Goal: Task Accomplishment & Management: Manage account settings

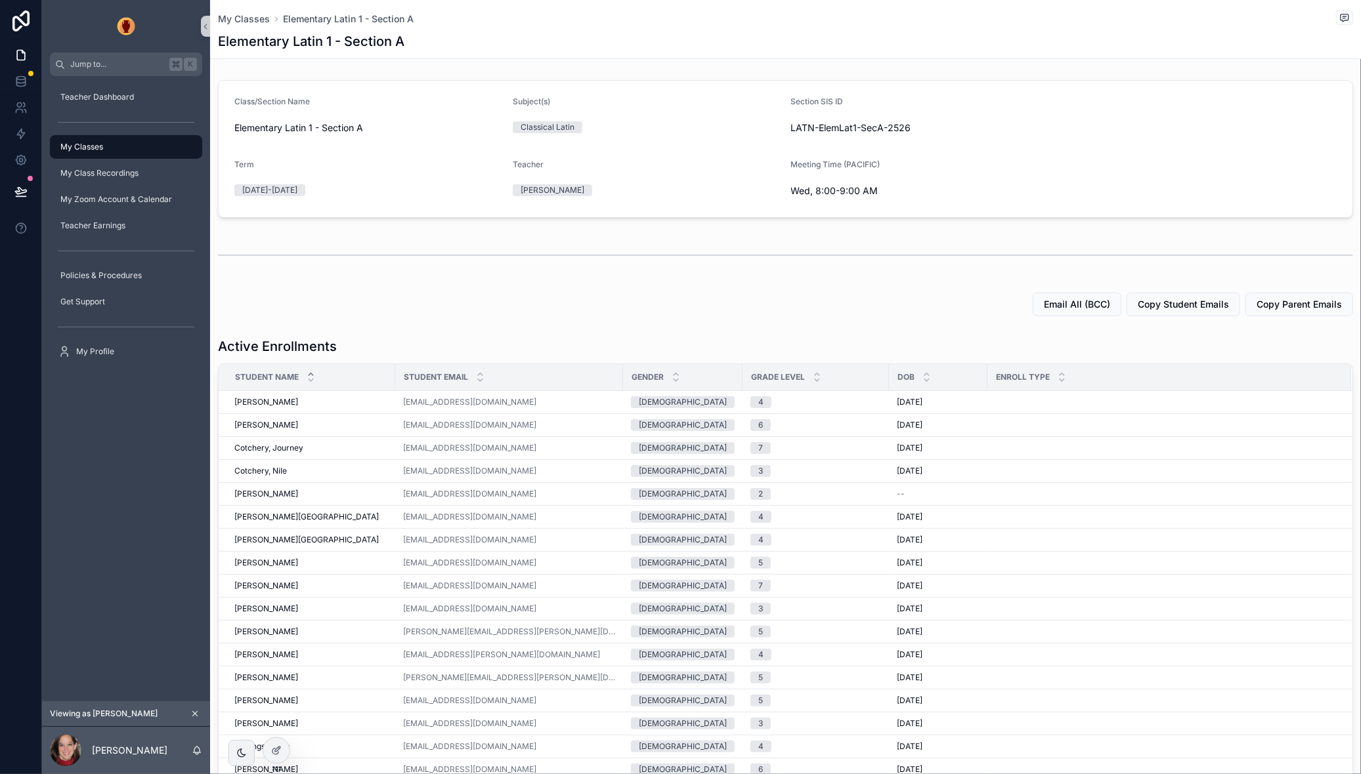
click at [229, 11] on div "My Classes Elementary Latin 1 - Section A" at bounding box center [785, 19] width 1135 height 16
click at [230, 12] on span "My Classes" at bounding box center [244, 18] width 52 height 13
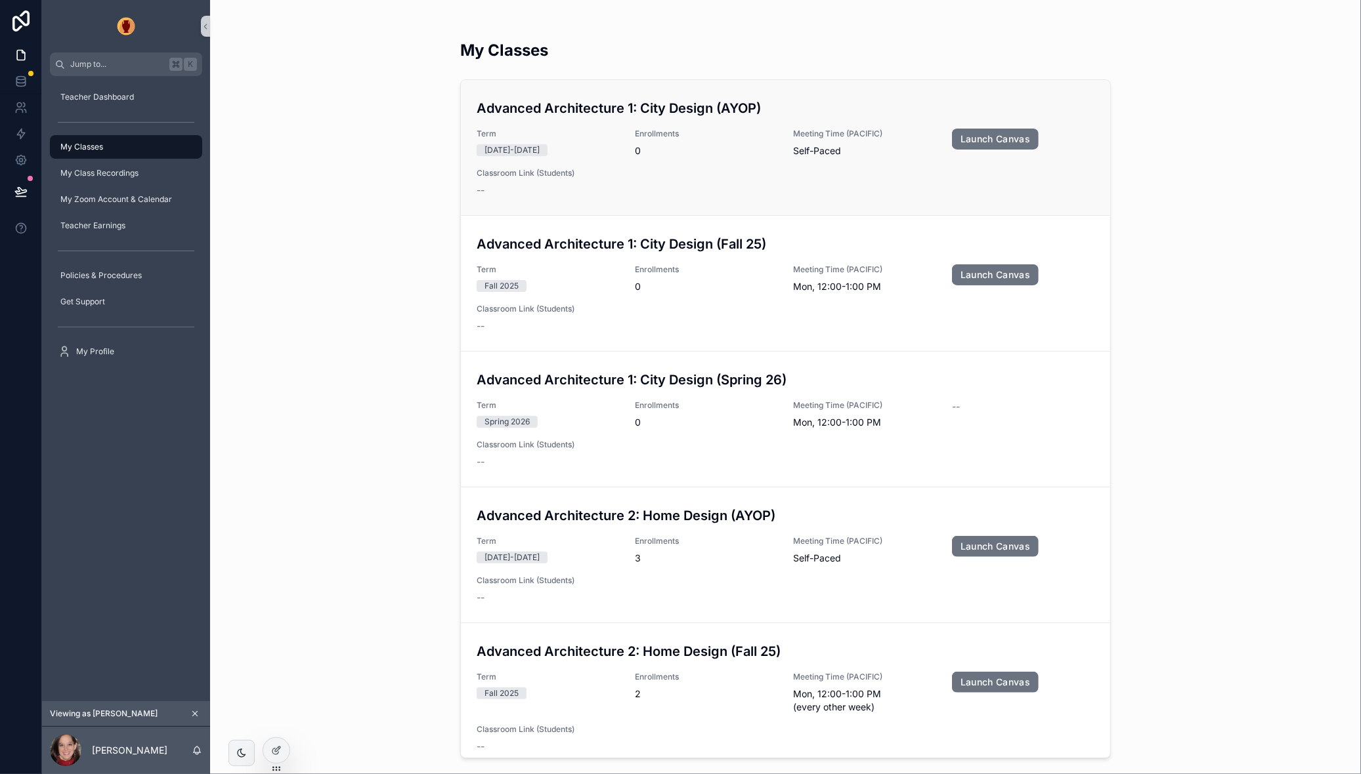
click at [609, 135] on span "Term" at bounding box center [547, 134] width 142 height 11
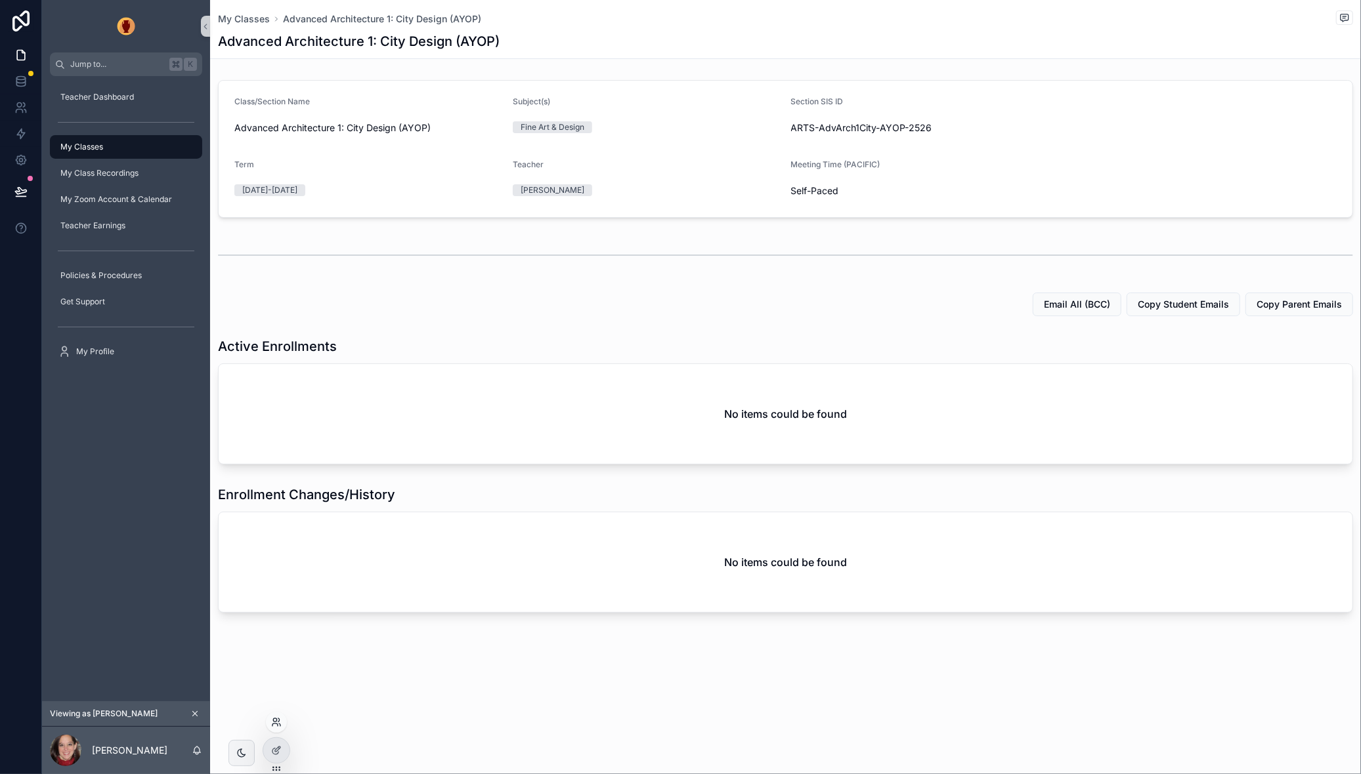
click at [278, 725] on icon at bounding box center [276, 722] width 11 height 11
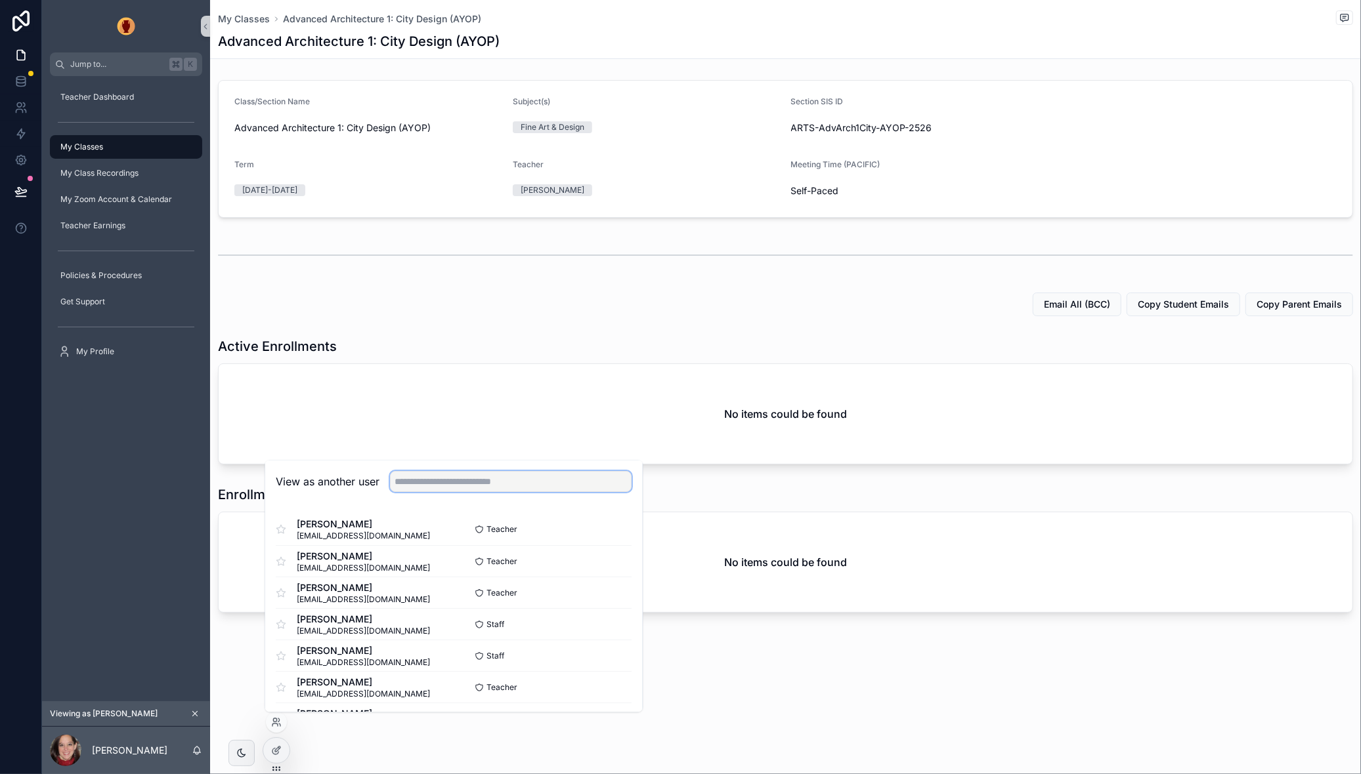
click at [436, 486] on input "text" at bounding box center [511, 482] width 242 height 21
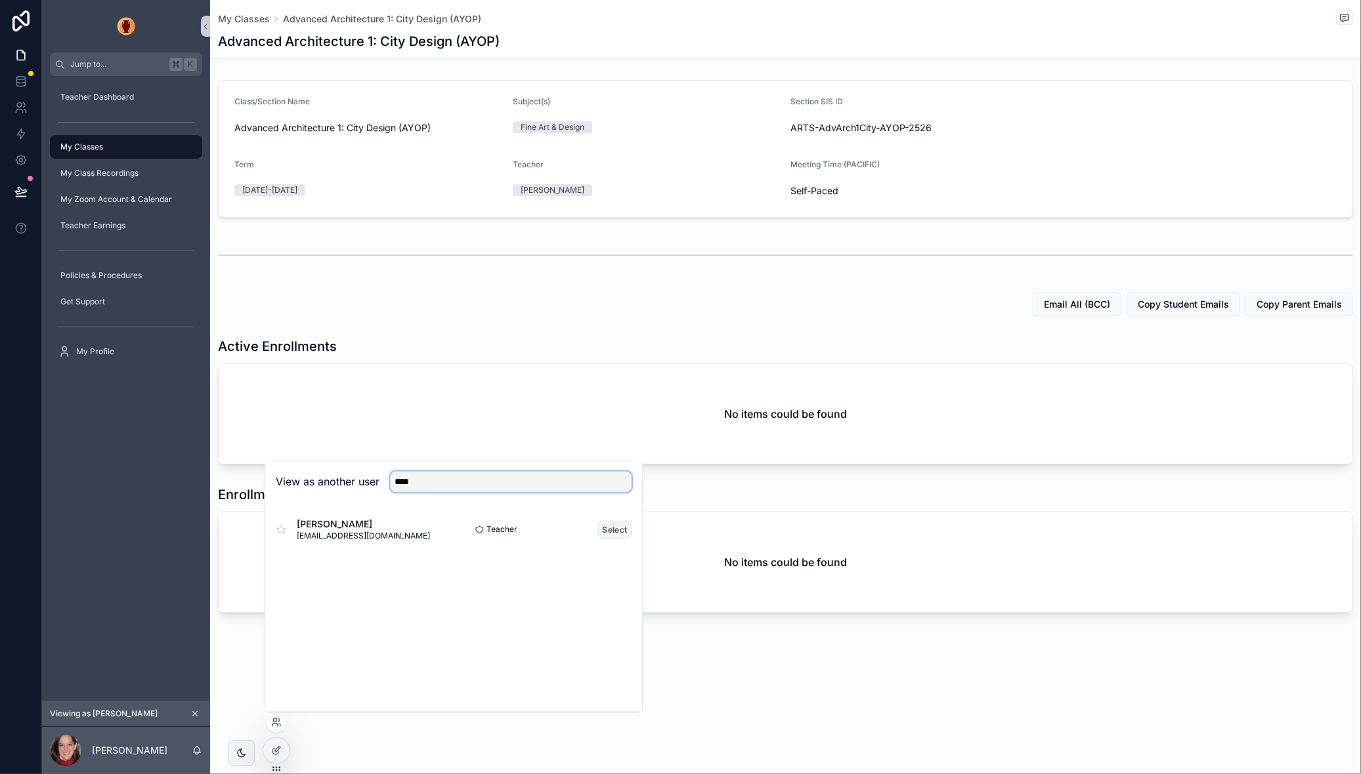
type input "****"
click at [625, 530] on button "Select" at bounding box center [615, 529] width 34 height 19
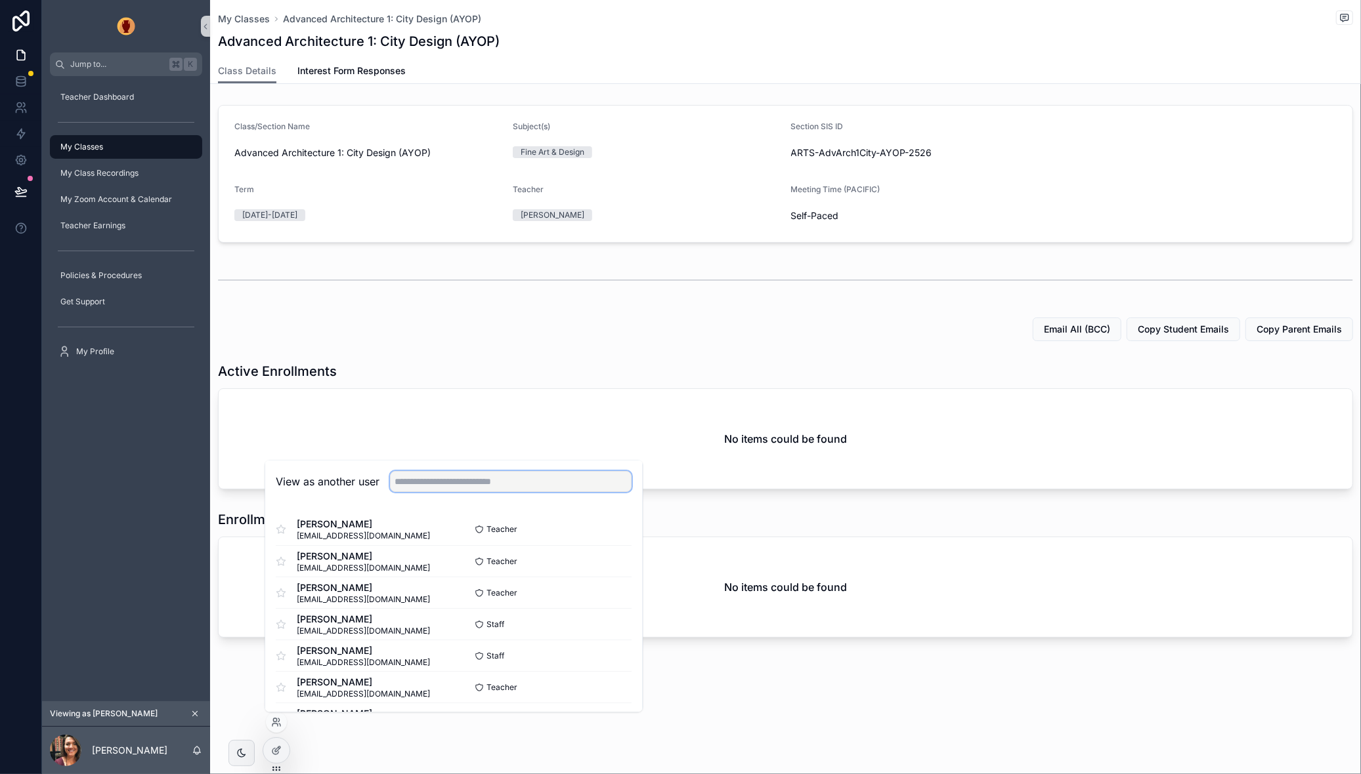
click at [473, 485] on input "text" at bounding box center [511, 482] width 242 height 21
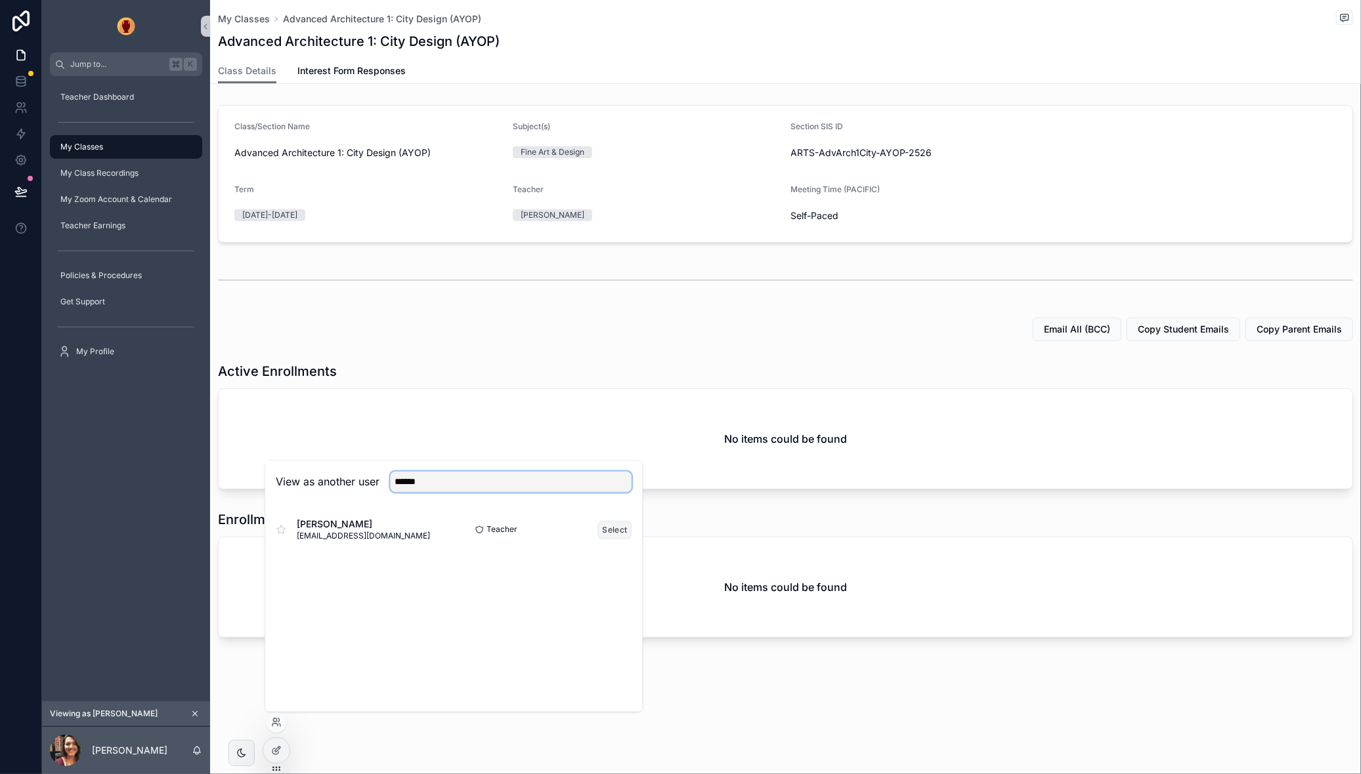
type input "******"
click at [612, 529] on button "Select" at bounding box center [615, 529] width 34 height 19
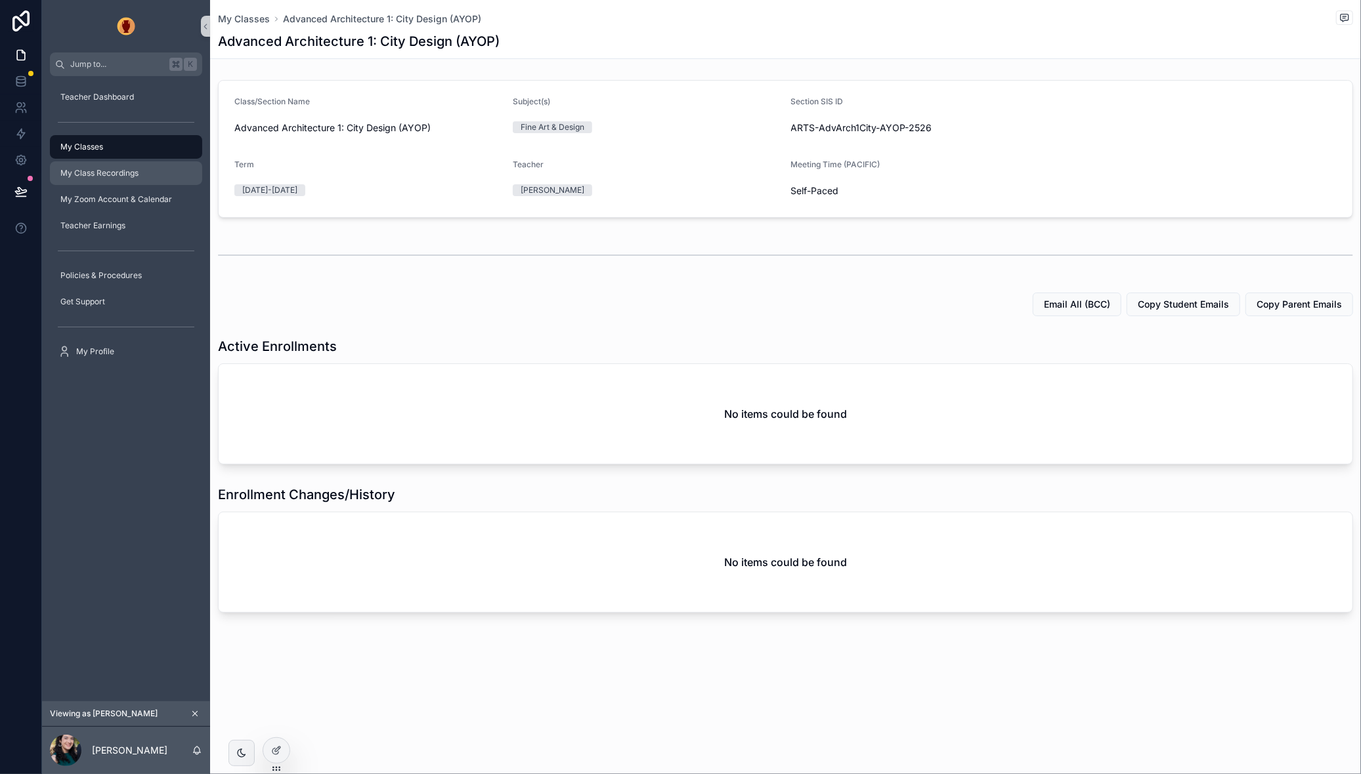
click at [91, 165] on div "My Class Recordings" at bounding box center [126, 173] width 137 height 21
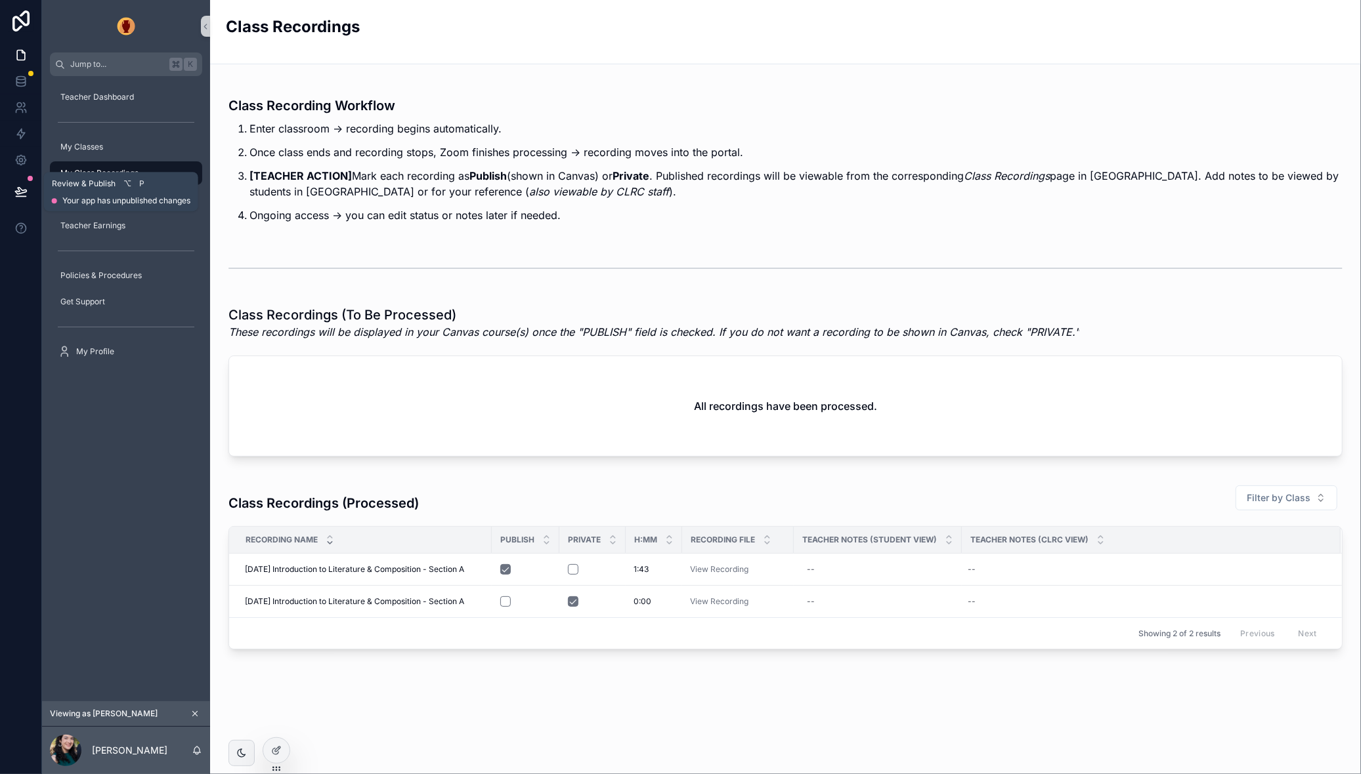
click at [21, 185] on icon at bounding box center [20, 191] width 13 height 13
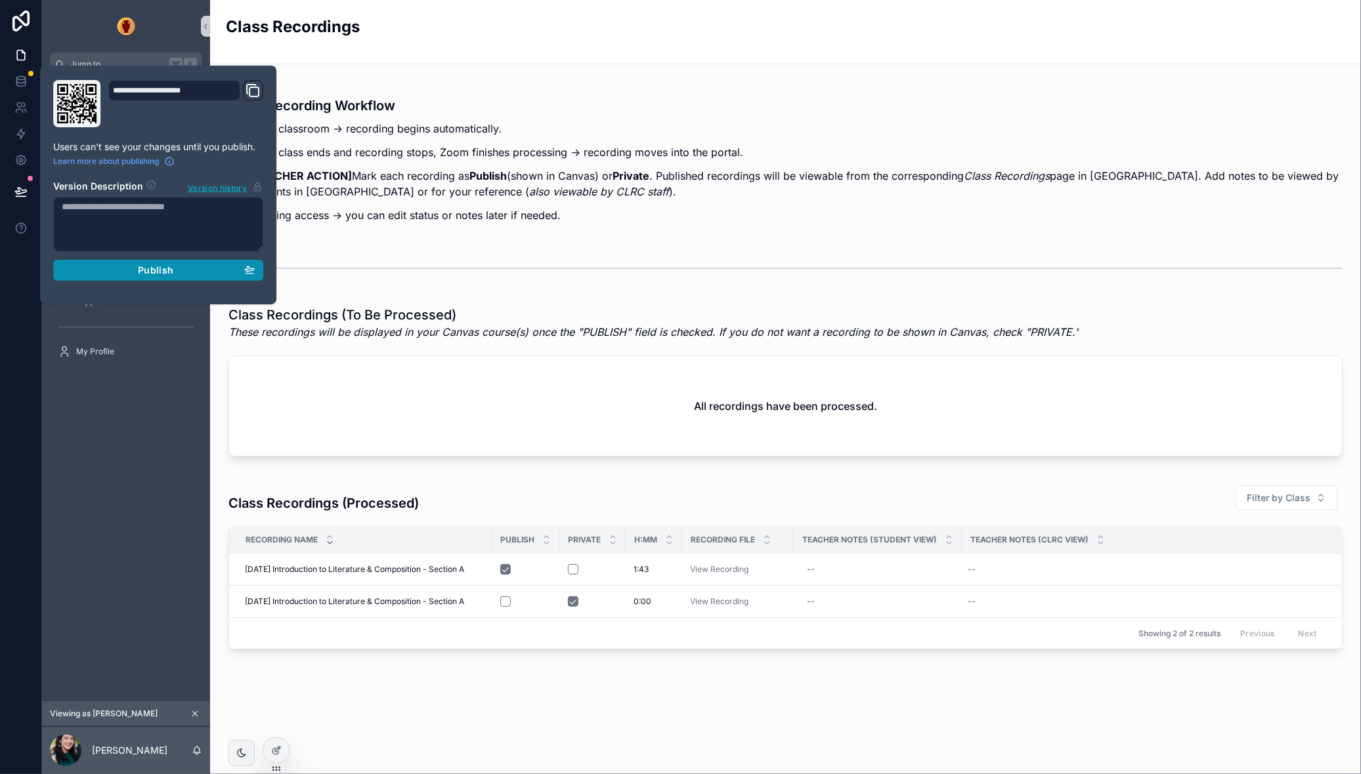
click at [135, 267] on div "Publish" at bounding box center [158, 270] width 193 height 12
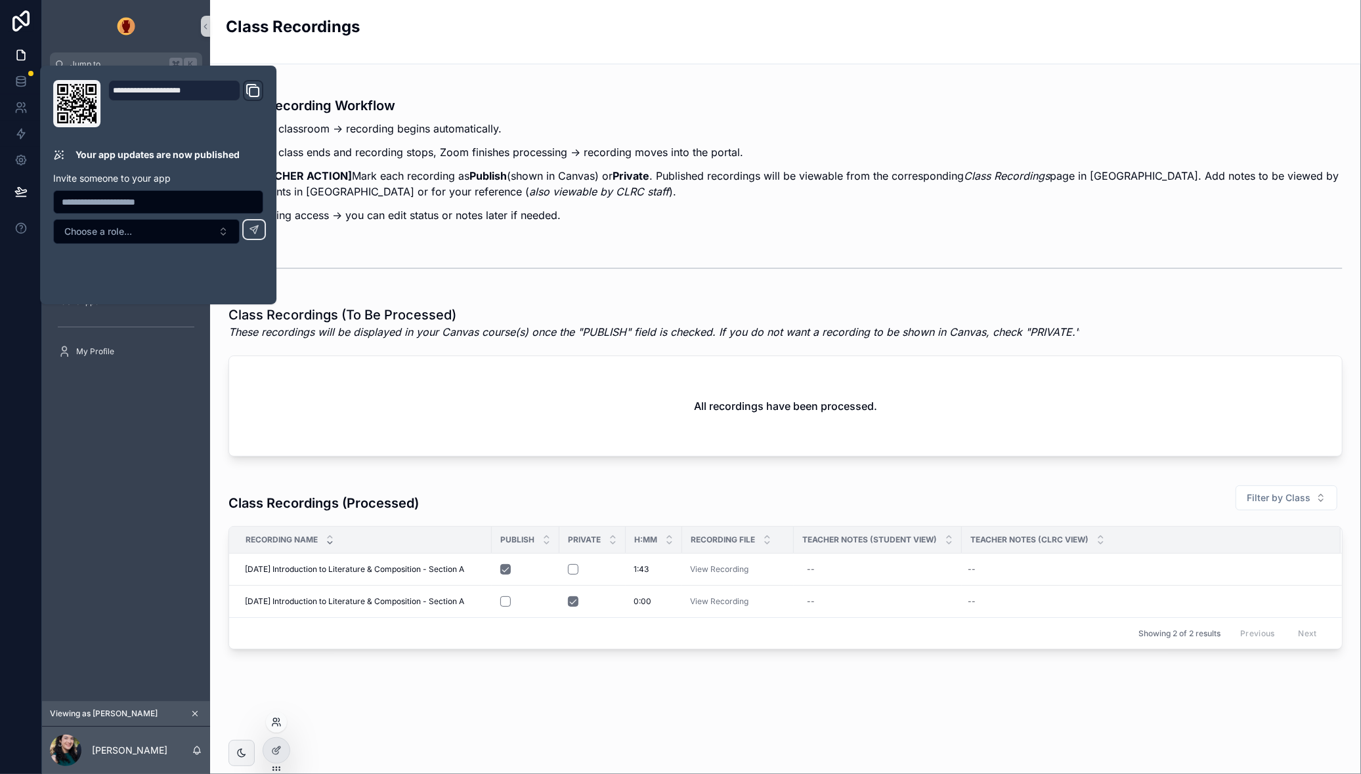
click at [281, 721] on icon at bounding box center [276, 722] width 11 height 11
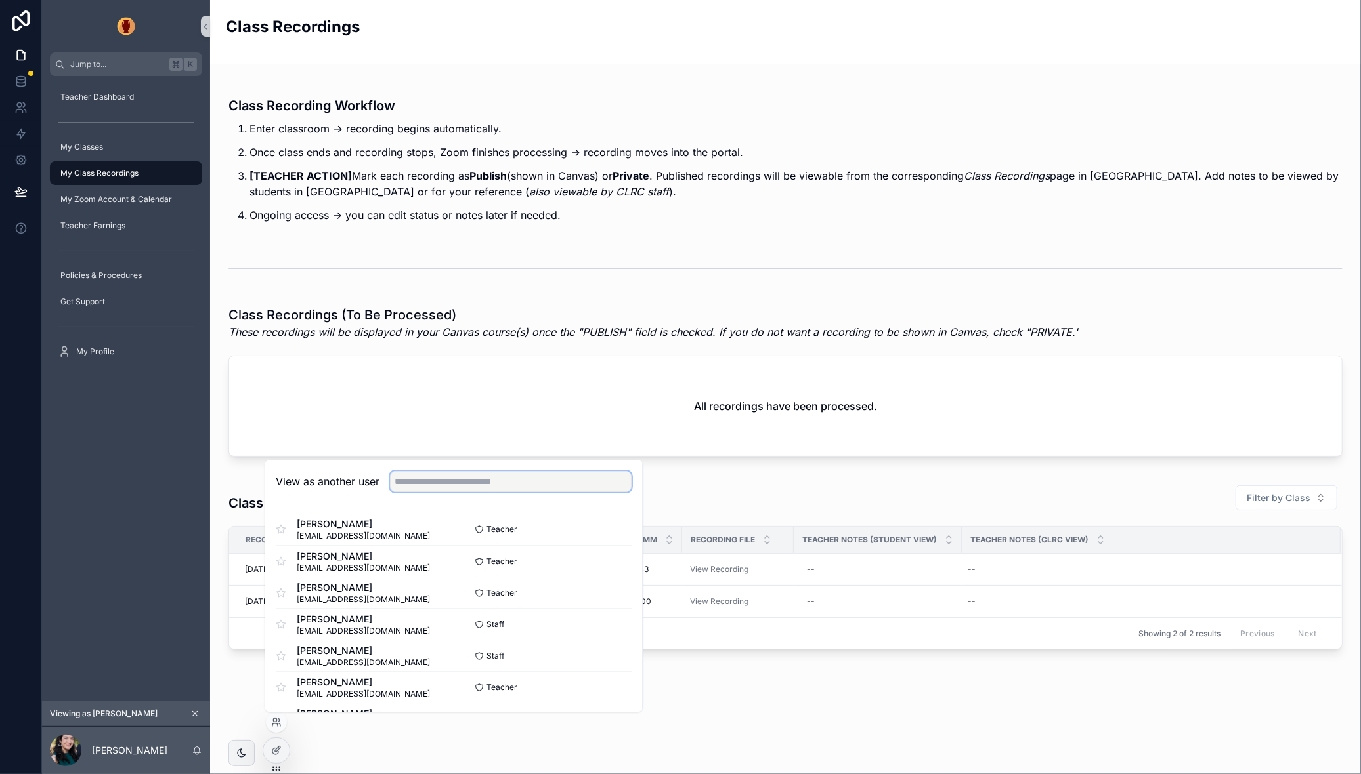
click at [459, 483] on input "text" at bounding box center [511, 482] width 242 height 21
type input "*"
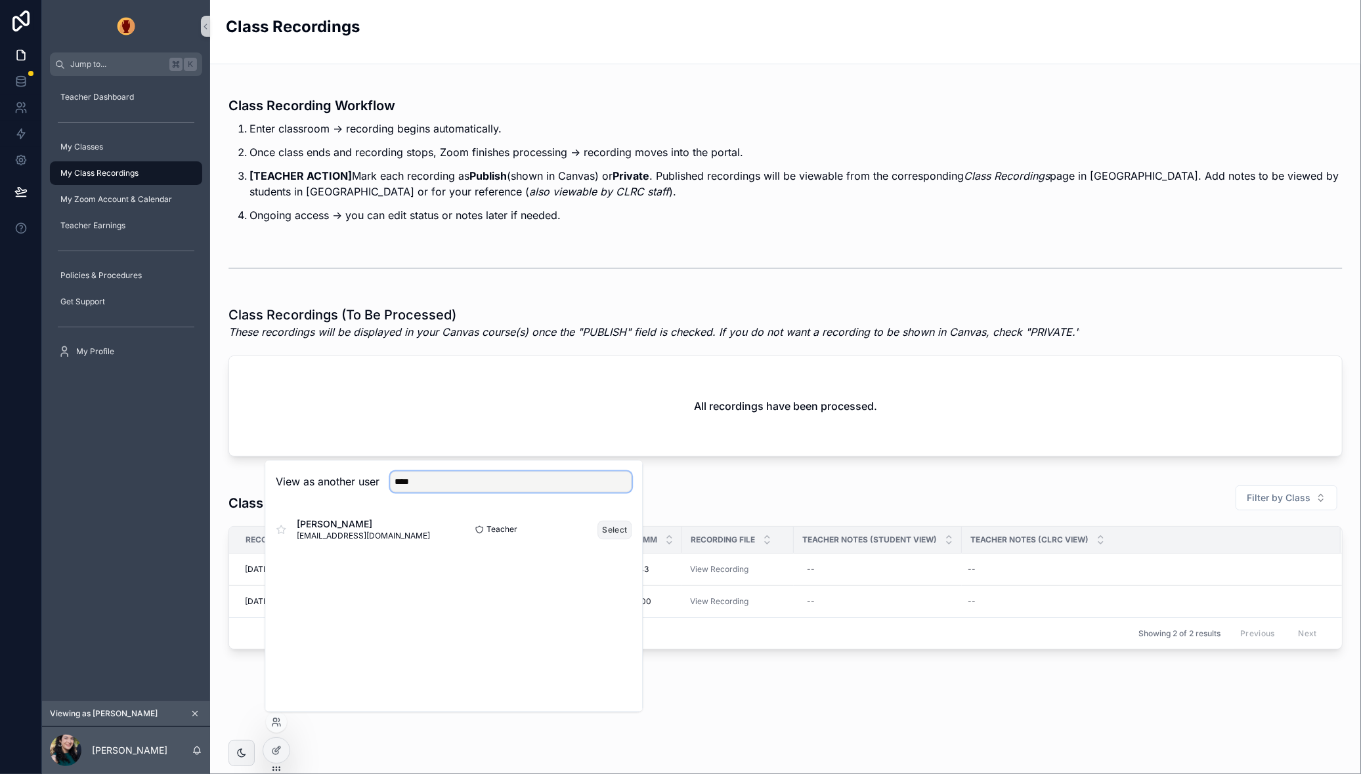
type input "****"
click at [611, 528] on button "Select" at bounding box center [615, 529] width 34 height 19
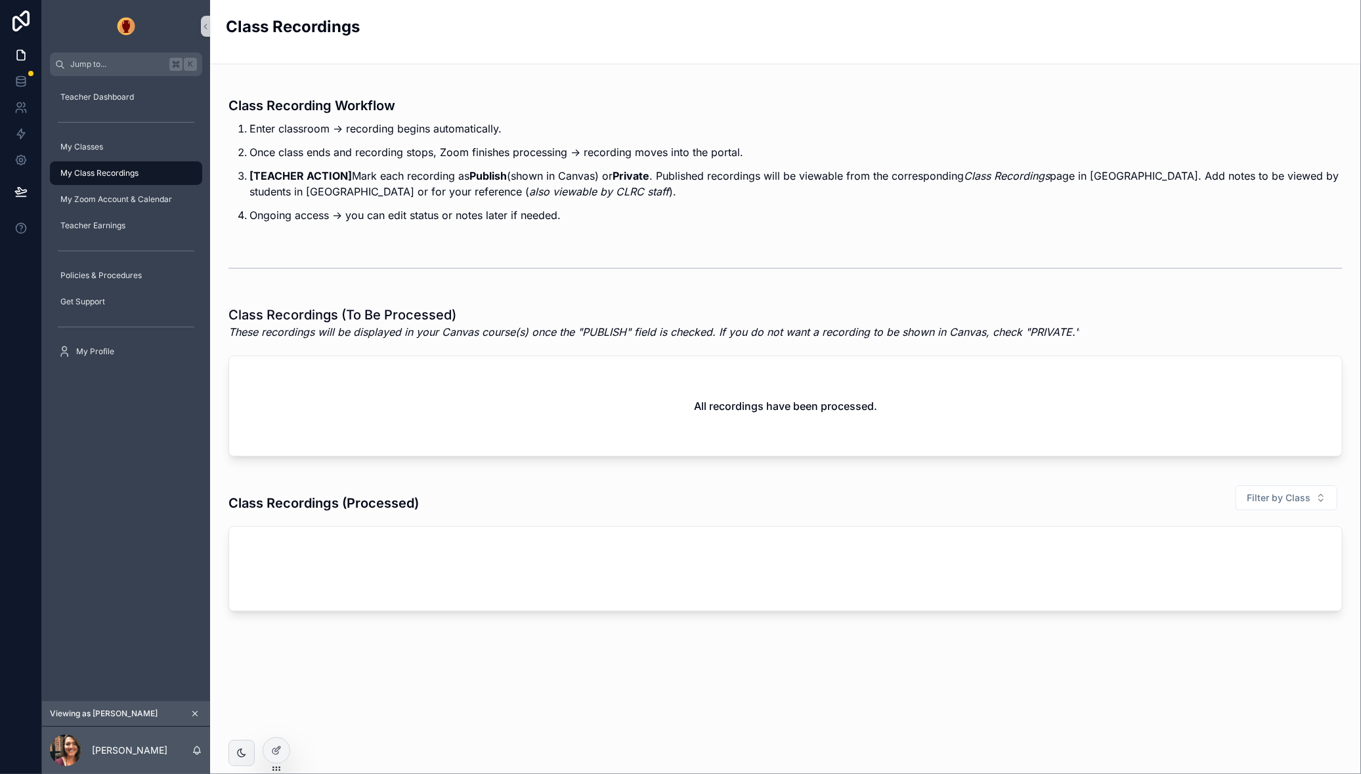
click at [857, 654] on div "Class Recording Workflow Enter classroom → recording begins automatically. Once…" at bounding box center [785, 382] width 1151 height 637
click at [101, 152] on div "My Classes" at bounding box center [126, 147] width 137 height 21
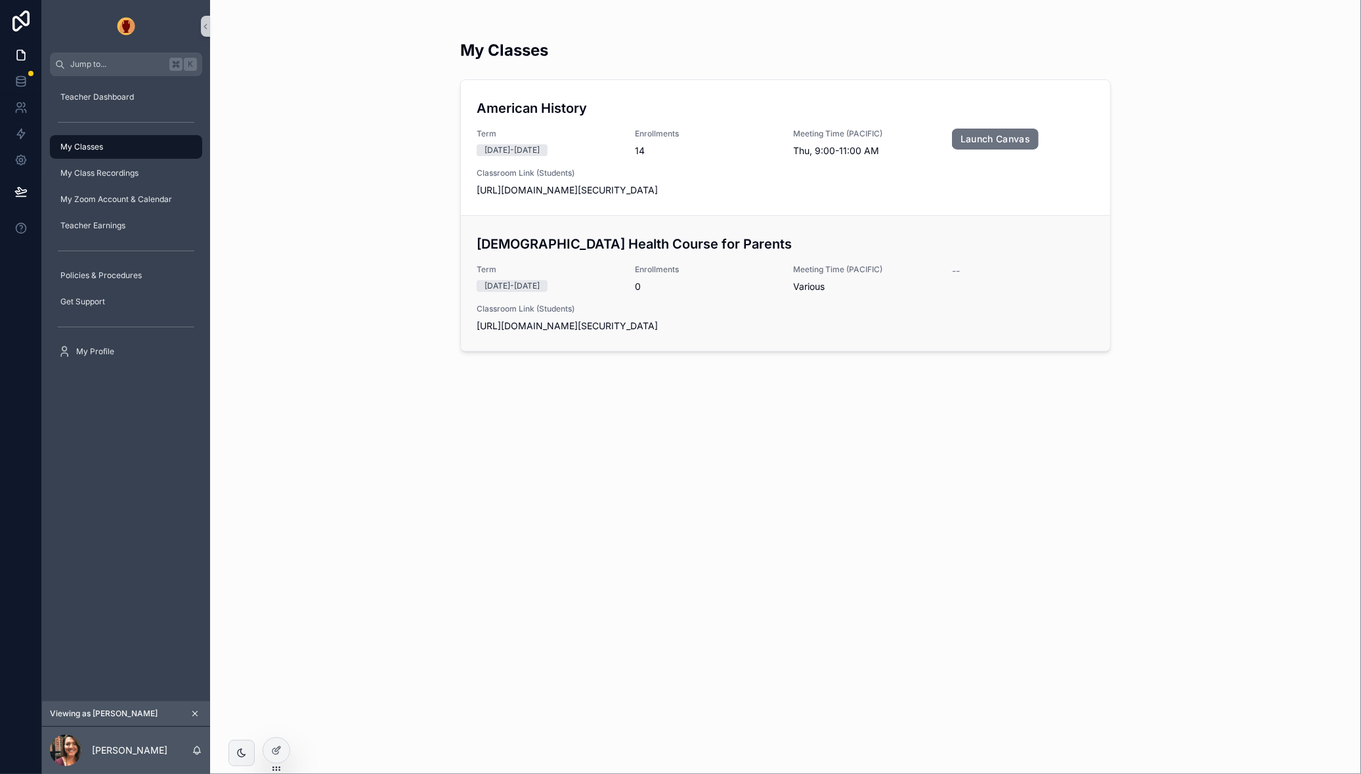
click at [583, 260] on div "[DEMOGRAPHIC_DATA] Health Course for Parents Term [DATE]-[DATE] Enrollments 0 M…" at bounding box center [785, 283] width 618 height 98
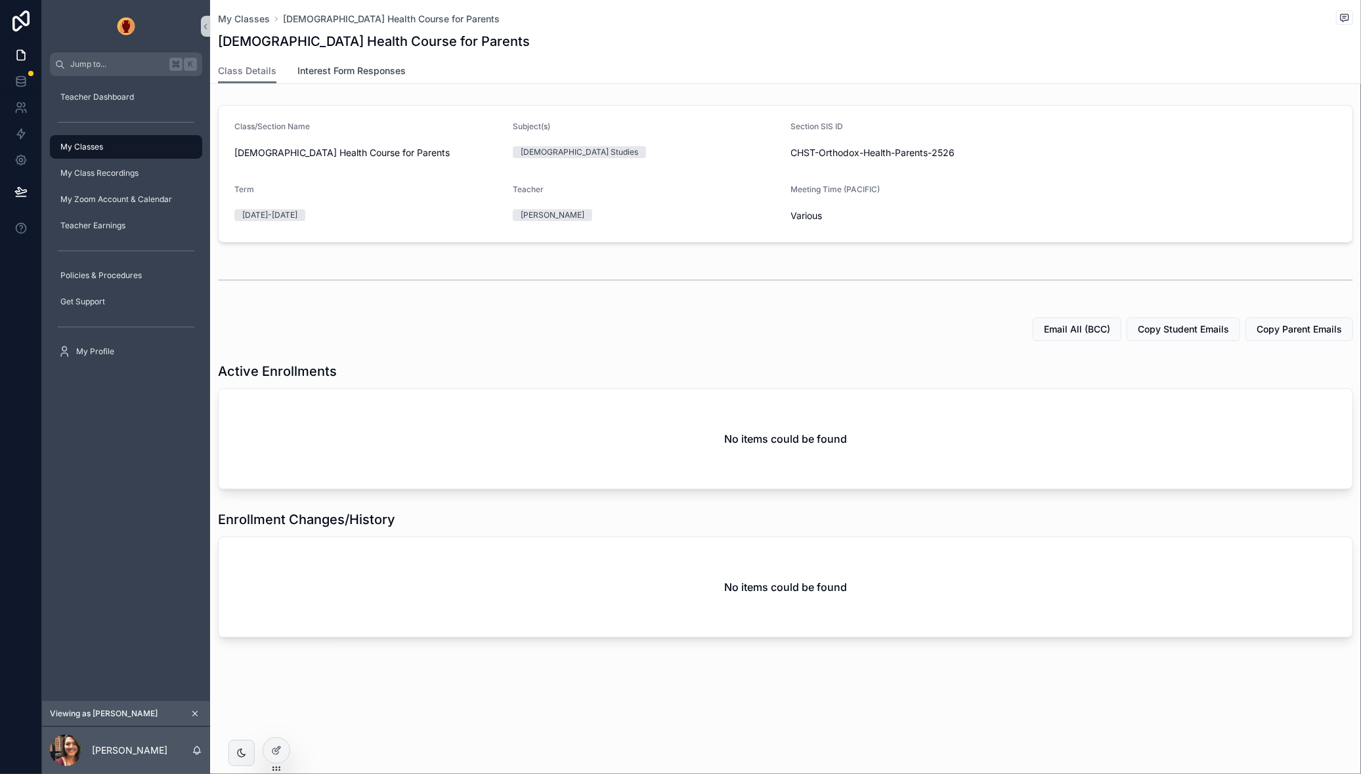
click at [347, 72] on span "Interest Form Responses" at bounding box center [351, 70] width 108 height 13
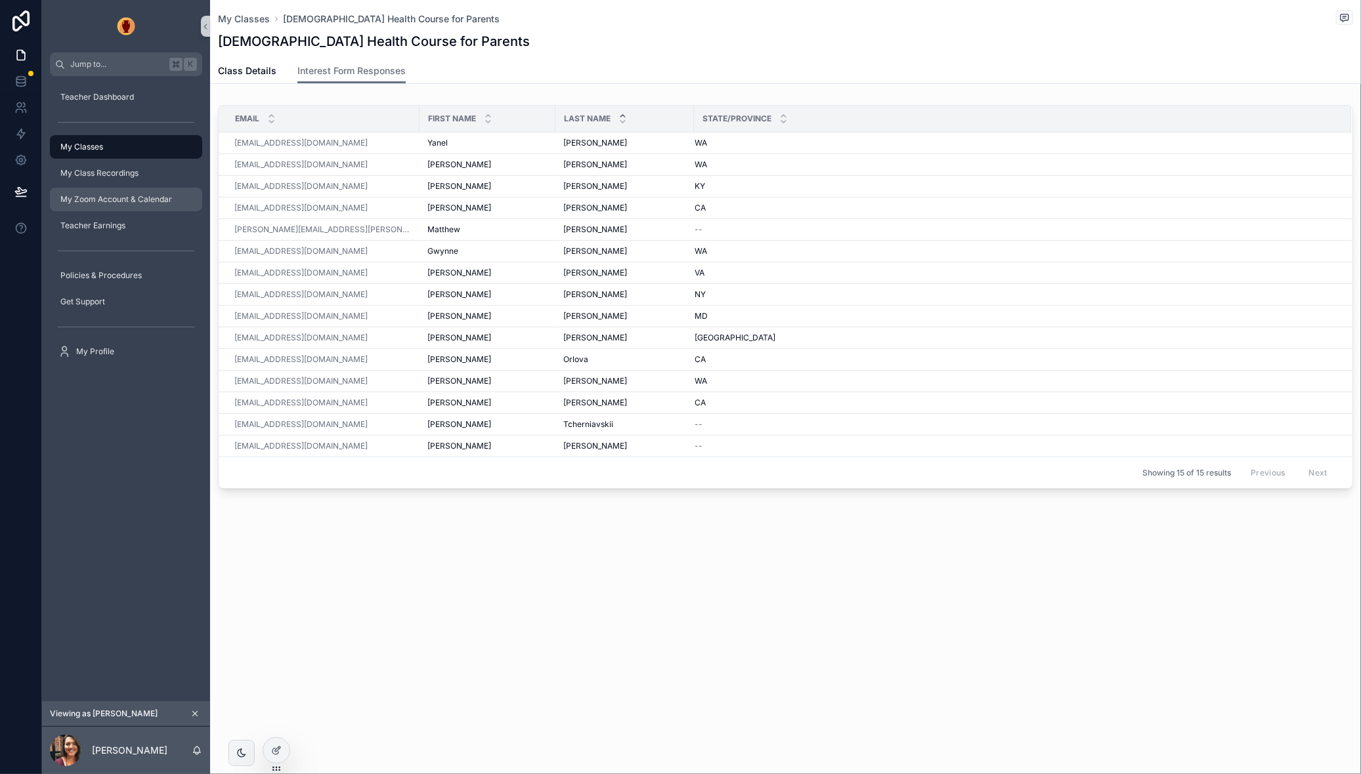
drag, startPoint x: 90, startPoint y: 193, endPoint x: 188, endPoint y: 205, distance: 99.2
click at [90, 193] on div "My Zoom Account & Calendar" at bounding box center [126, 199] width 137 height 21
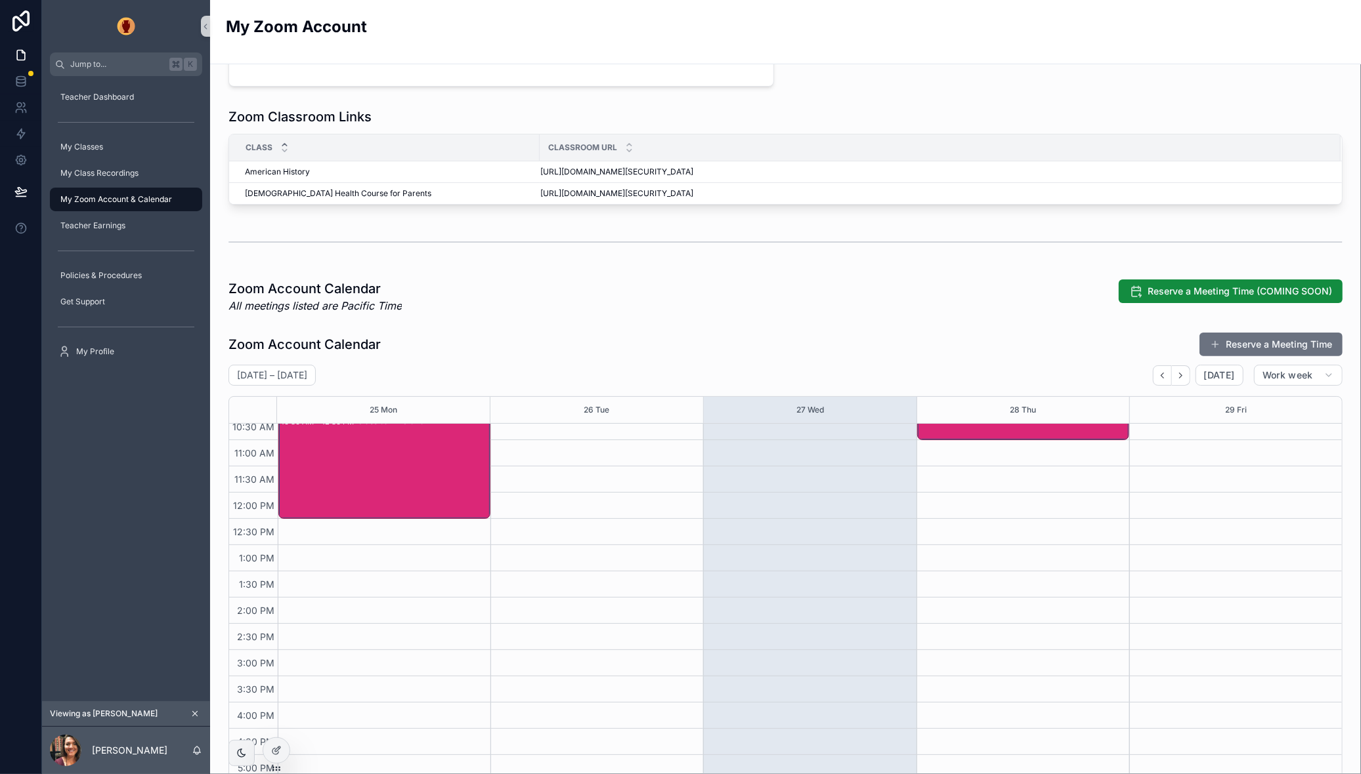
scroll to position [247, 0]
click at [276, 751] on icon at bounding box center [277, 749] width 5 height 5
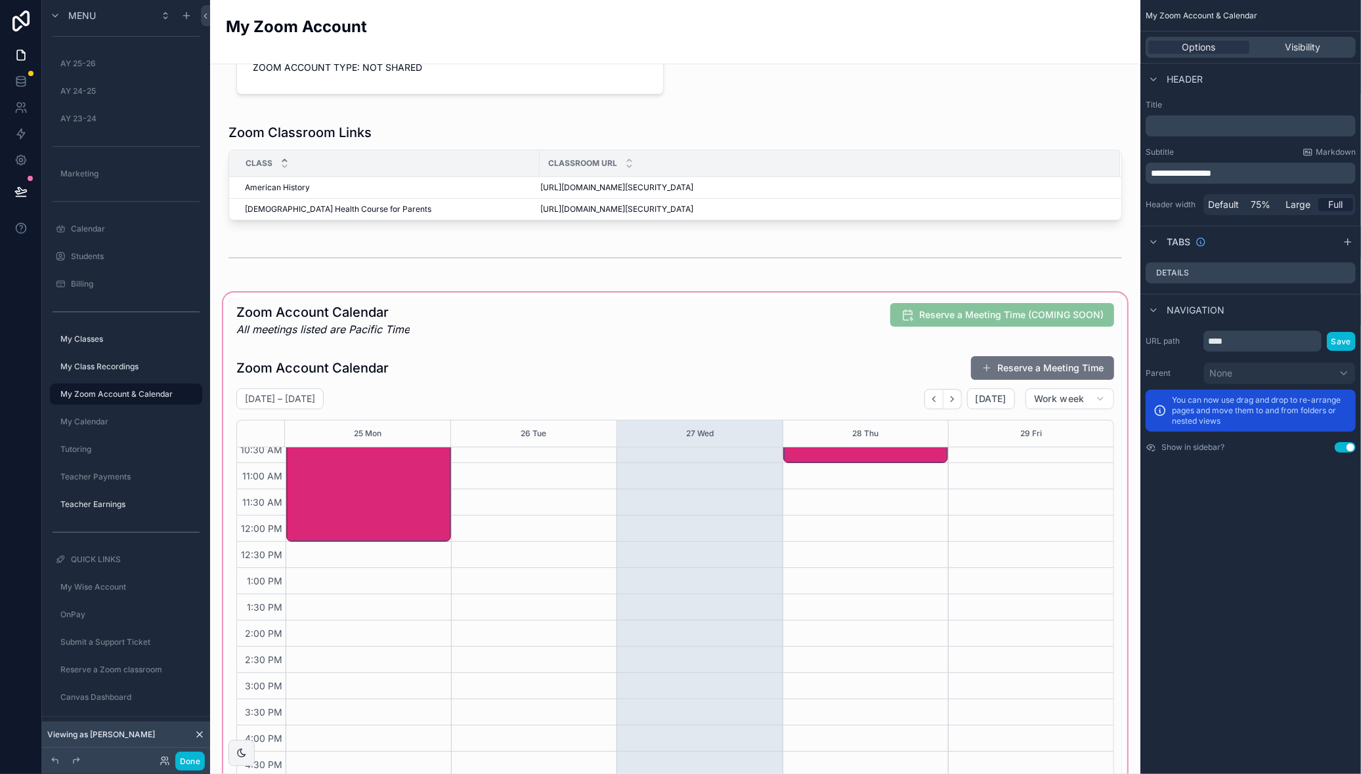
click at [593, 322] on div "scrollable content" at bounding box center [675, 620] width 909 height 660
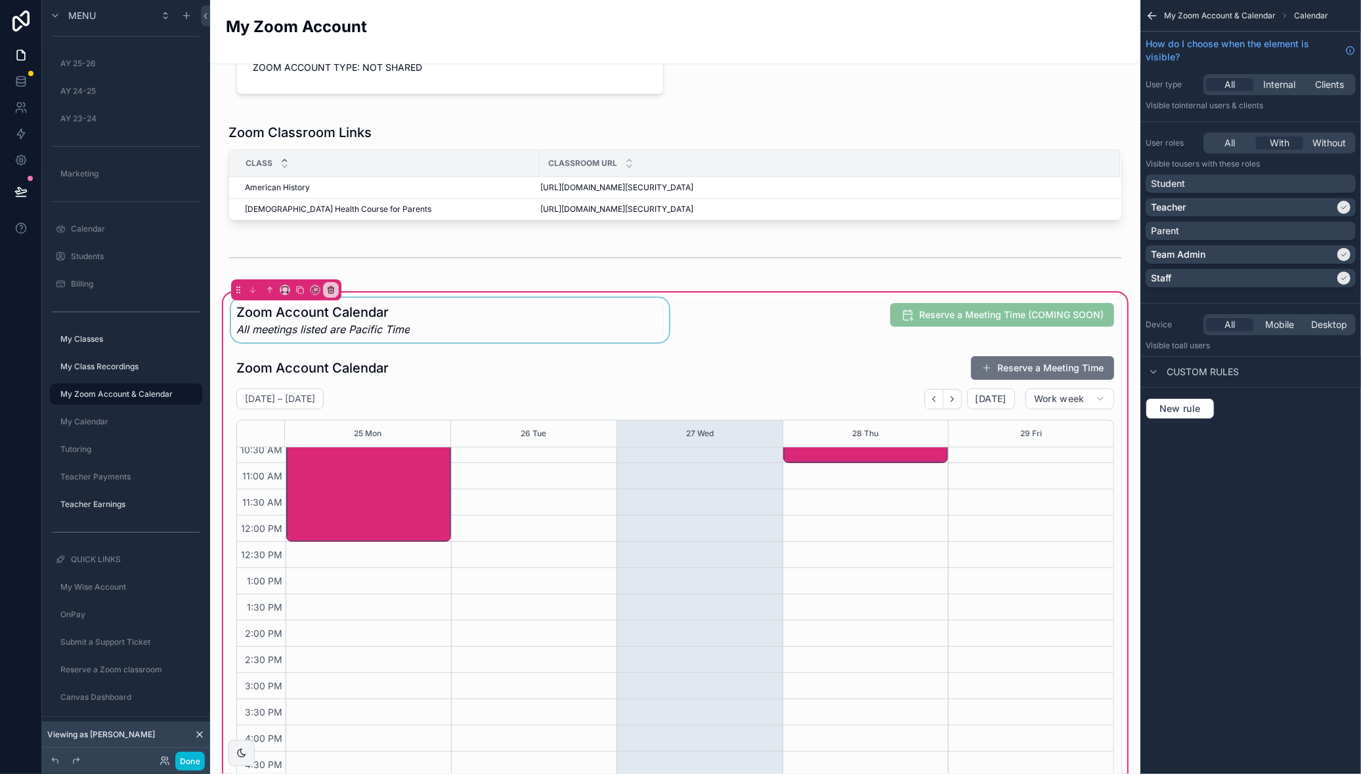
drag, startPoint x: 411, startPoint y: 319, endPoint x: 353, endPoint y: 307, distance: 59.1
click at [411, 319] on div "scrollable content" at bounding box center [449, 320] width 443 height 45
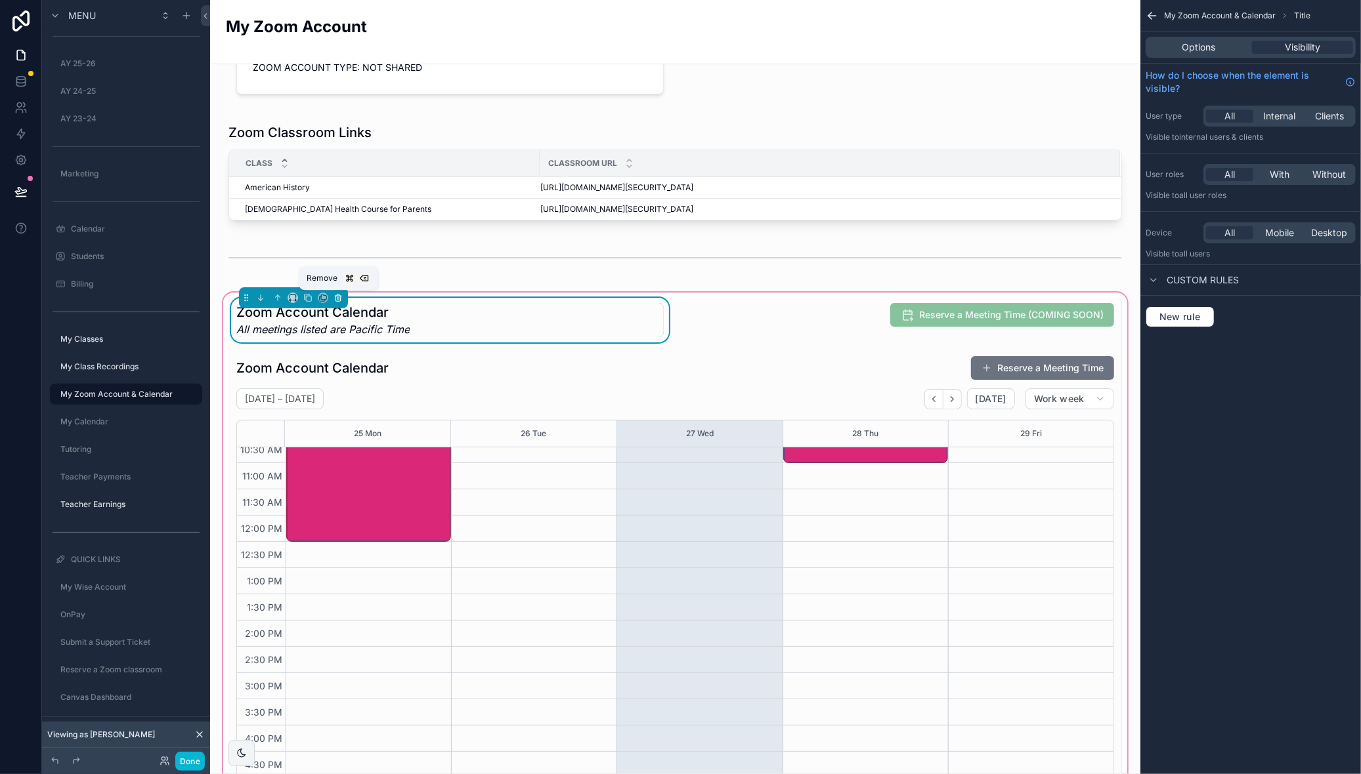
click at [339, 297] on icon "scrollable content" at bounding box center [337, 297] width 9 height 9
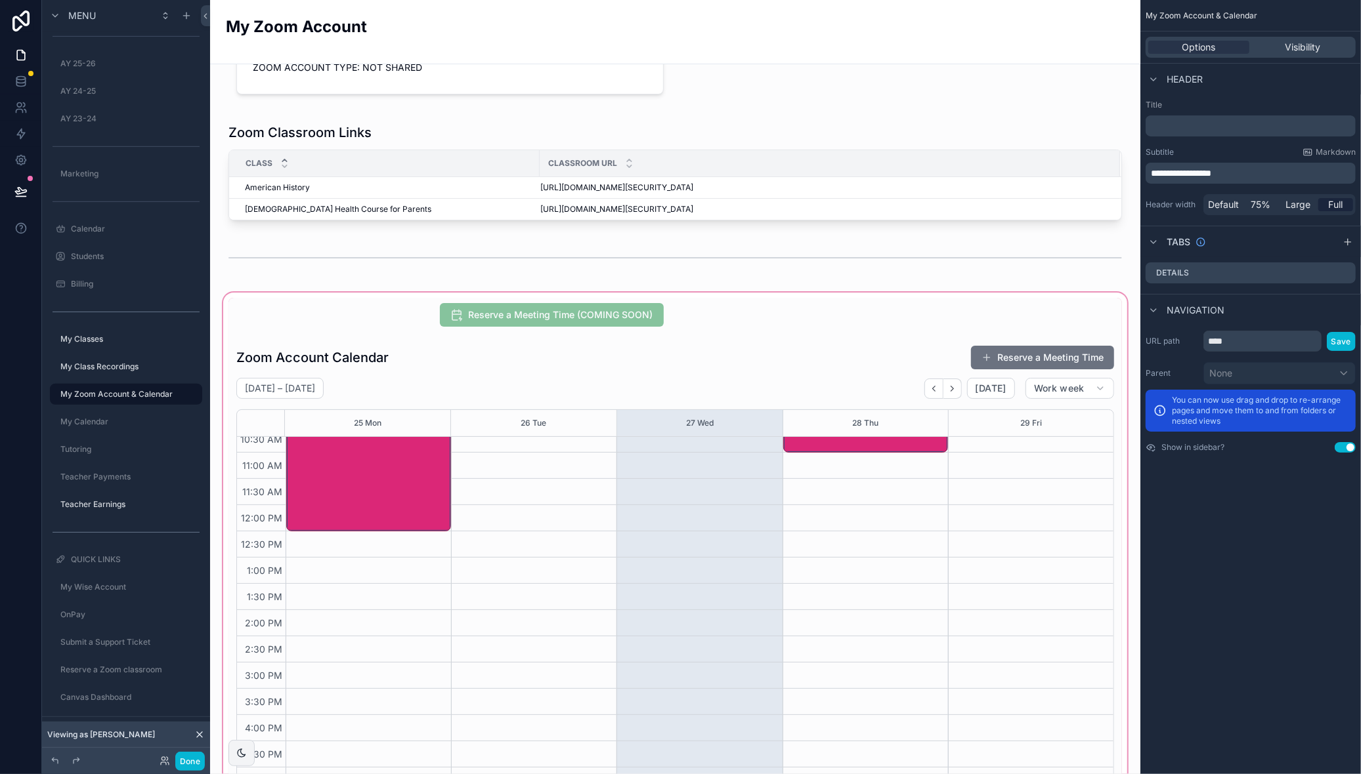
click at [700, 318] on div "scrollable content" at bounding box center [675, 614] width 909 height 649
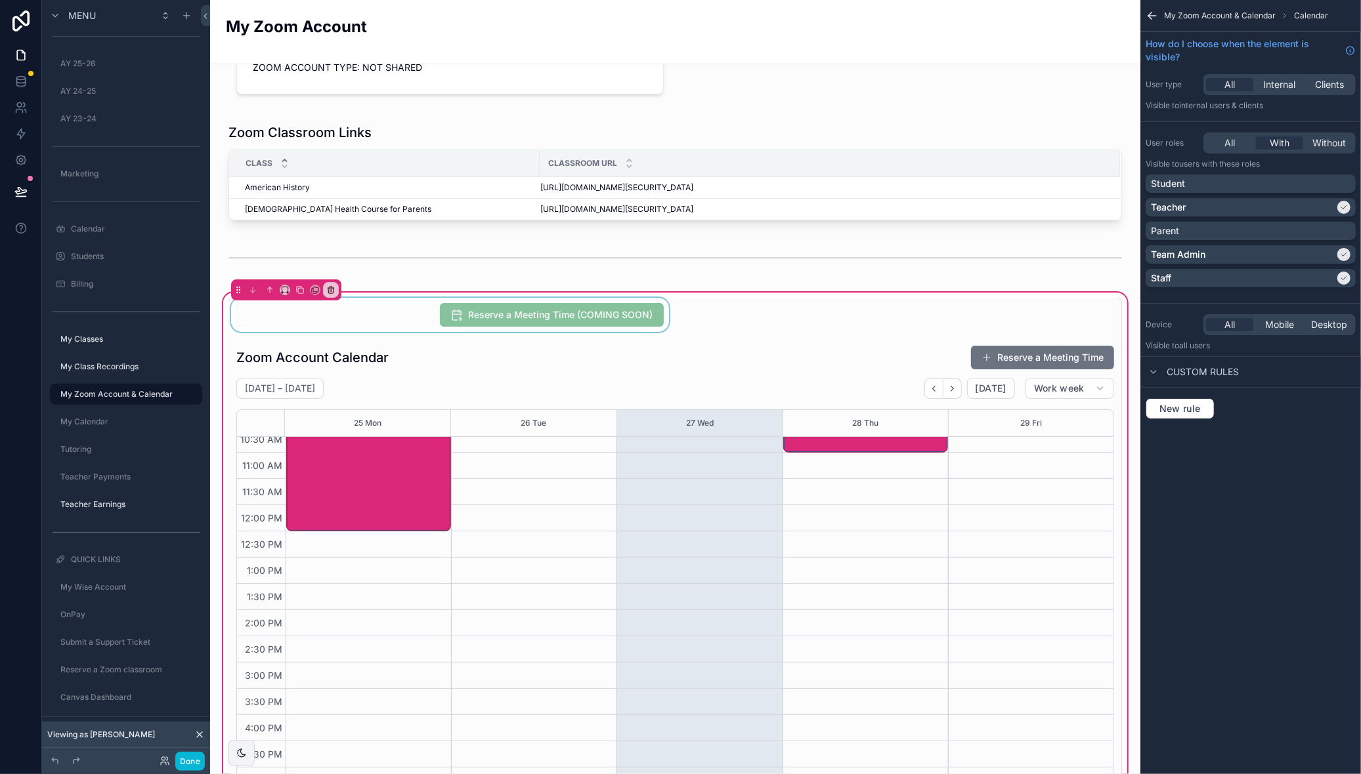
click at [410, 312] on div "scrollable content" at bounding box center [449, 315] width 443 height 34
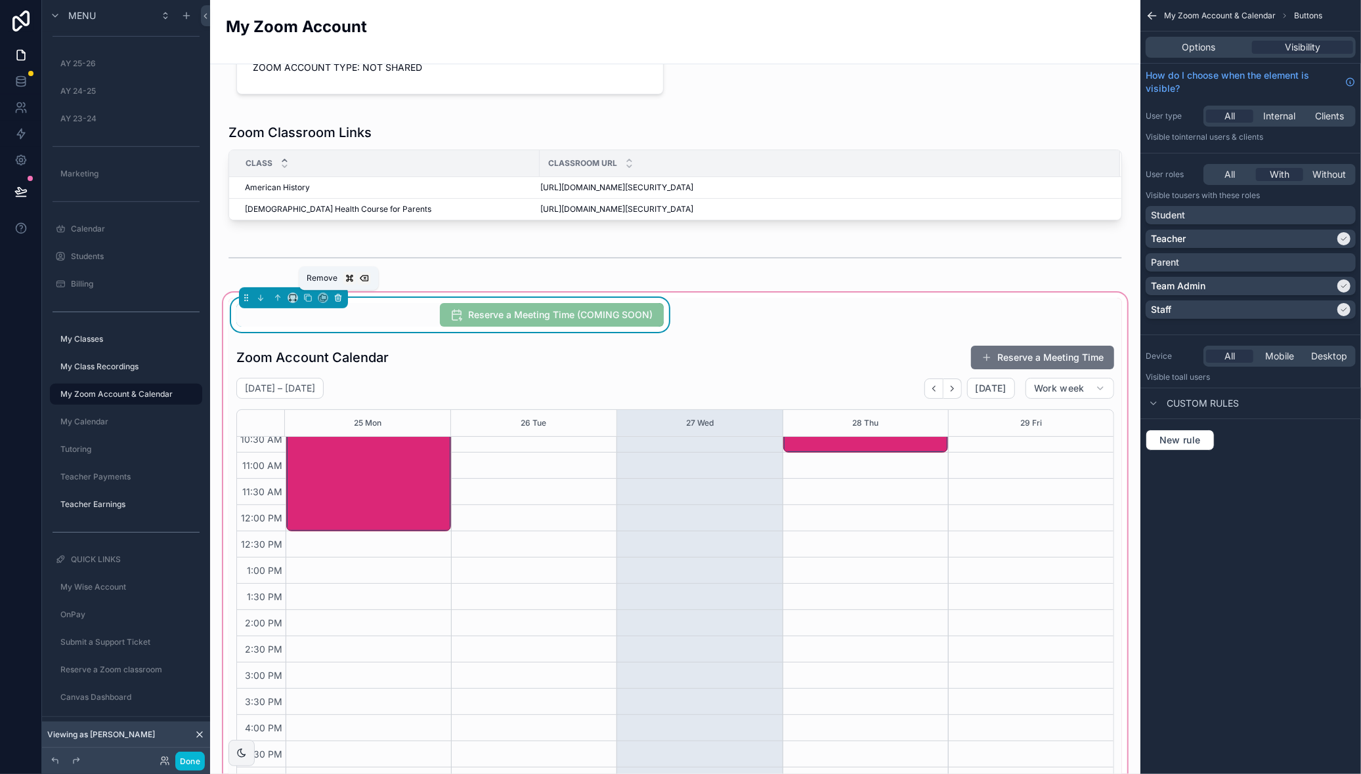
click at [341, 297] on icon "scrollable content" at bounding box center [337, 297] width 9 height 9
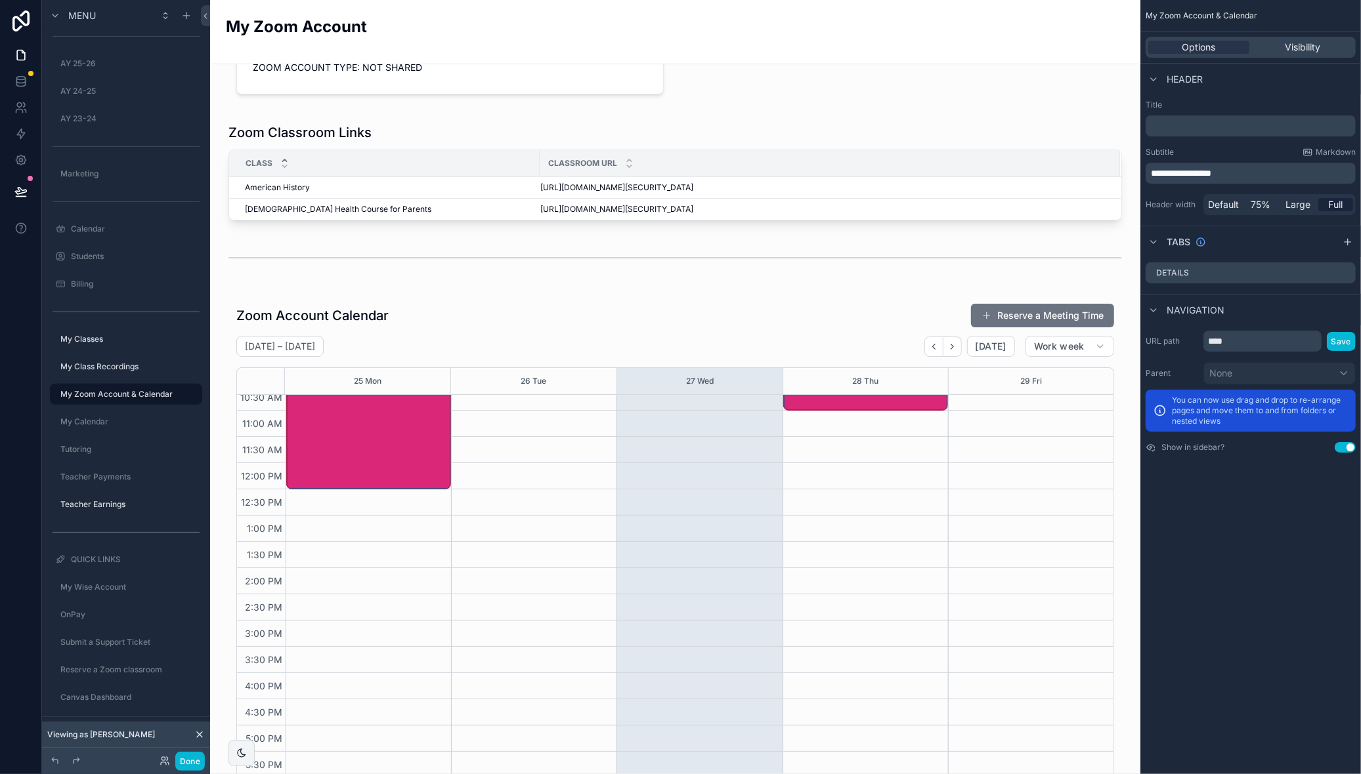
click at [1275, 528] on div "**********" at bounding box center [1250, 387] width 221 height 774
click at [1056, 314] on div "scrollable content" at bounding box center [675, 593] width 909 height 607
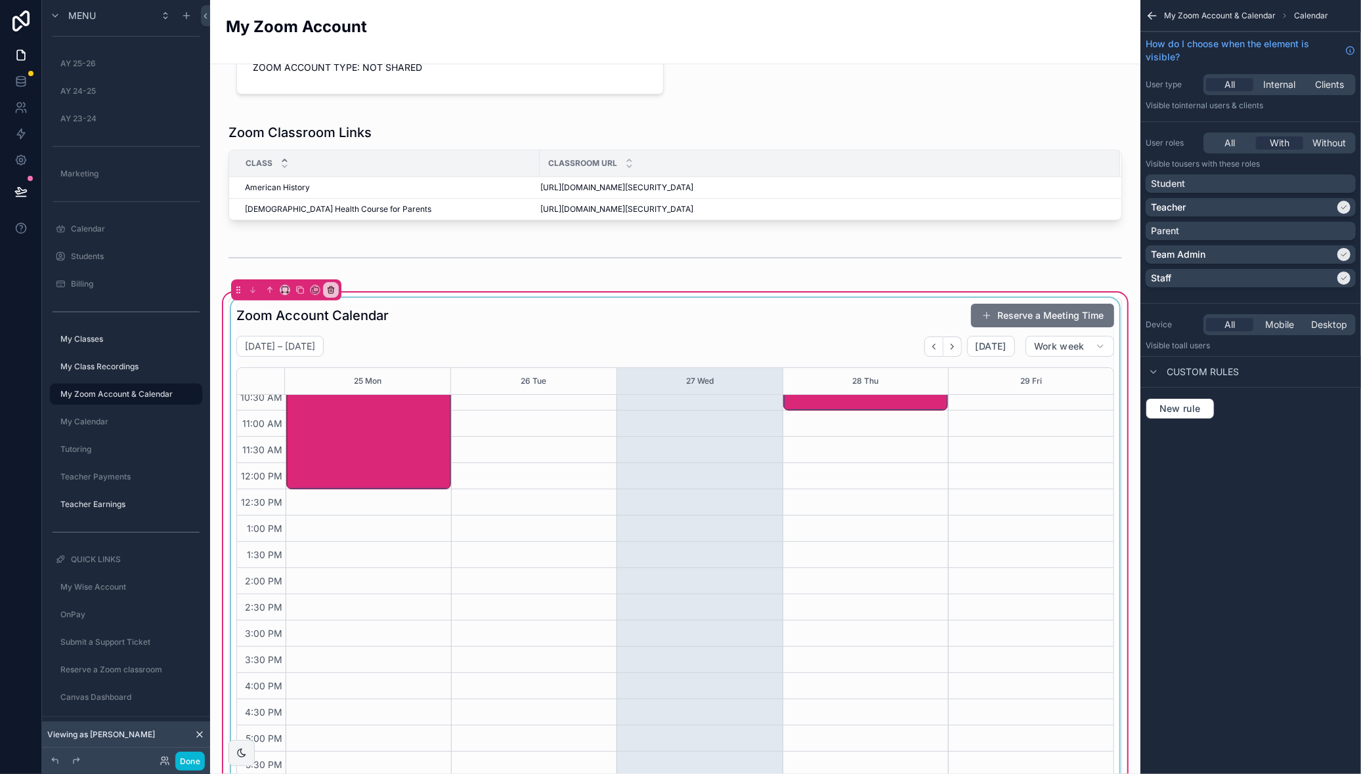
click at [1015, 312] on div "scrollable content" at bounding box center [674, 593] width 893 height 591
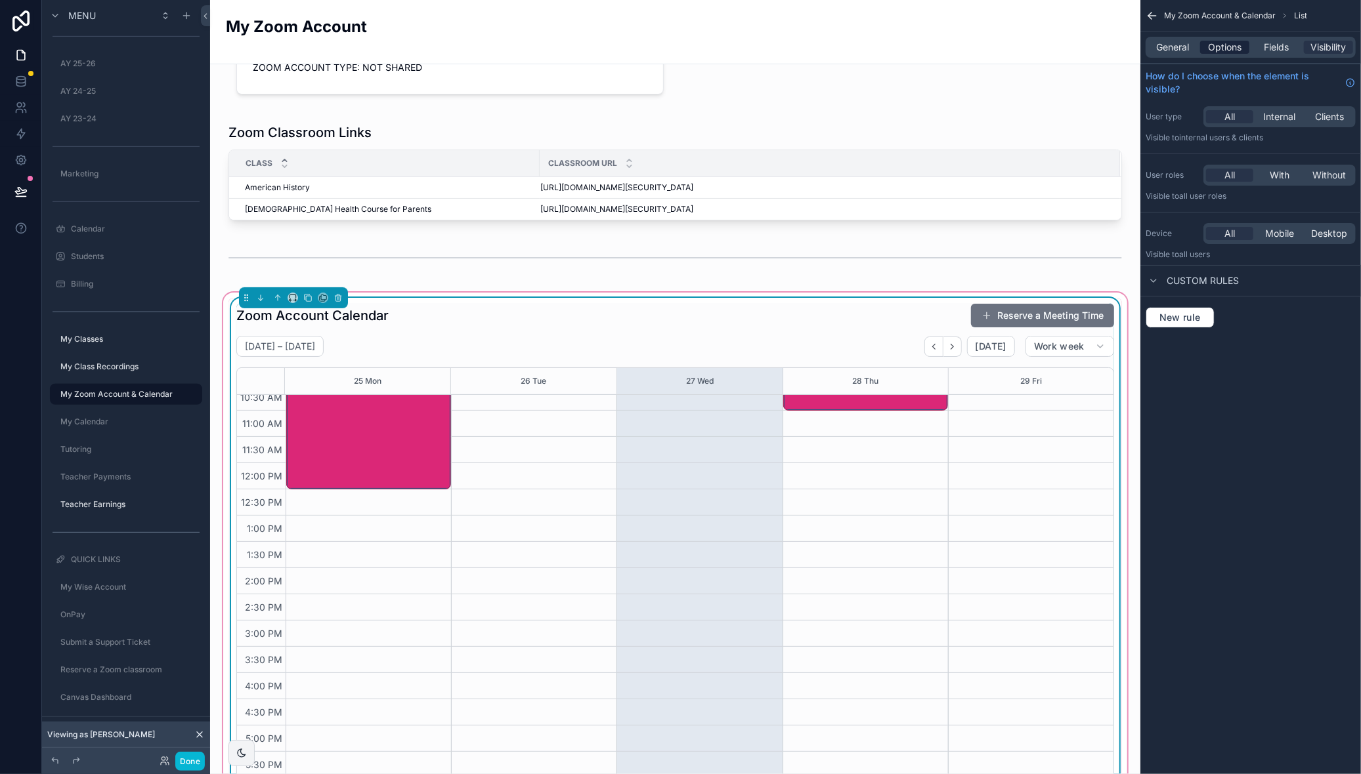
click at [1208, 48] on span "Options" at bounding box center [1224, 47] width 33 height 13
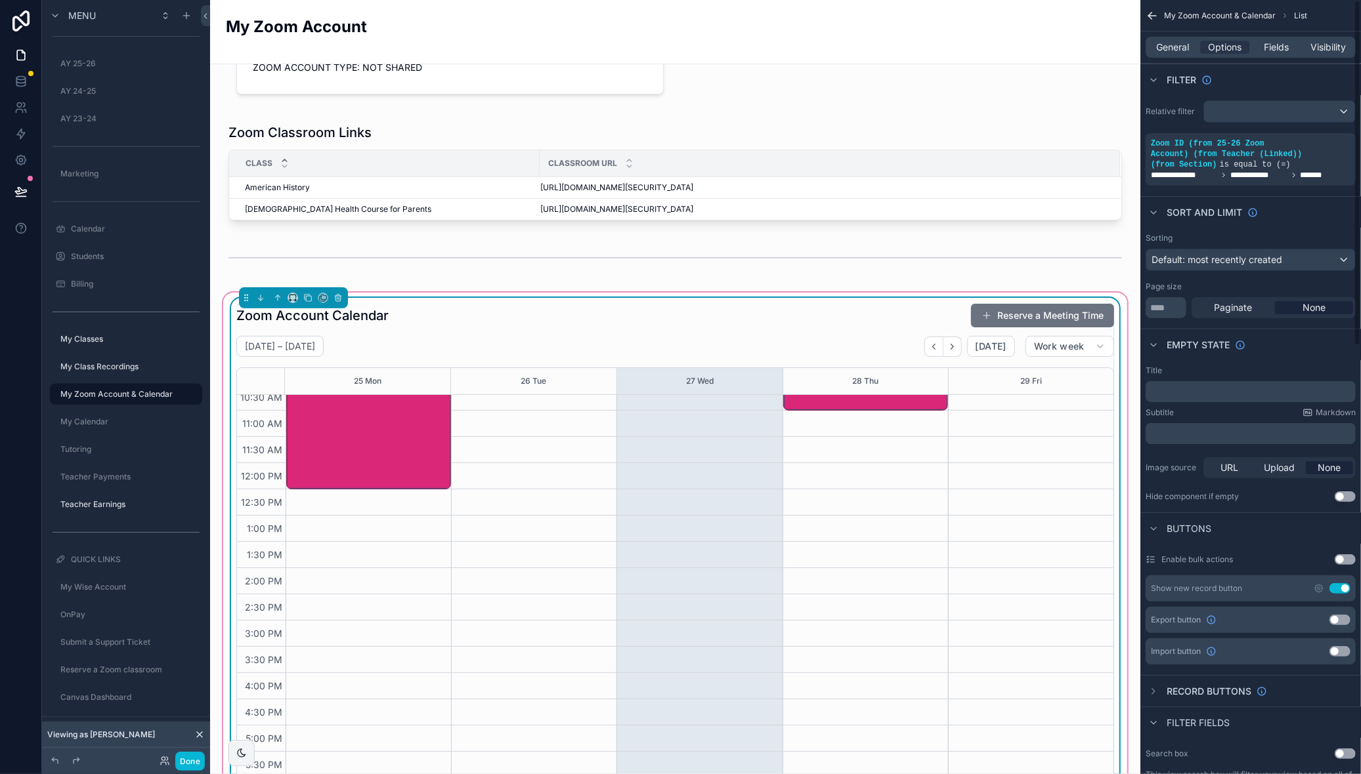
scroll to position [1, 0]
drag, startPoint x: 1322, startPoint y: 587, endPoint x: 1313, endPoint y: 589, distance: 9.4
click at [1322, 587] on icon "scrollable content" at bounding box center [1319, 588] width 8 height 8
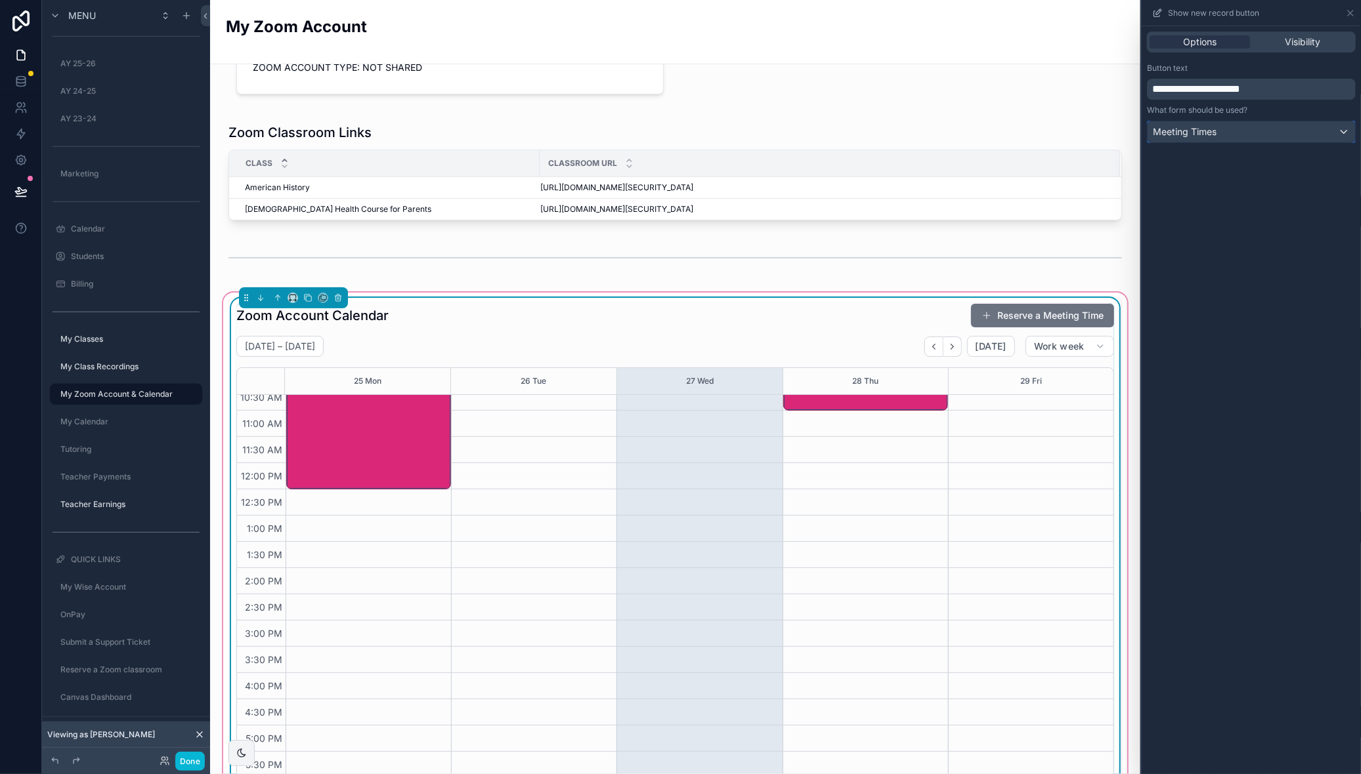
click at [1312, 135] on div "Meeting Times" at bounding box center [1250, 131] width 207 height 21
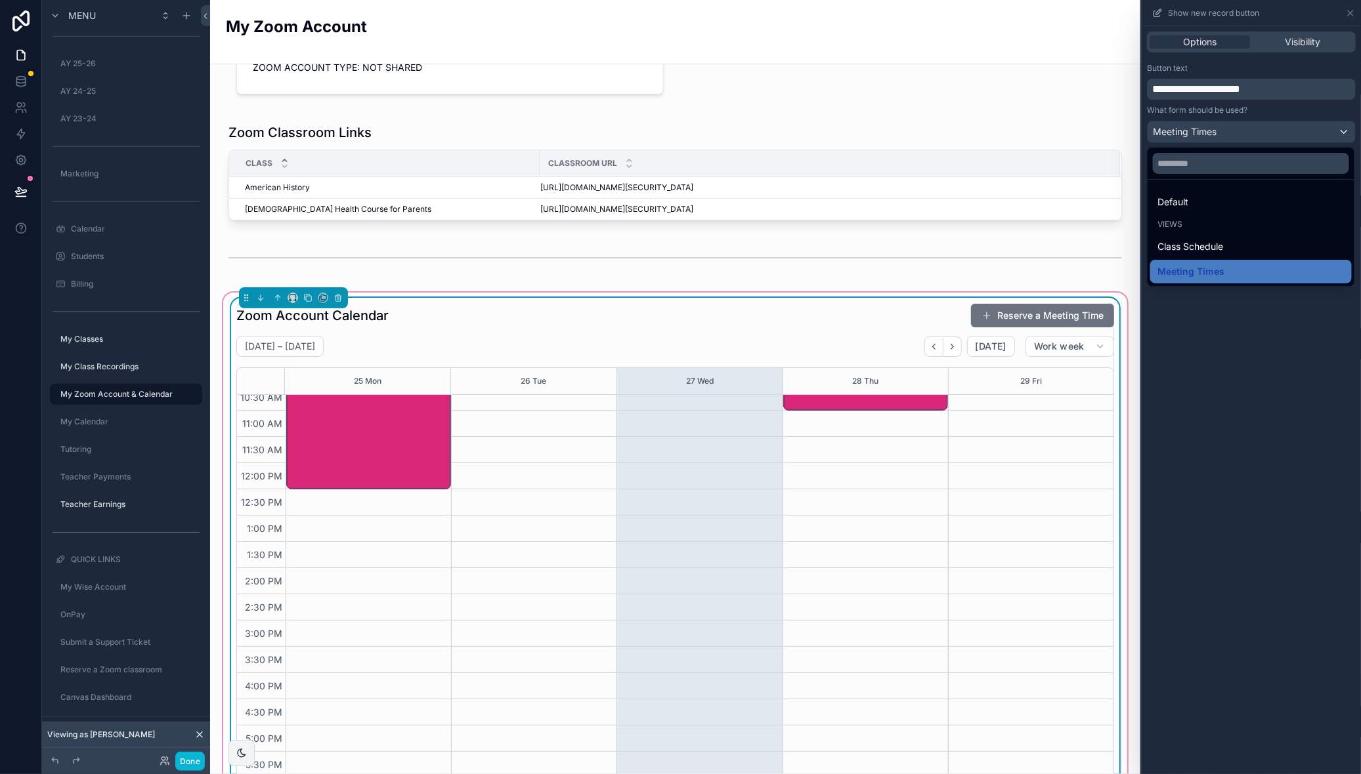
click at [1296, 47] on div at bounding box center [1250, 387] width 219 height 774
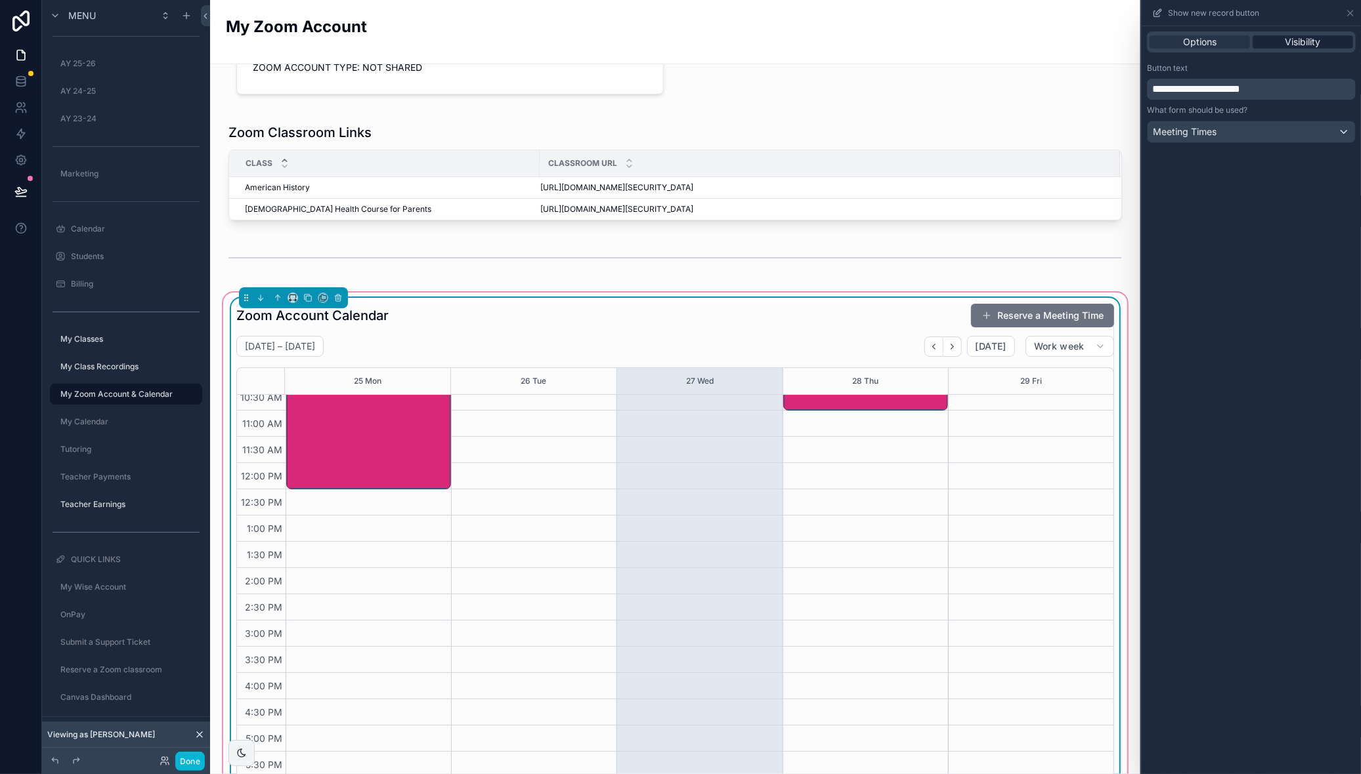
click at [1290, 38] on span "Visibility" at bounding box center [1302, 41] width 35 height 13
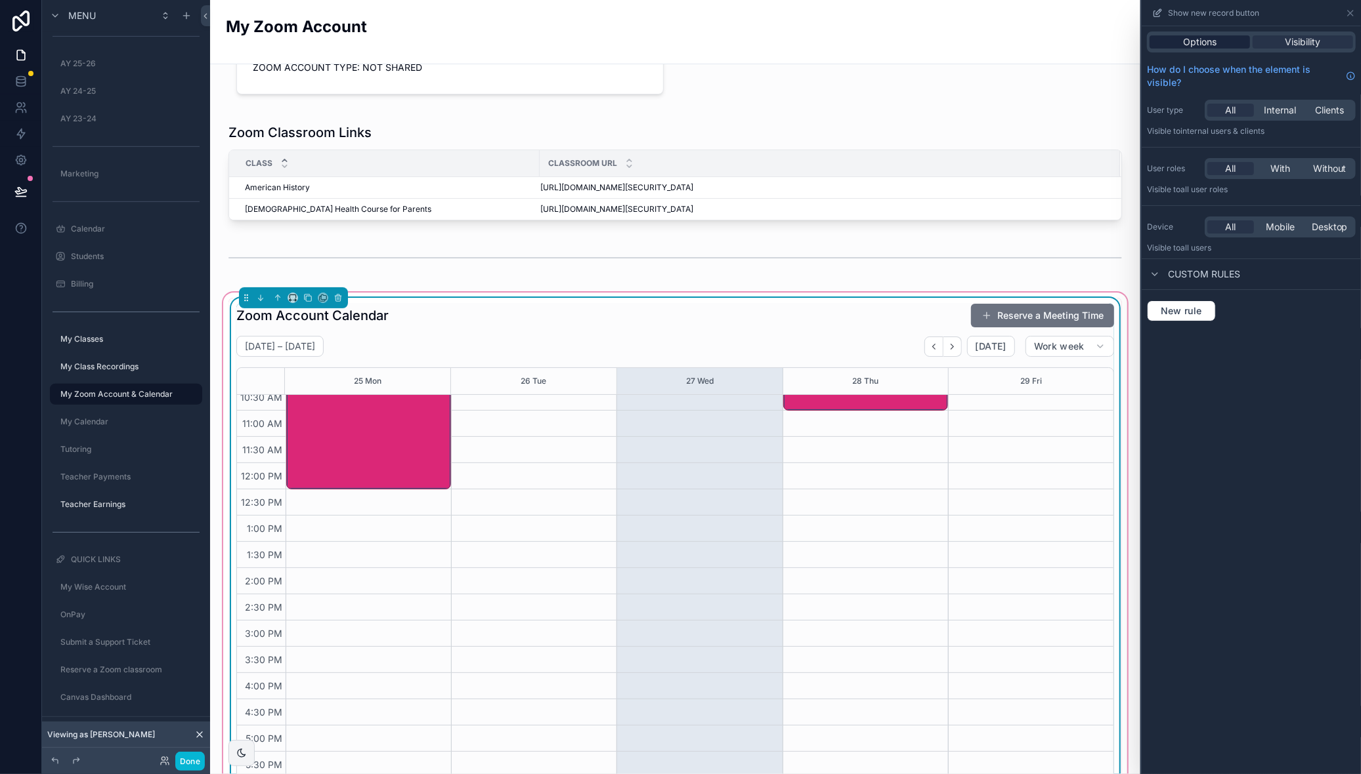
click at [1187, 39] on span "Options" at bounding box center [1199, 41] width 33 height 13
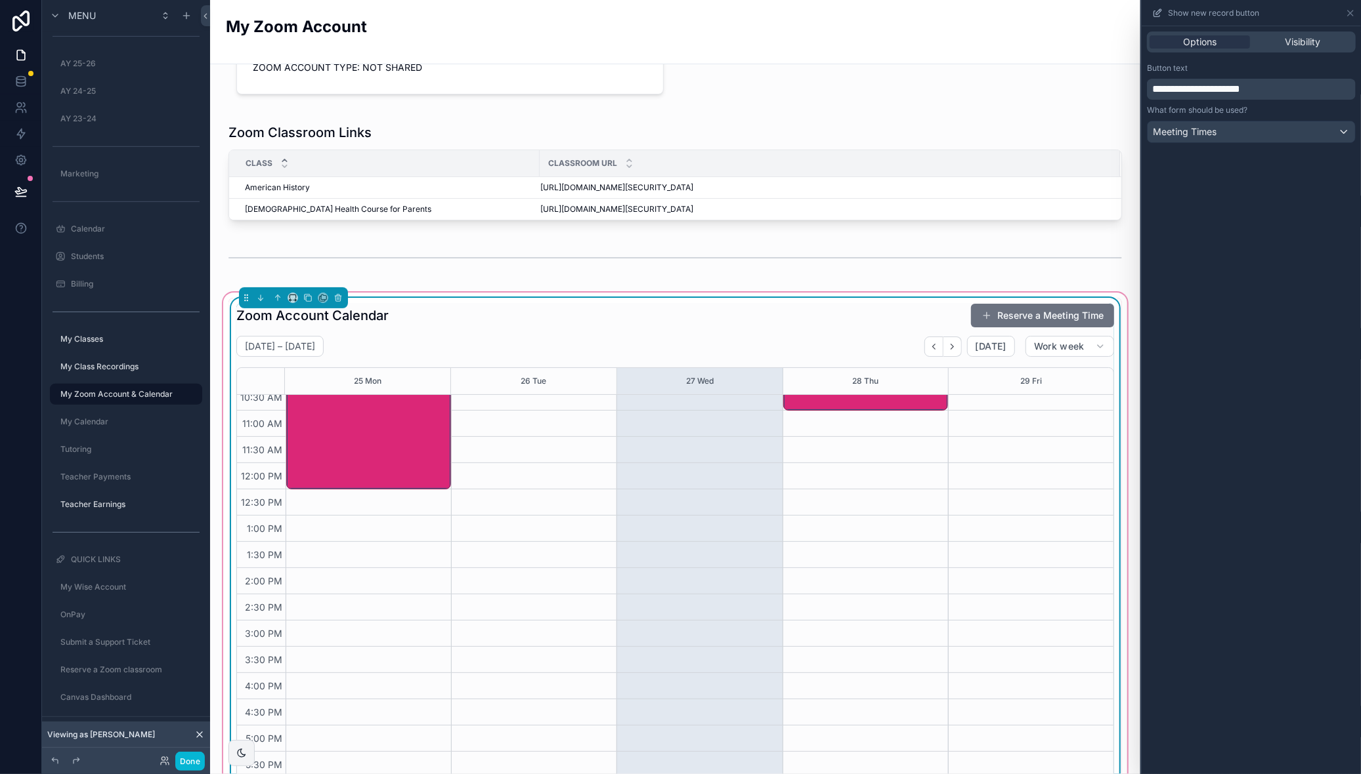
click at [1271, 243] on div "**********" at bounding box center [1250, 400] width 219 height 748
click at [24, 192] on icon at bounding box center [20, 191] width 11 height 7
click at [16, 188] on icon at bounding box center [20, 191] width 13 height 13
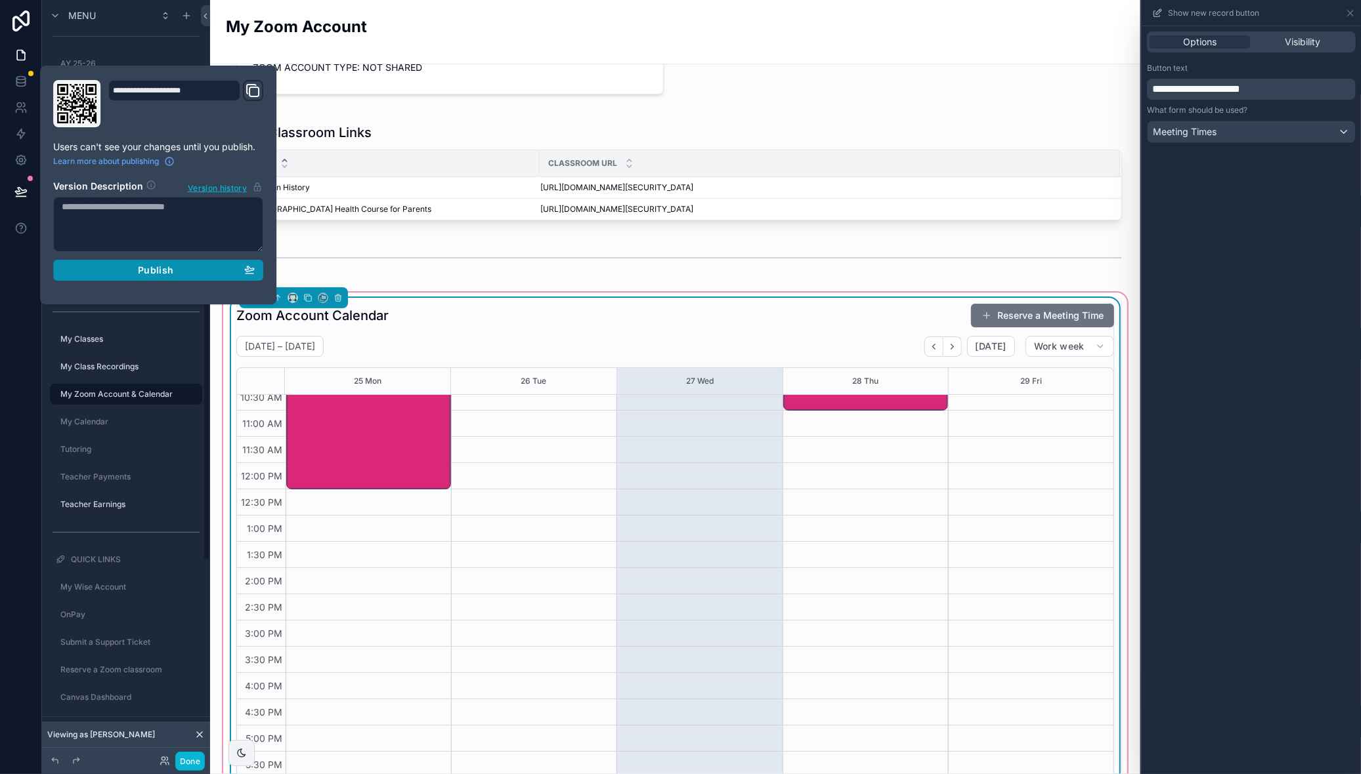
click at [146, 270] on span "Publish" at bounding box center [155, 270] width 35 height 12
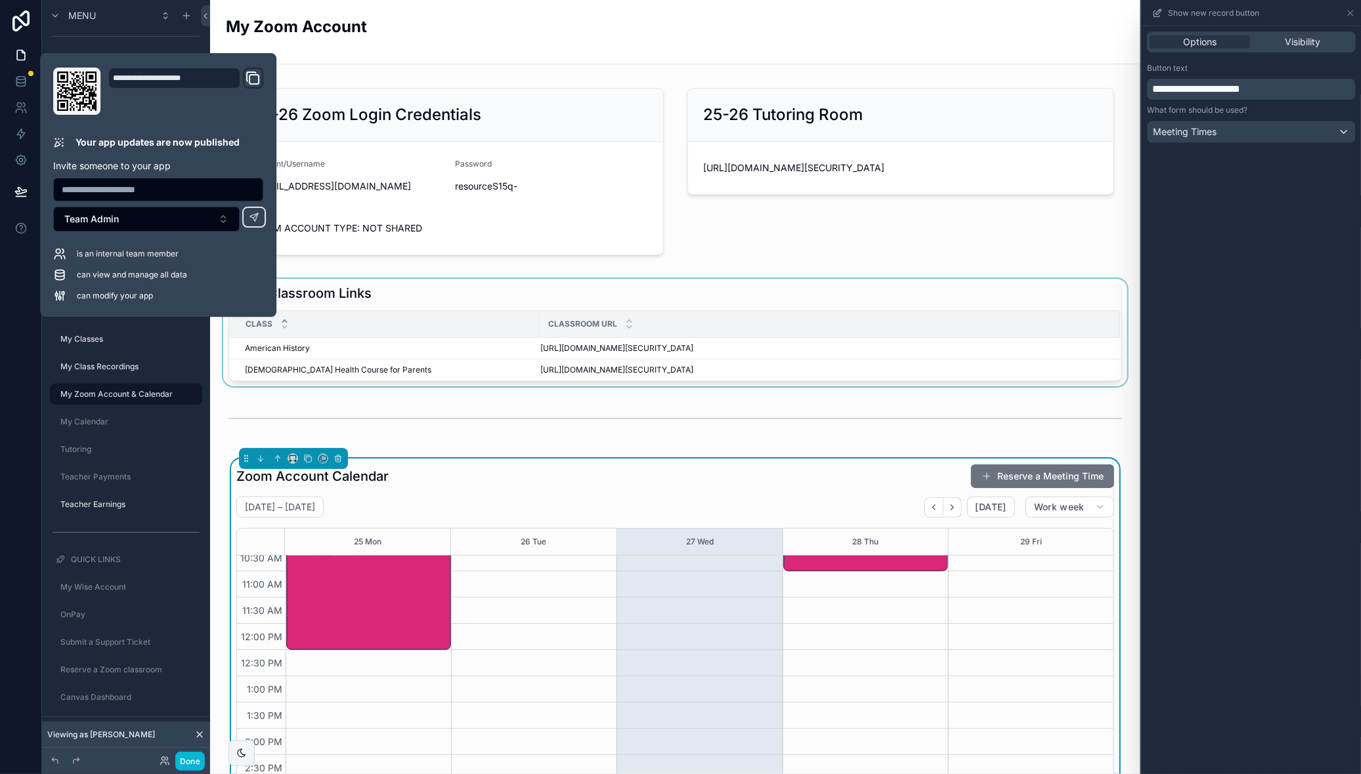
click at [606, 347] on div "scrollable content" at bounding box center [675, 333] width 909 height 108
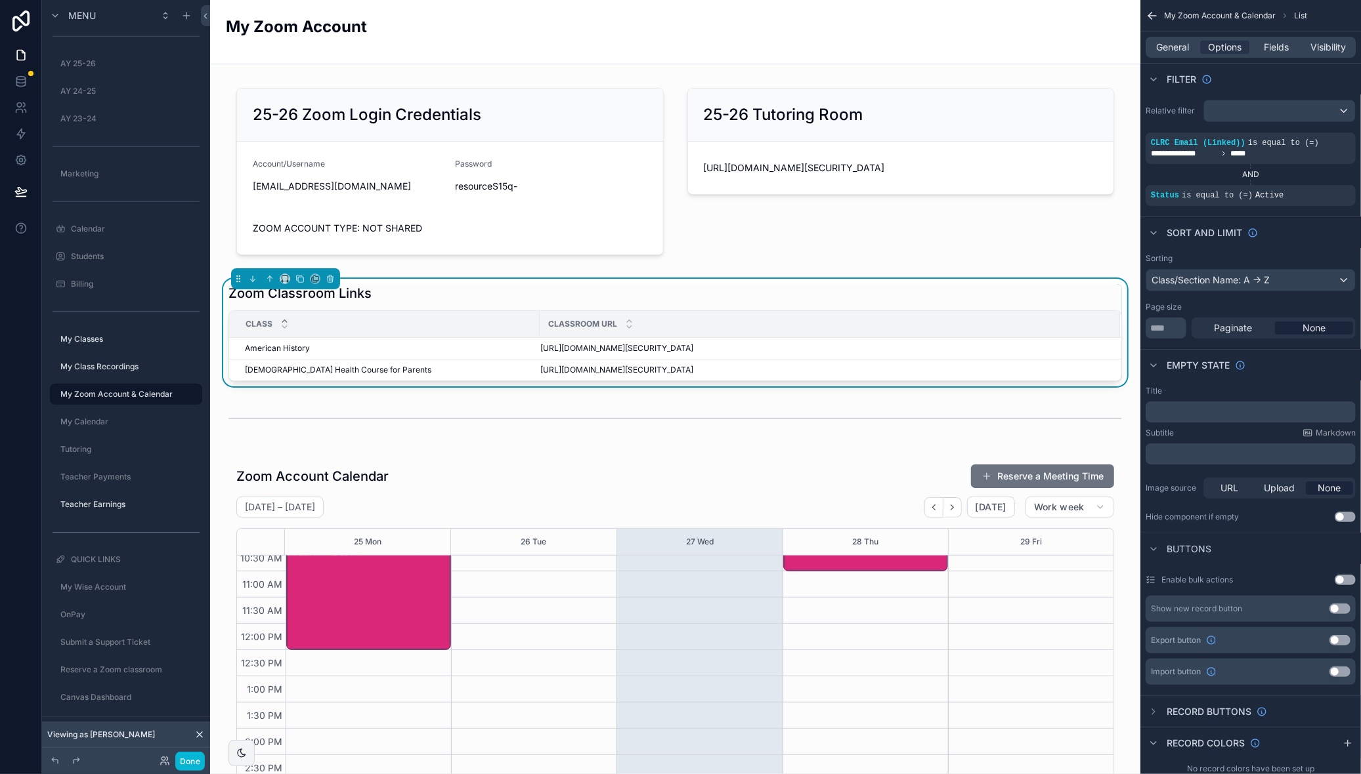
click at [570, 346] on span "[URL][DOMAIN_NAME][SECURITY_DATA]" at bounding box center [616, 348] width 153 height 11
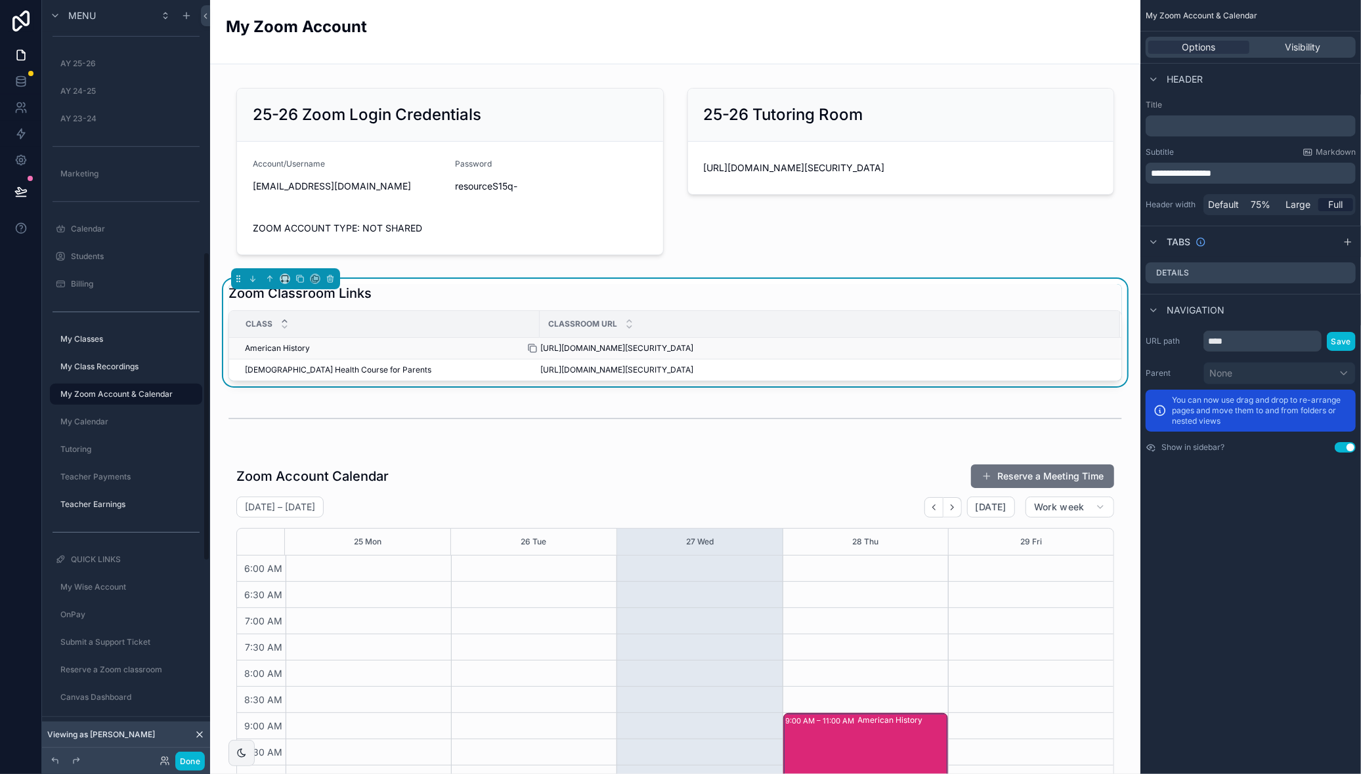
scroll to position [247, 0]
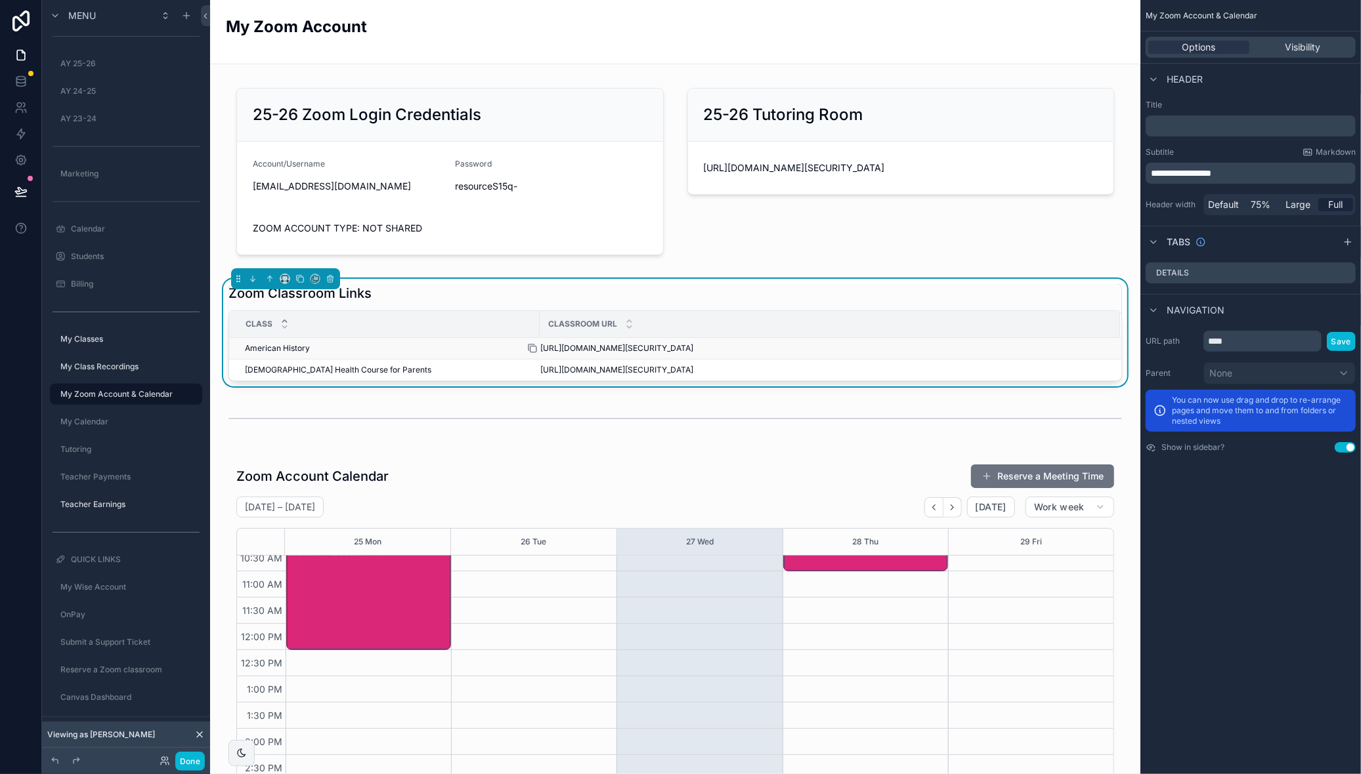
drag, startPoint x: 530, startPoint y: 347, endPoint x: 539, endPoint y: 349, distance: 9.4
click at [530, 347] on icon "scrollable content" at bounding box center [533, 350] width 6 height 6
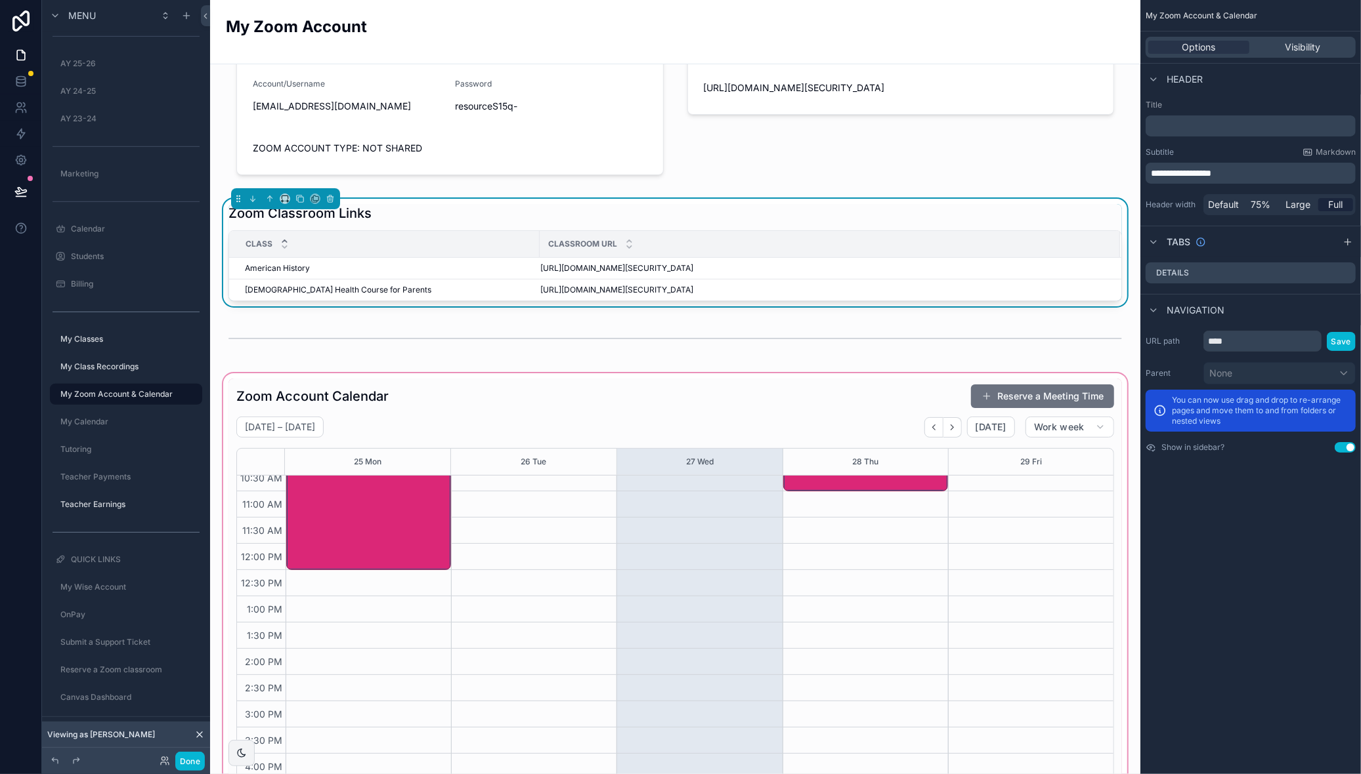
scroll to position [79, 0]
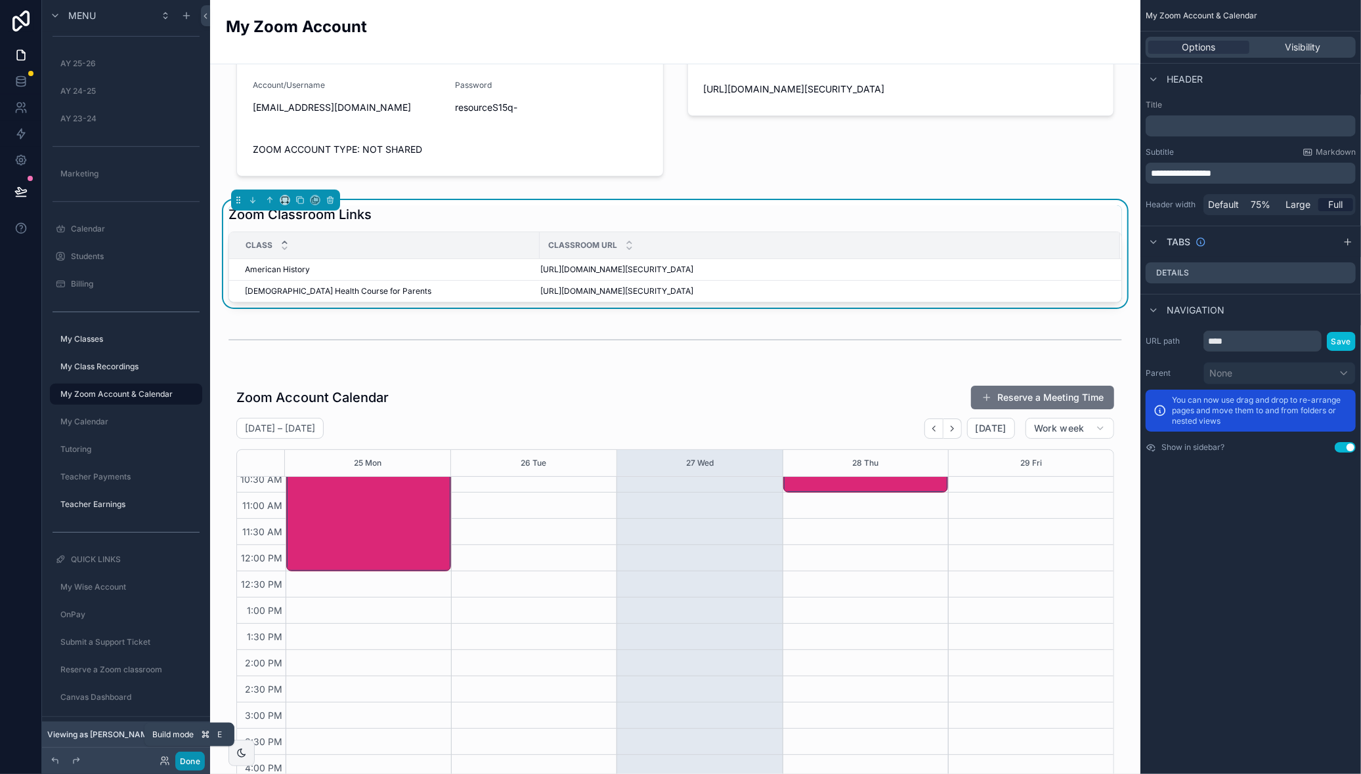
click at [186, 758] on button "Done" at bounding box center [190, 761] width 30 height 19
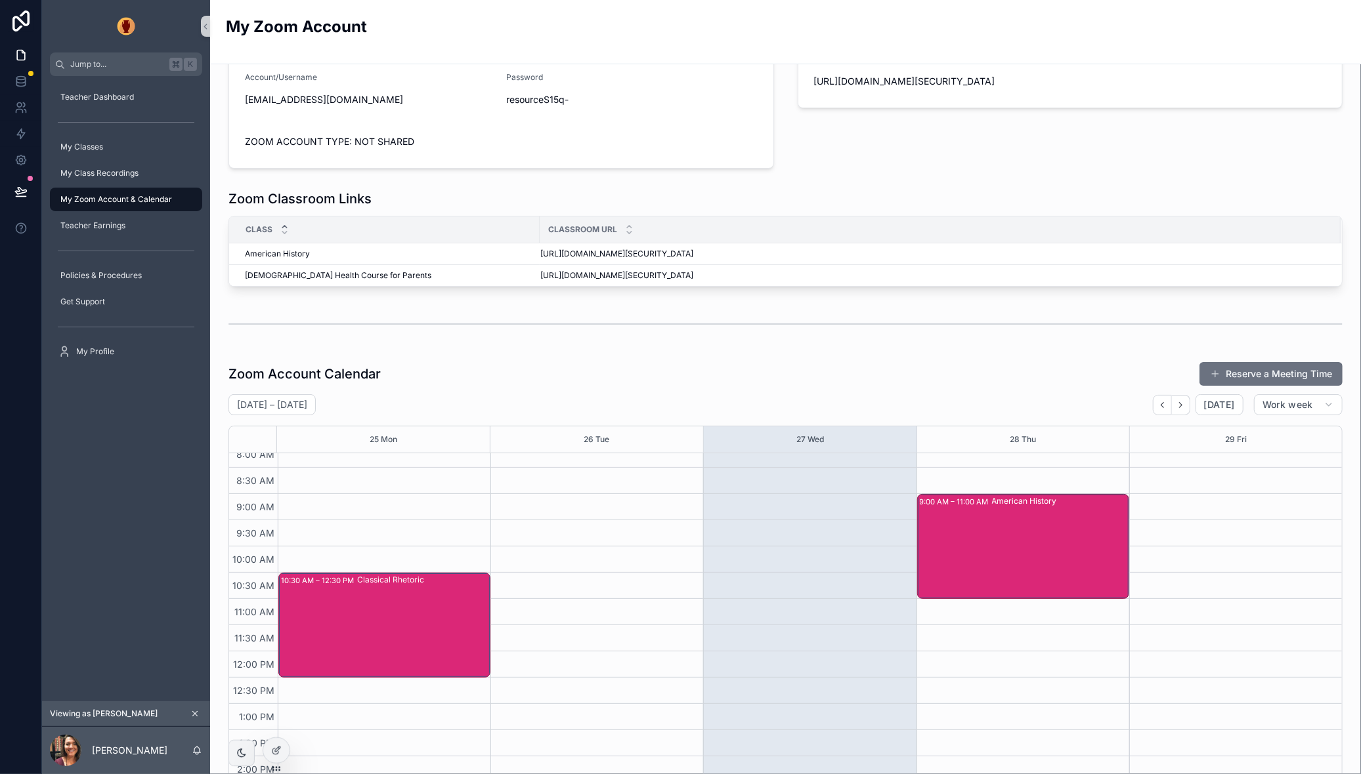
scroll to position [120, 0]
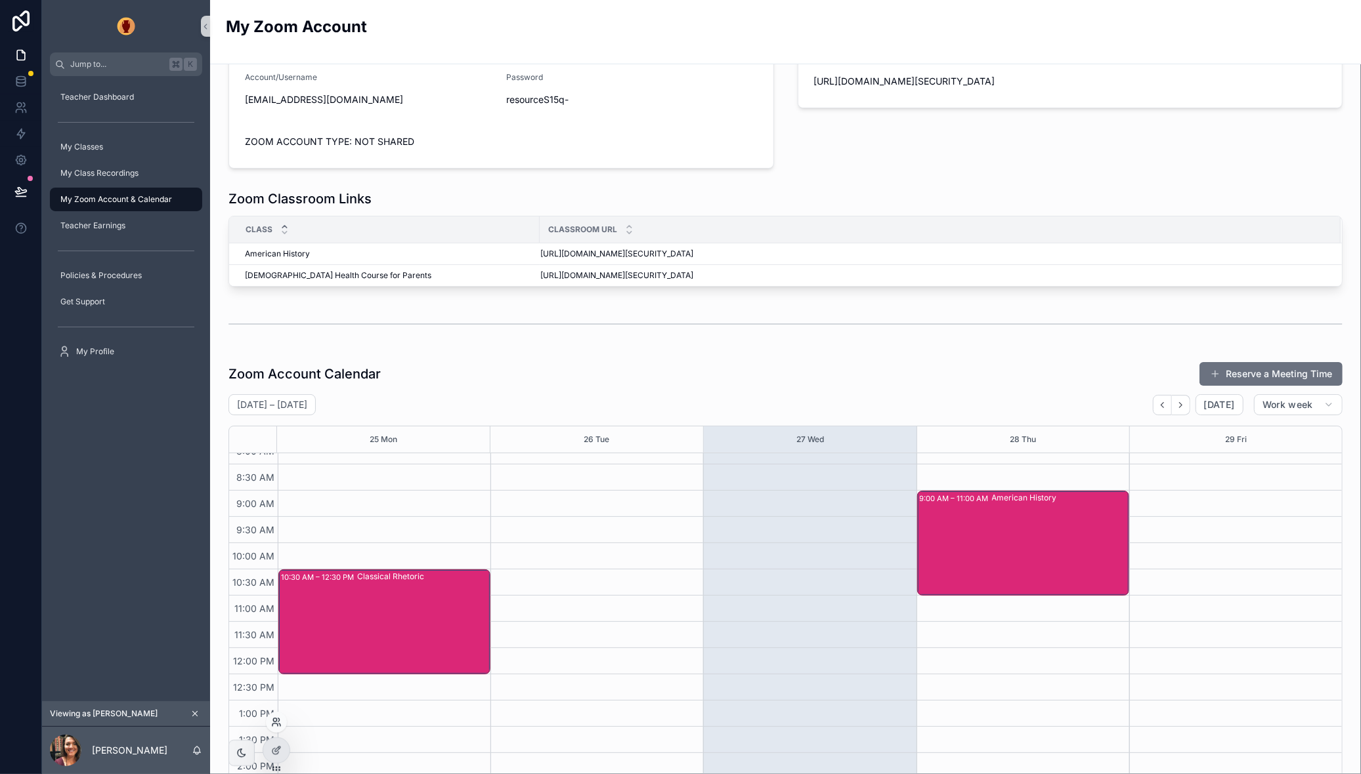
click at [277, 726] on icon at bounding box center [276, 722] width 11 height 11
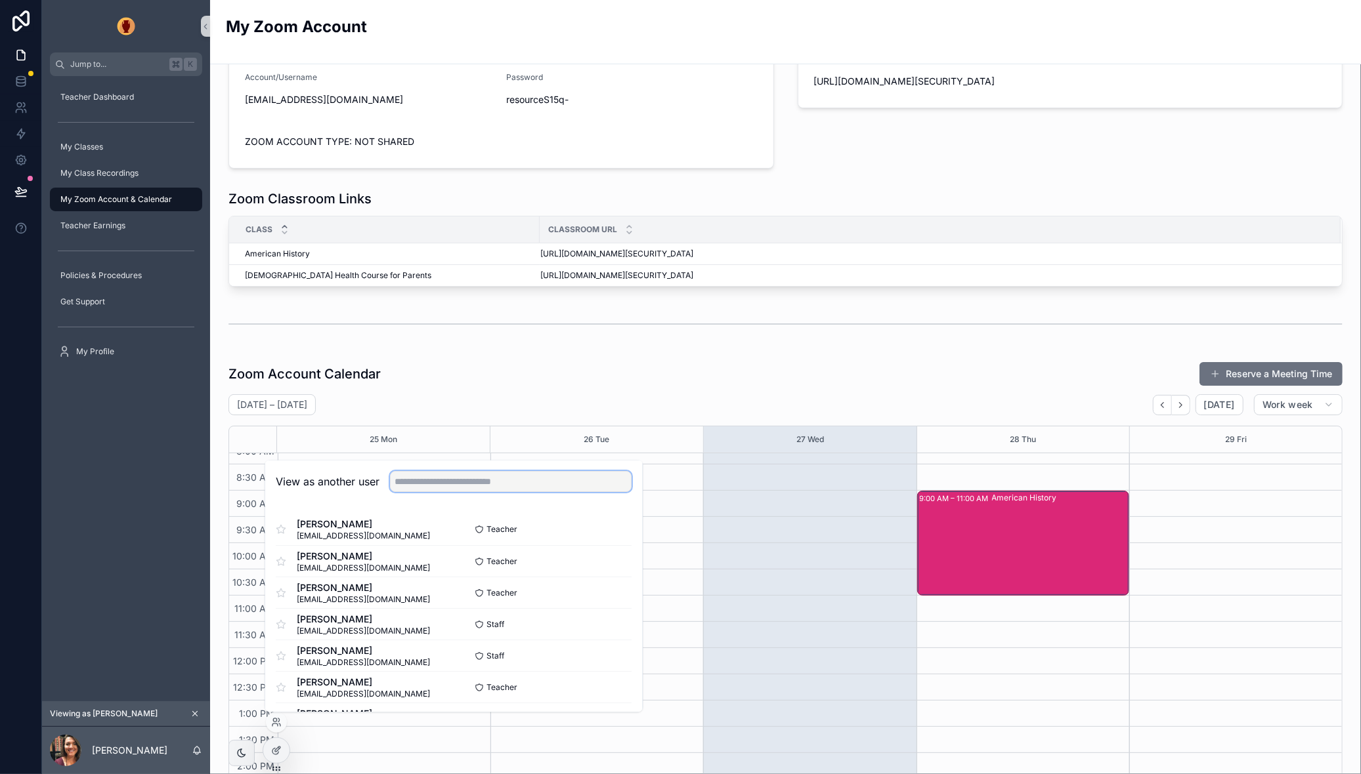
click at [457, 488] on input "text" at bounding box center [511, 482] width 242 height 21
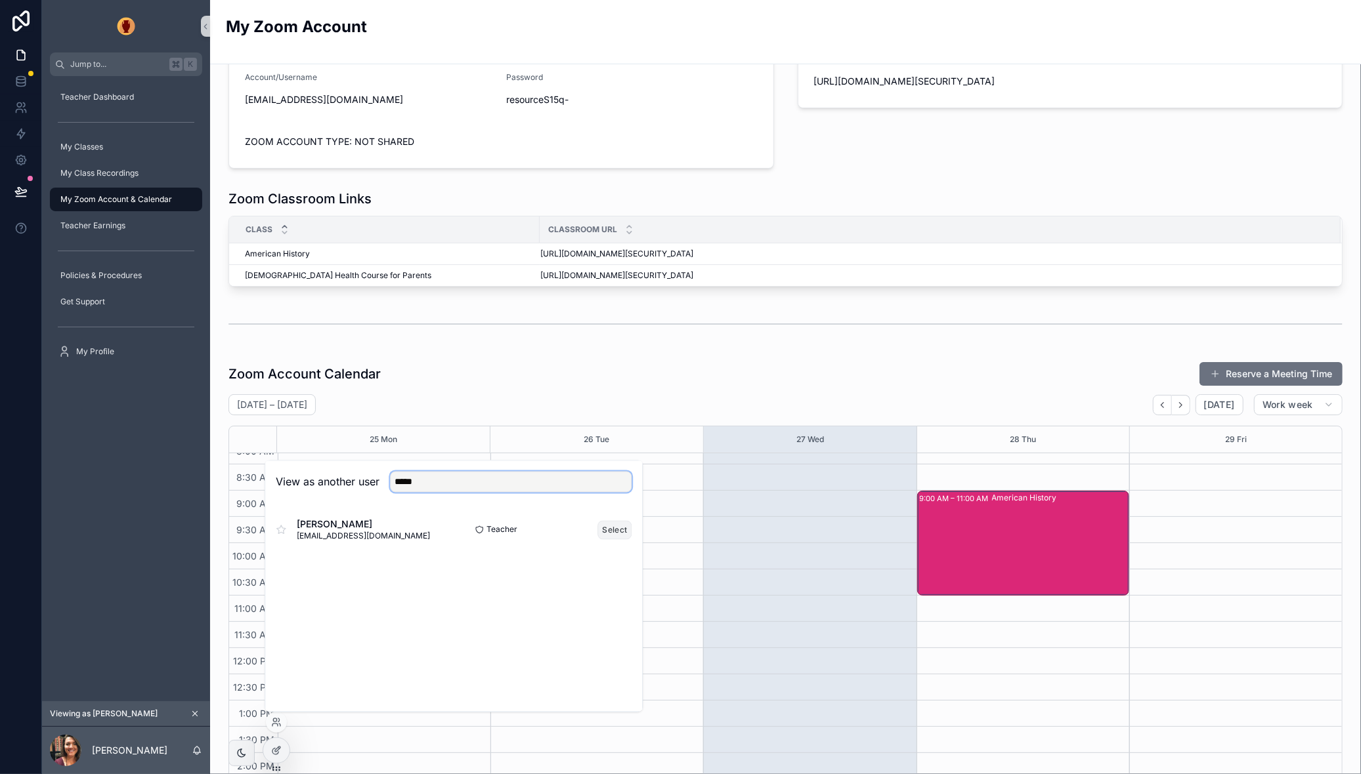
type input "*****"
click at [606, 529] on button "Select" at bounding box center [615, 529] width 34 height 19
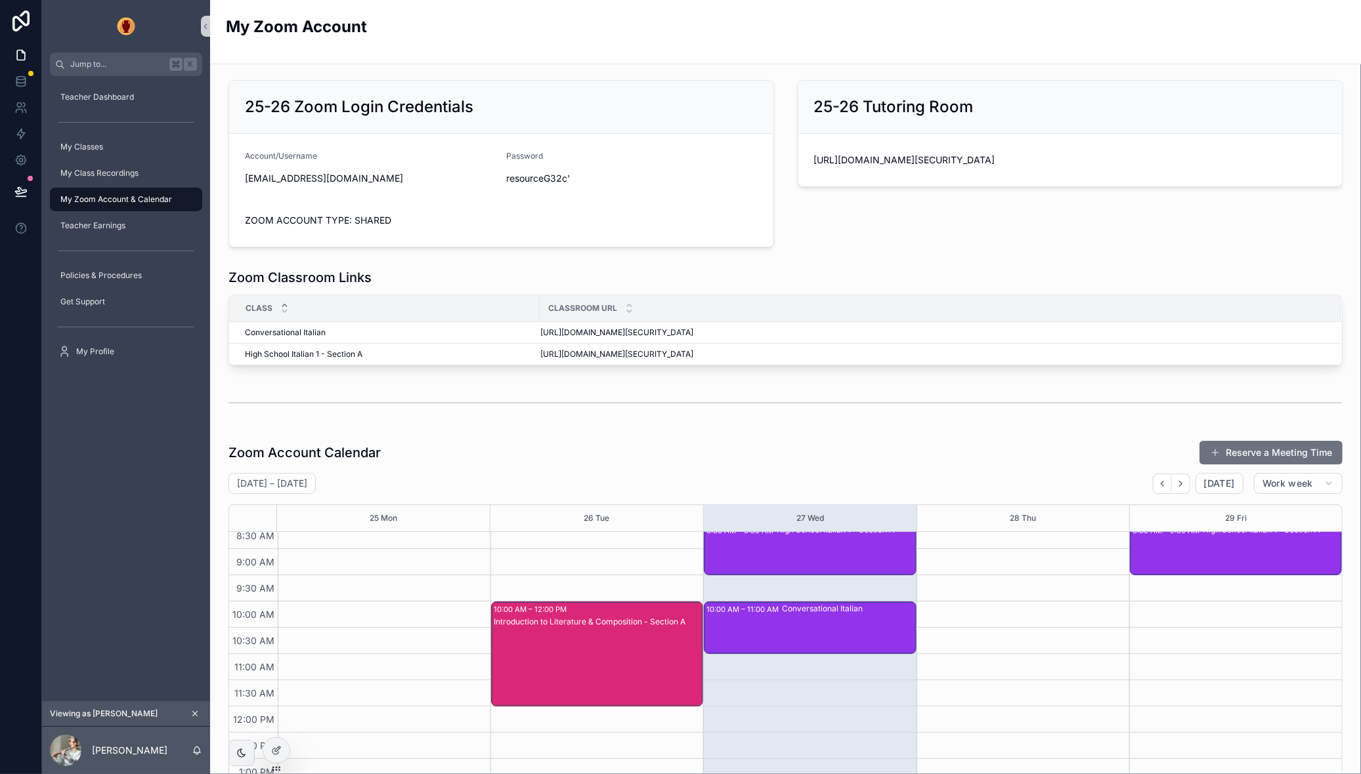
scroll to position [152, 0]
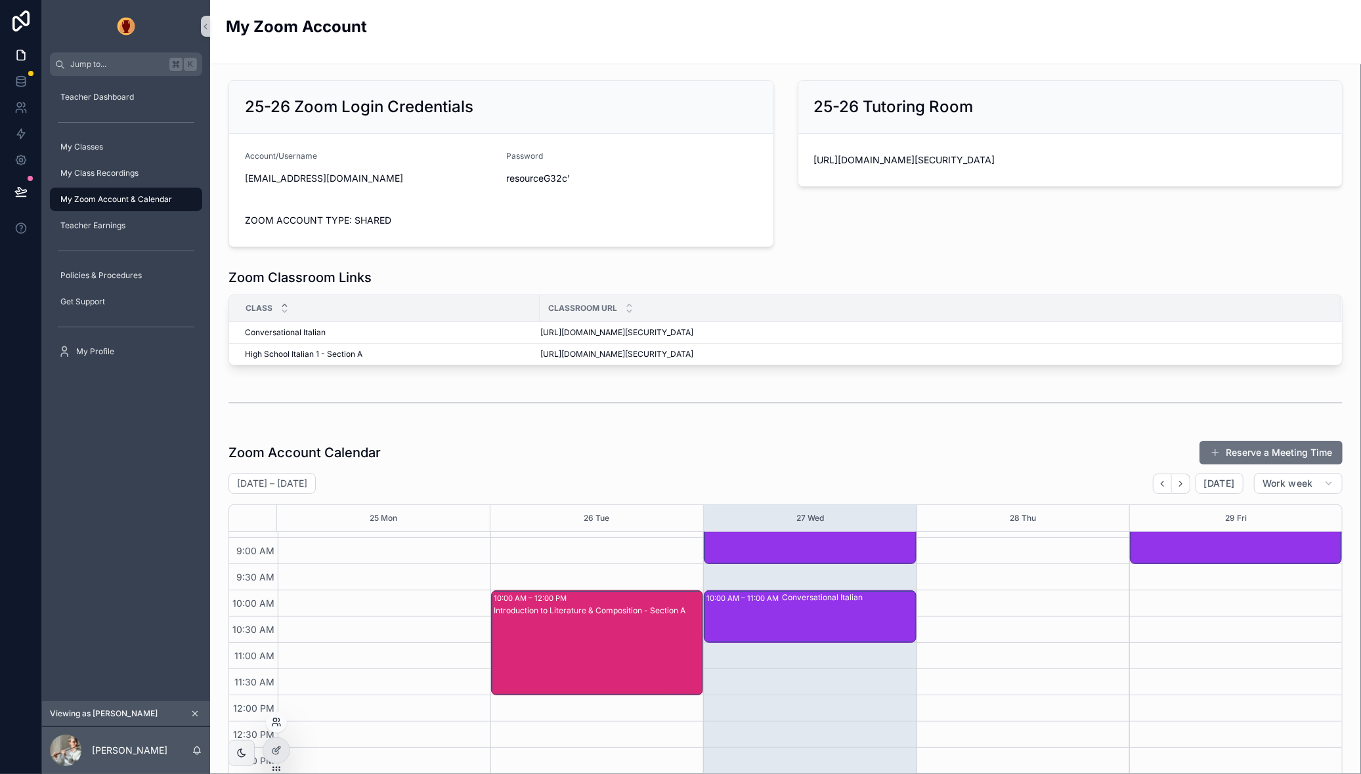
click at [278, 726] on icon at bounding box center [274, 725] width 5 height 3
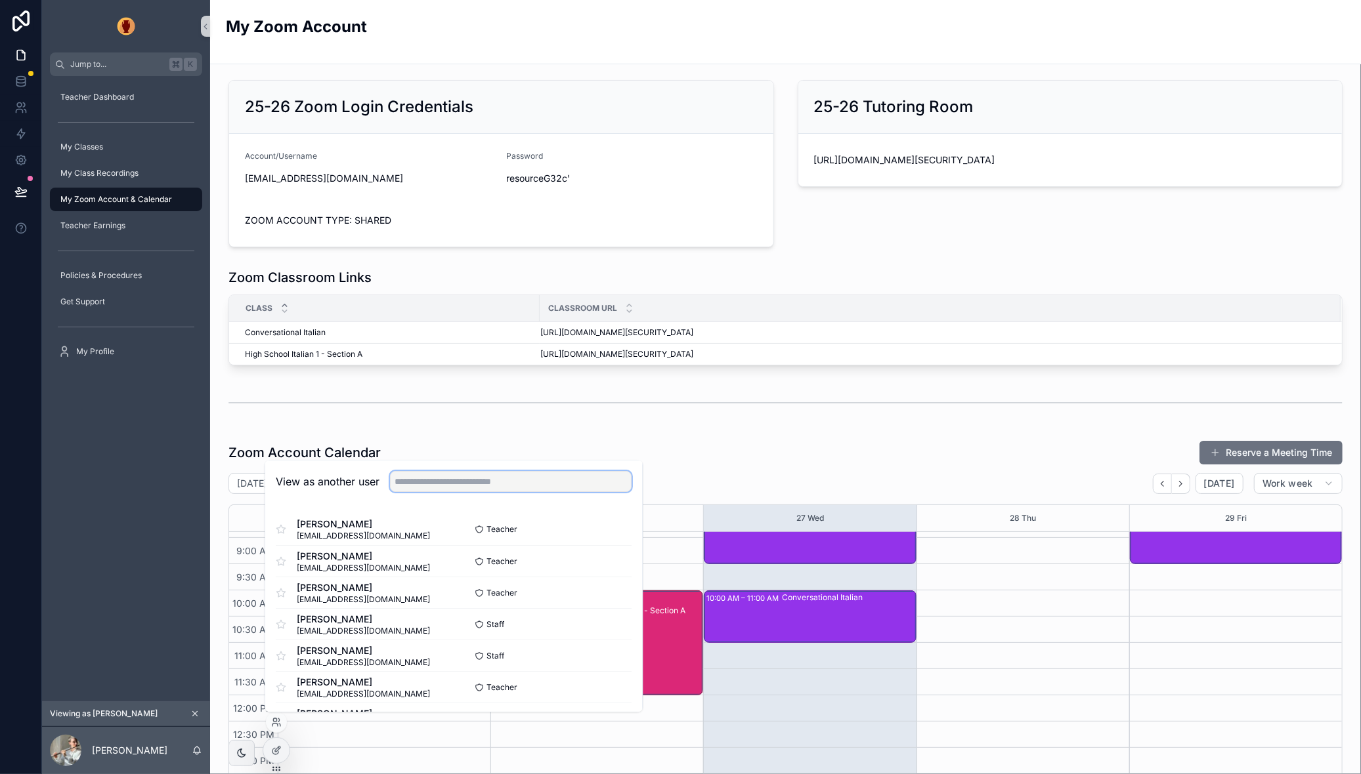
click at [463, 488] on input "text" at bounding box center [511, 482] width 242 height 21
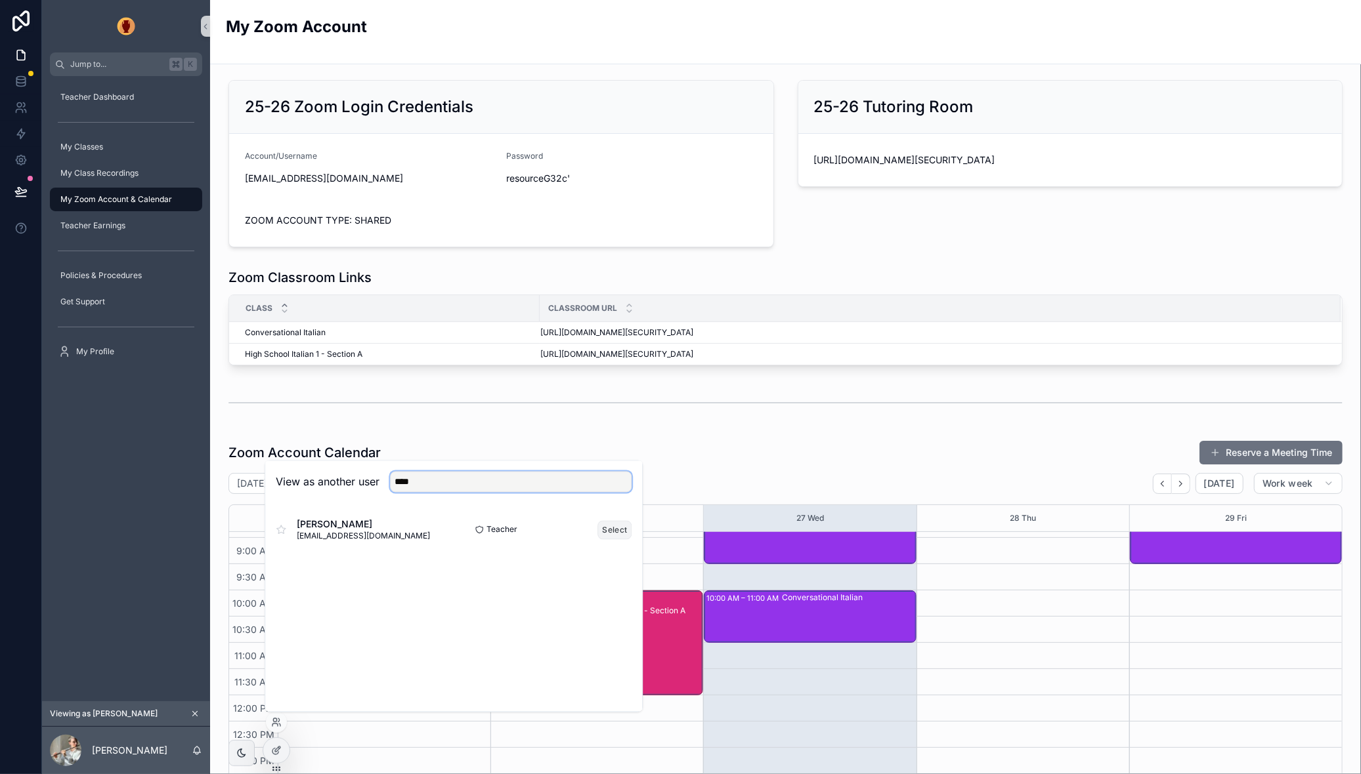
type input "****"
click at [601, 528] on button "Select" at bounding box center [615, 529] width 34 height 19
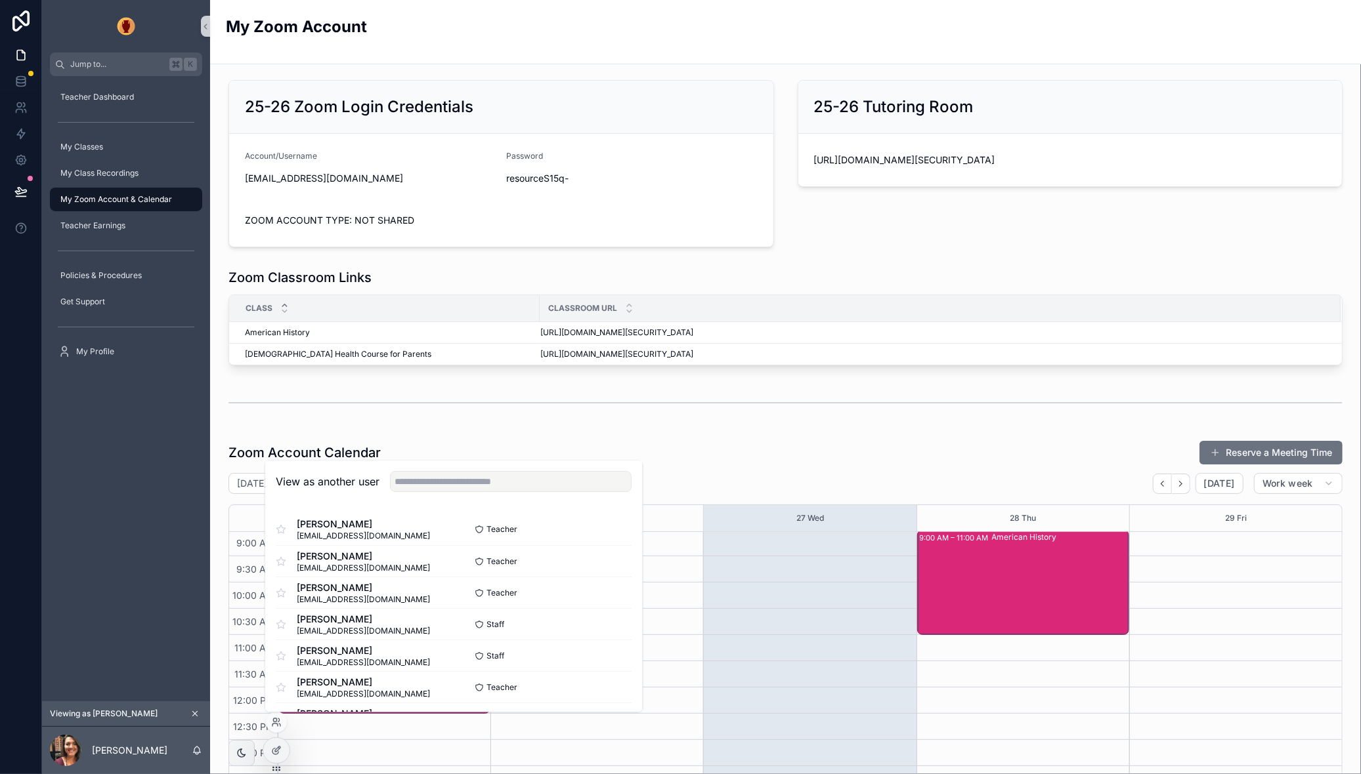
scroll to position [167, 0]
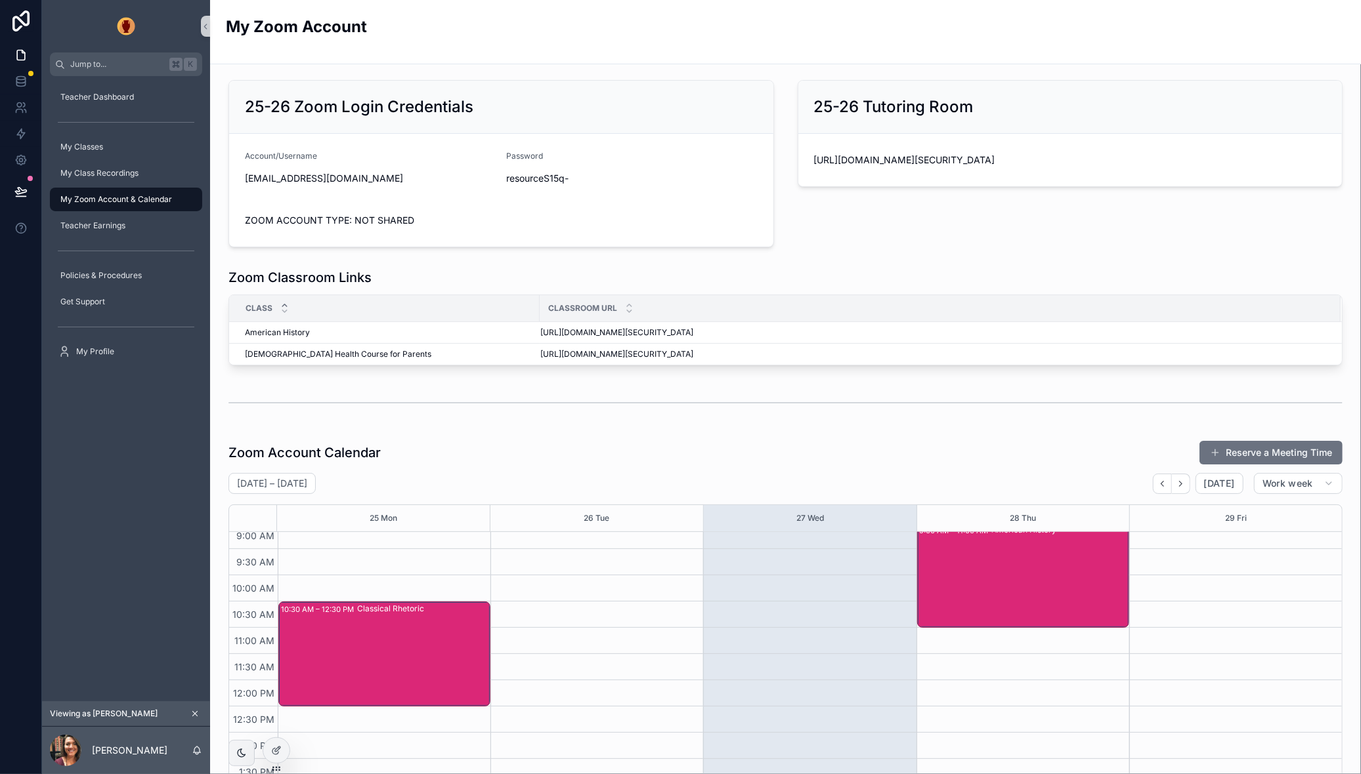
click at [603, 413] on div "scrollable content" at bounding box center [785, 403] width 1114 height 33
click at [1271, 454] on button "Reserve a Meeting Time" at bounding box center [1270, 453] width 143 height 24
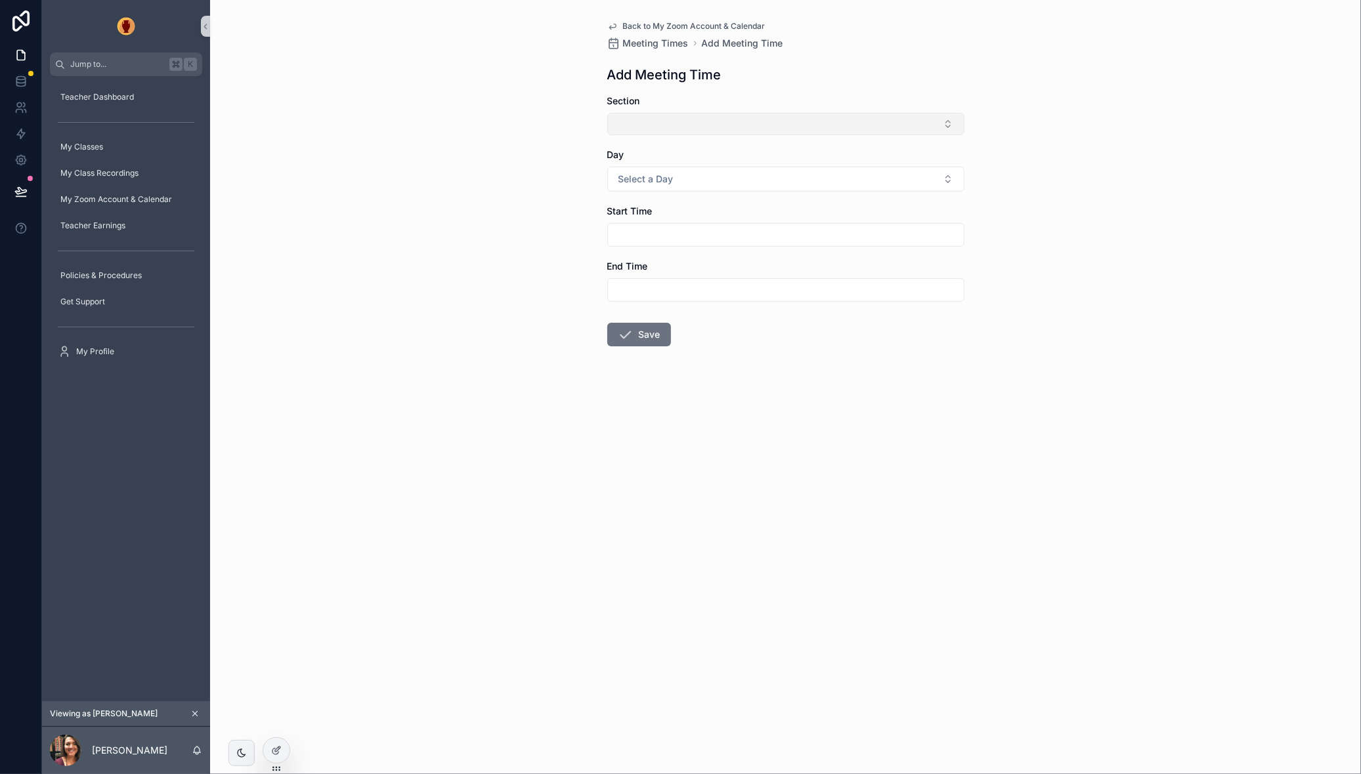
click at [666, 118] on button "Select Button" at bounding box center [785, 124] width 357 height 22
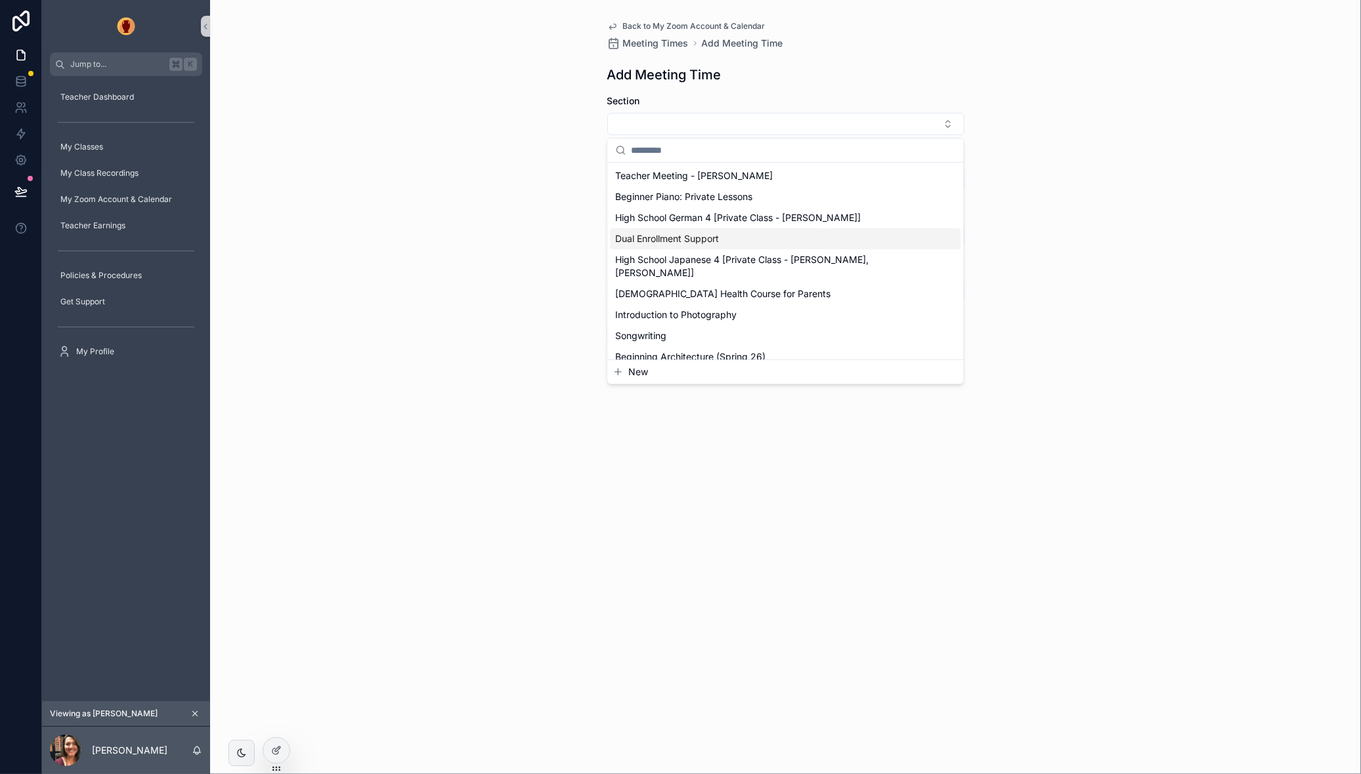
drag, startPoint x: 513, startPoint y: 200, endPoint x: 484, endPoint y: 205, distance: 30.1
click at [513, 200] on div "Back to My Zoom Account & Calendar Meeting Times Add Meeting Time Add Meeting T…" at bounding box center [785, 387] width 1151 height 774
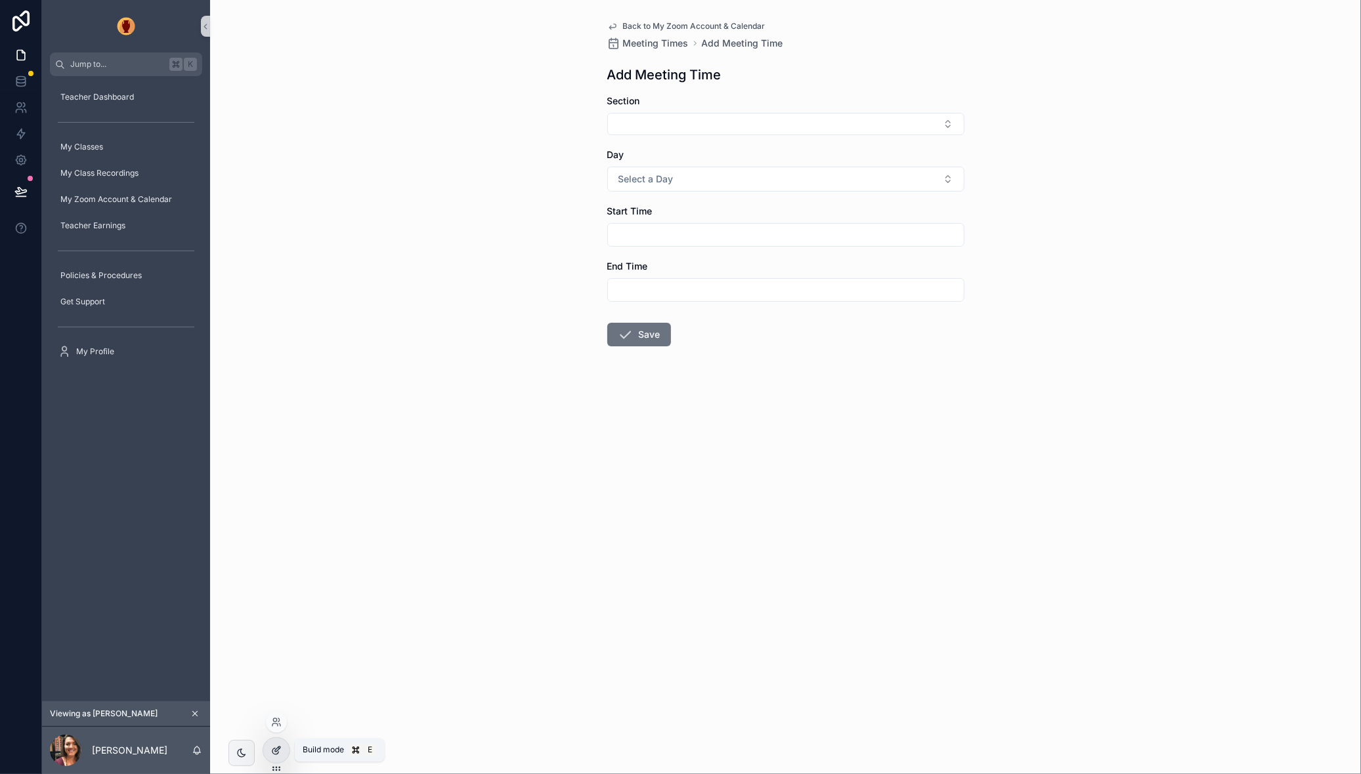
click at [278, 751] on icon at bounding box center [276, 751] width 11 height 11
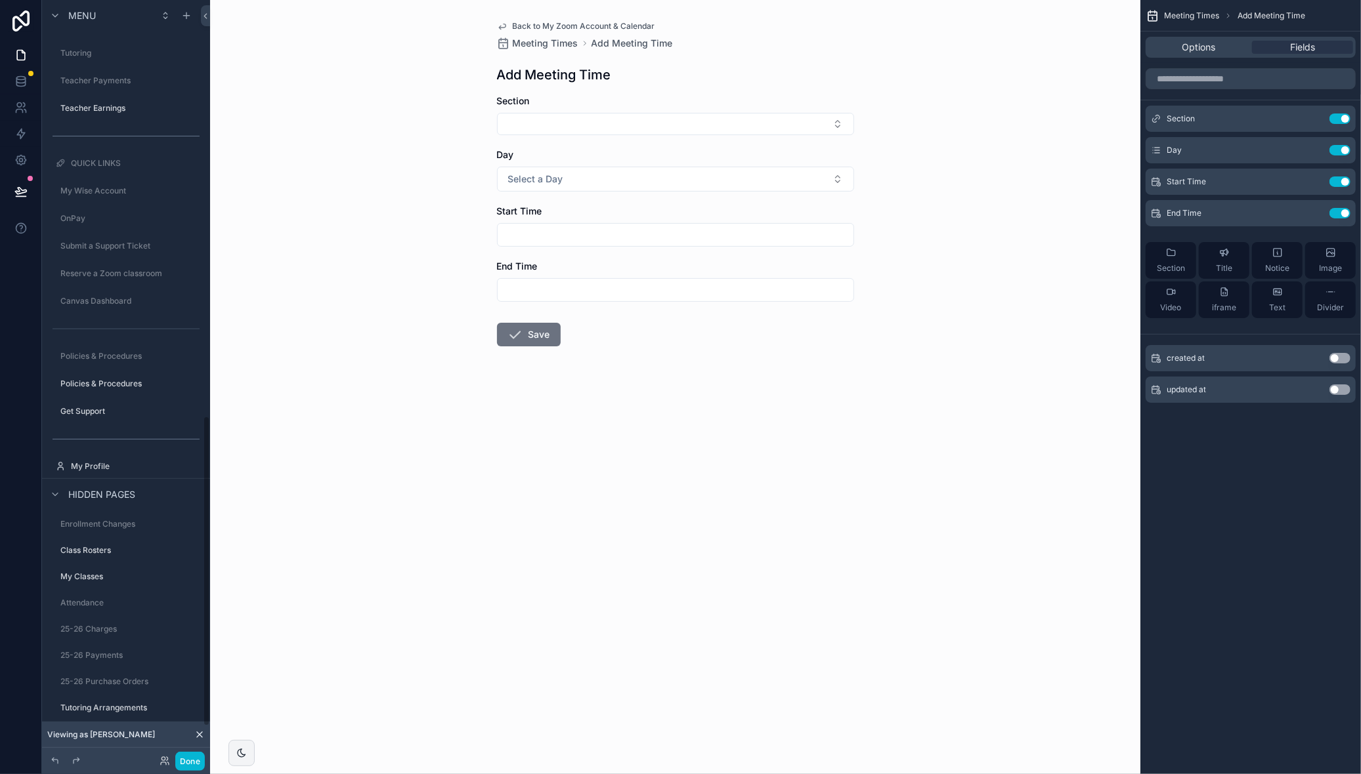
scroll to position [998, 0]
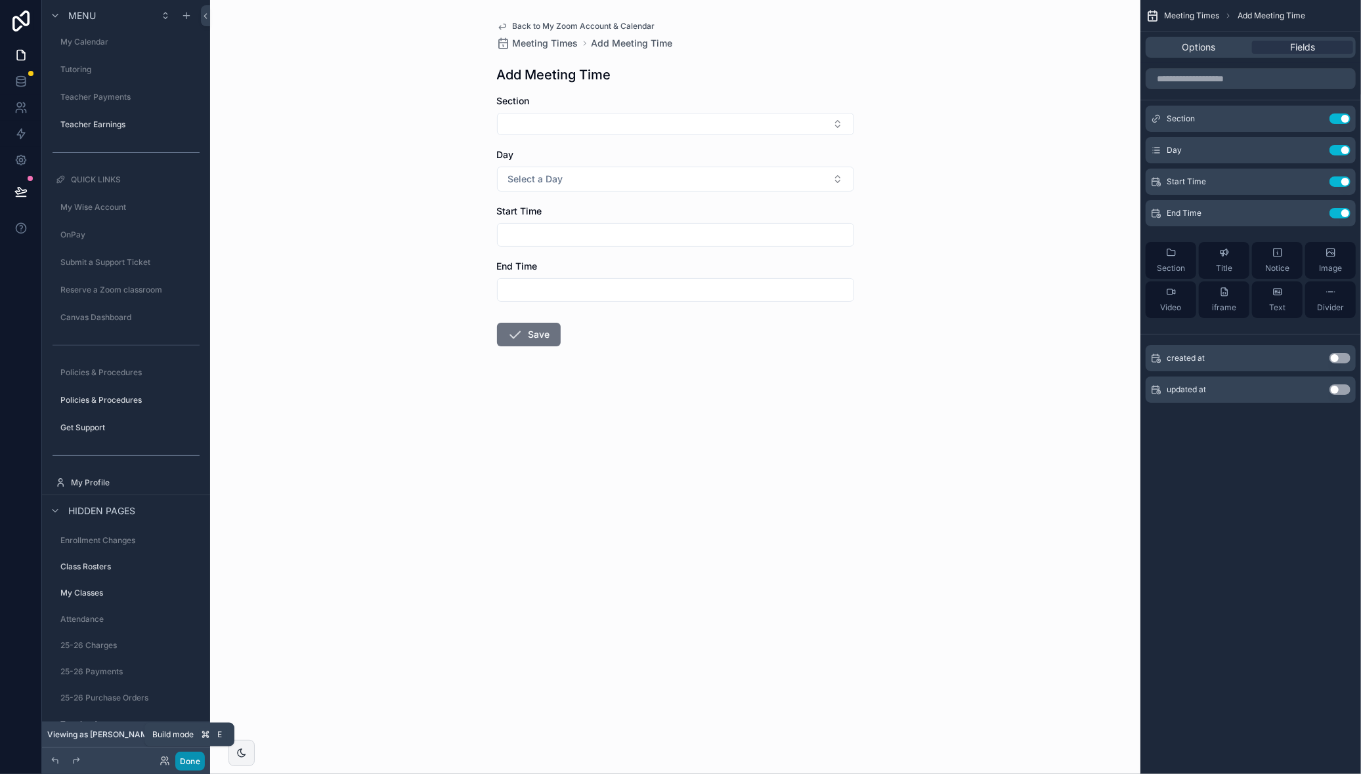
click at [189, 757] on button "Done" at bounding box center [190, 761] width 30 height 19
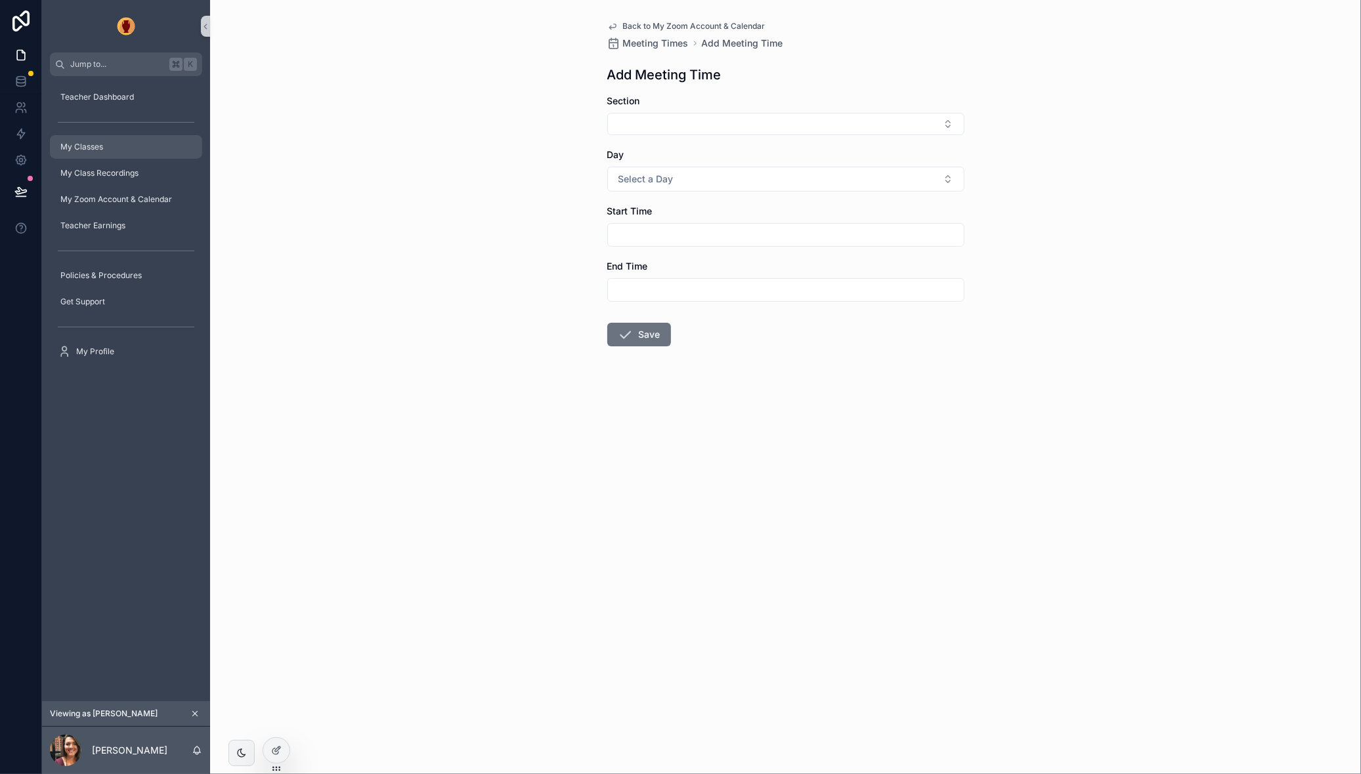
click at [96, 151] on span "My Classes" at bounding box center [81, 147] width 43 height 11
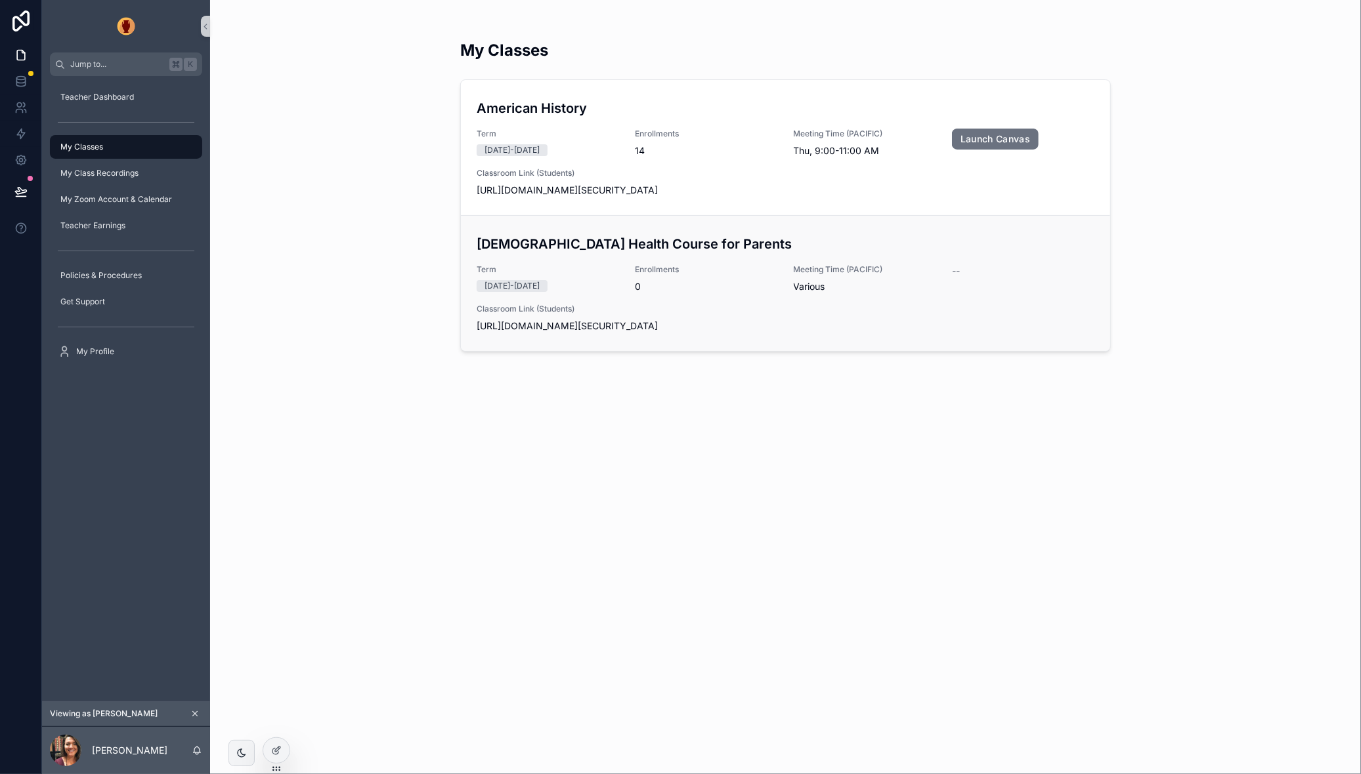
click at [534, 232] on link "[DEMOGRAPHIC_DATA] Health Course for Parents Term [DATE]-[DATE] Enrollments 0 M…" at bounding box center [785, 283] width 649 height 136
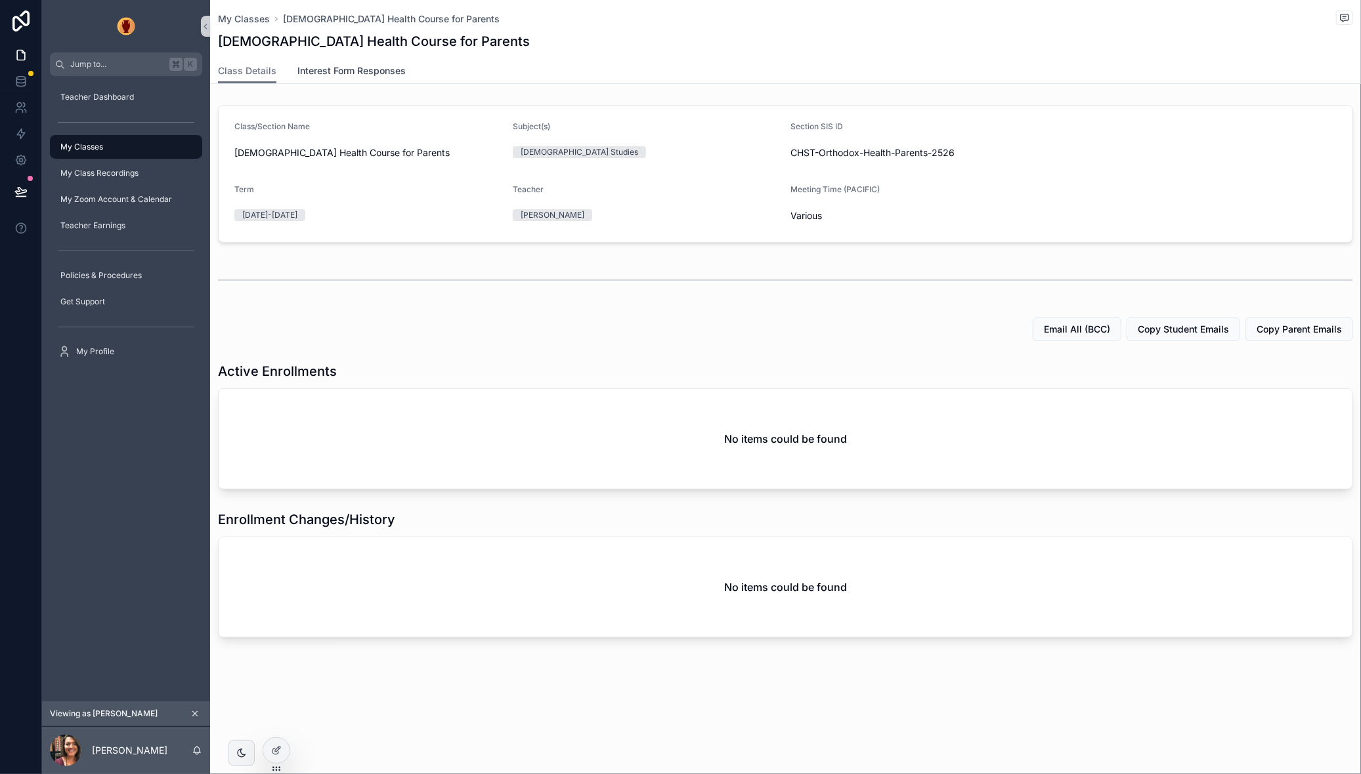
click at [356, 71] on span "Interest Form Responses" at bounding box center [351, 70] width 108 height 13
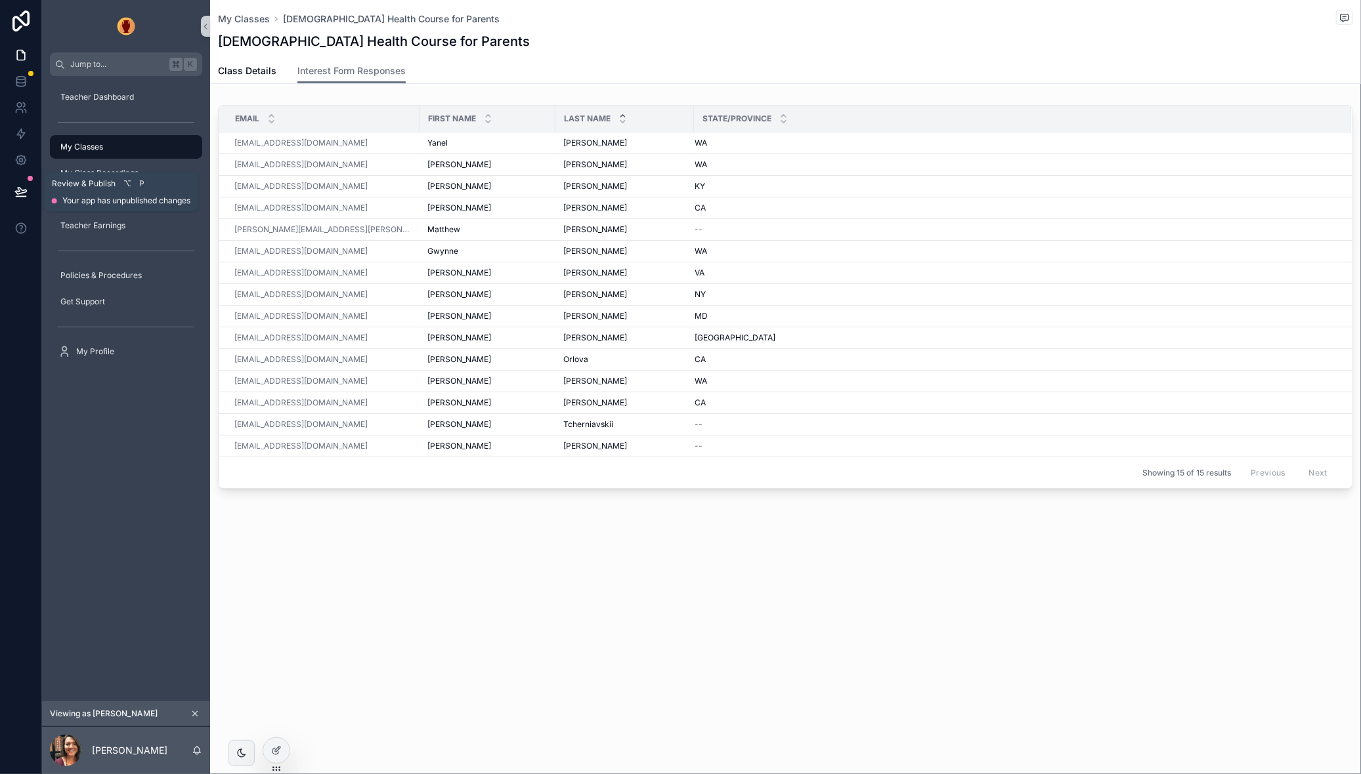
click at [21, 190] on icon at bounding box center [20, 191] width 13 height 13
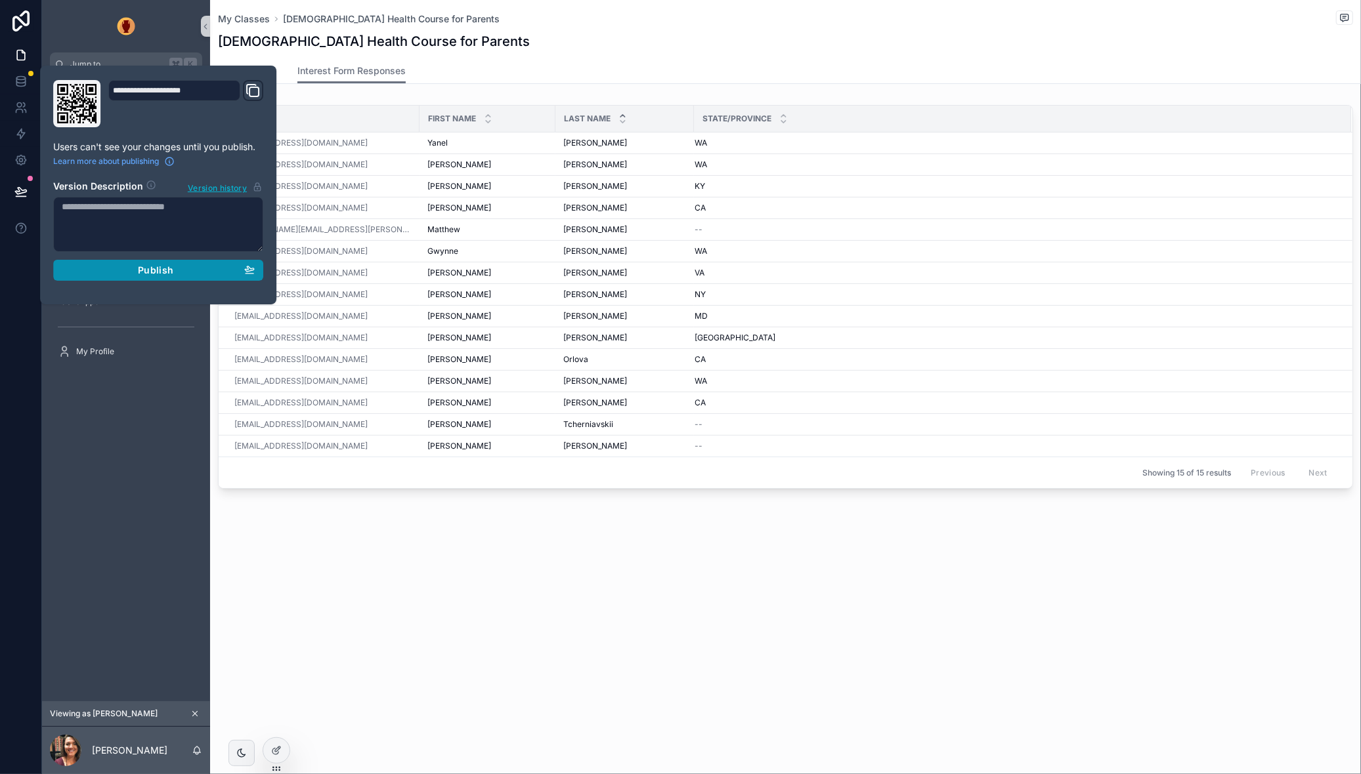
click at [194, 274] on div "Publish" at bounding box center [158, 270] width 193 height 12
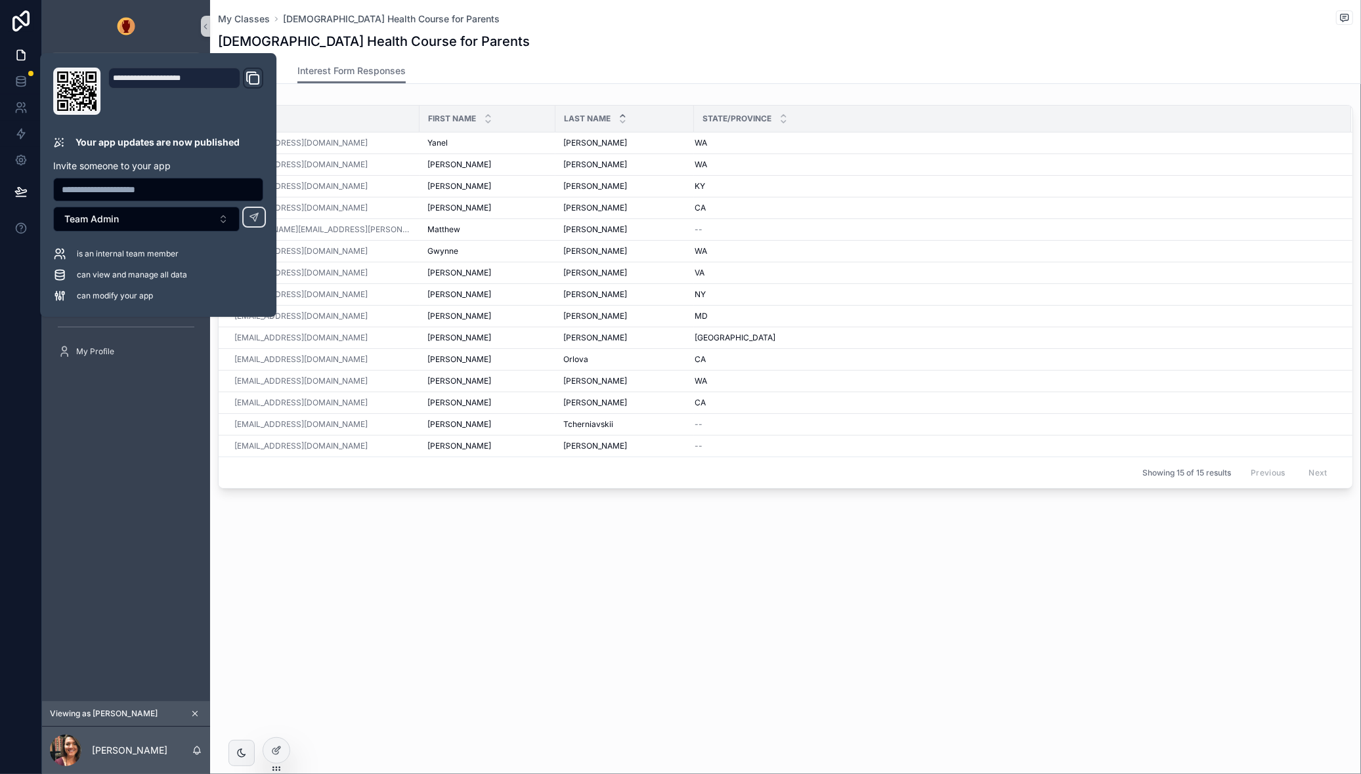
click at [467, 559] on div "My Classes Orthodox Health Course for Parents Orthodox Health Course for Parent…" at bounding box center [785, 291] width 1151 height 583
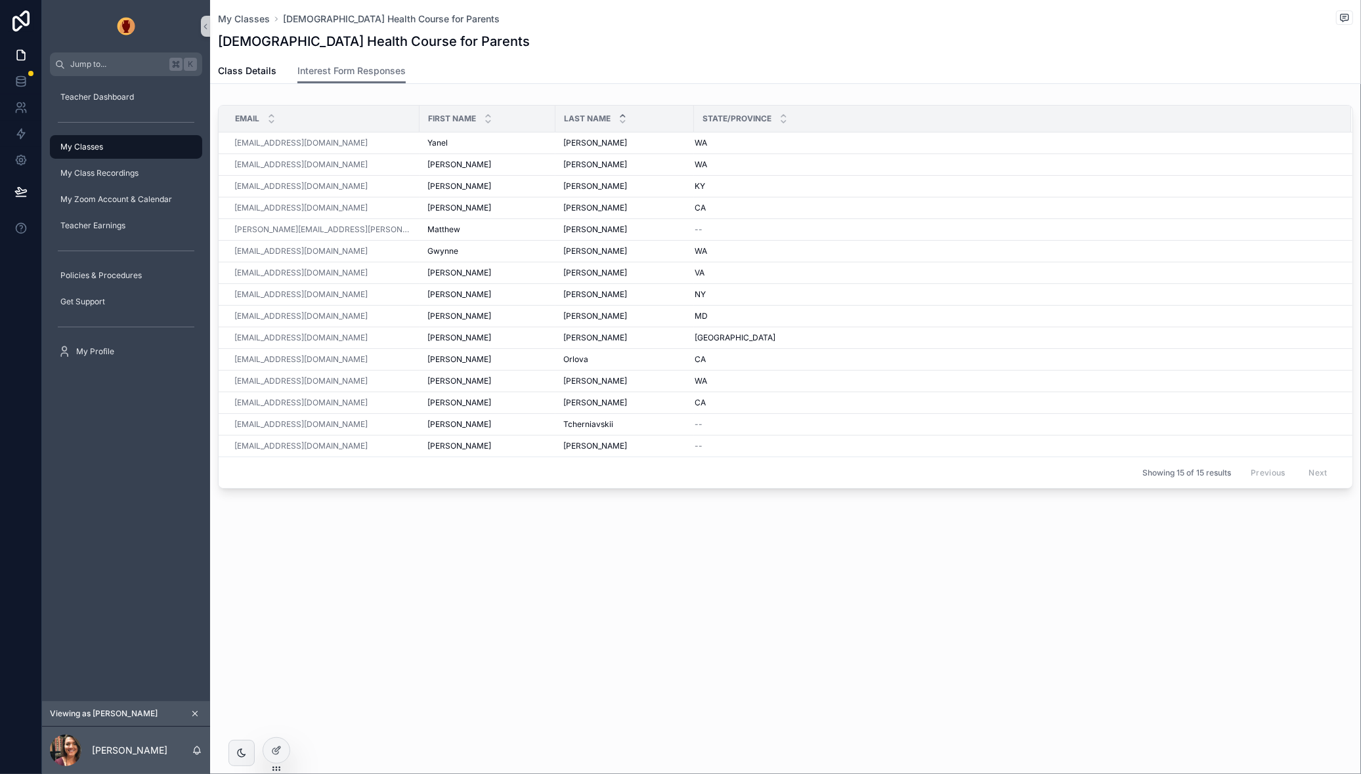
click at [196, 712] on icon "scrollable content" at bounding box center [194, 713] width 9 height 9
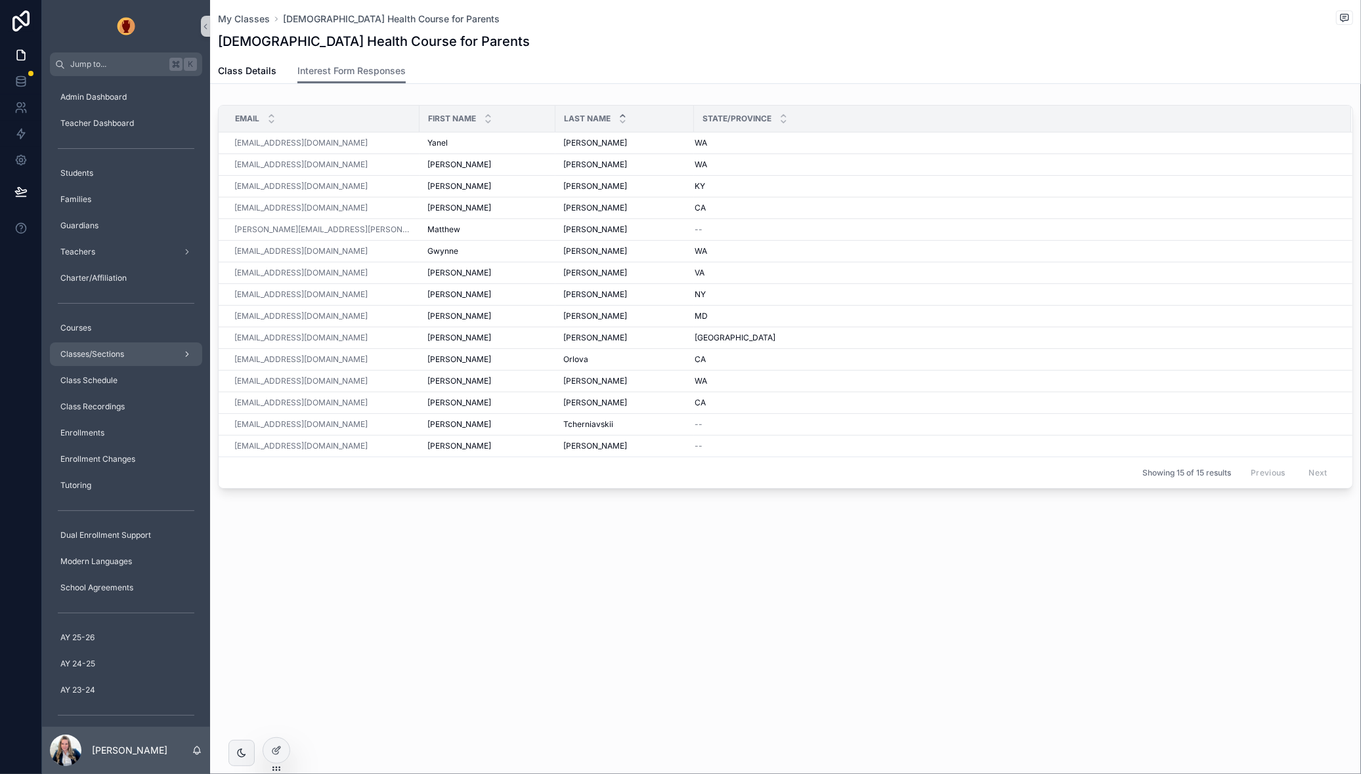
click at [126, 349] on div "Classes/Sections" at bounding box center [126, 354] width 137 height 21
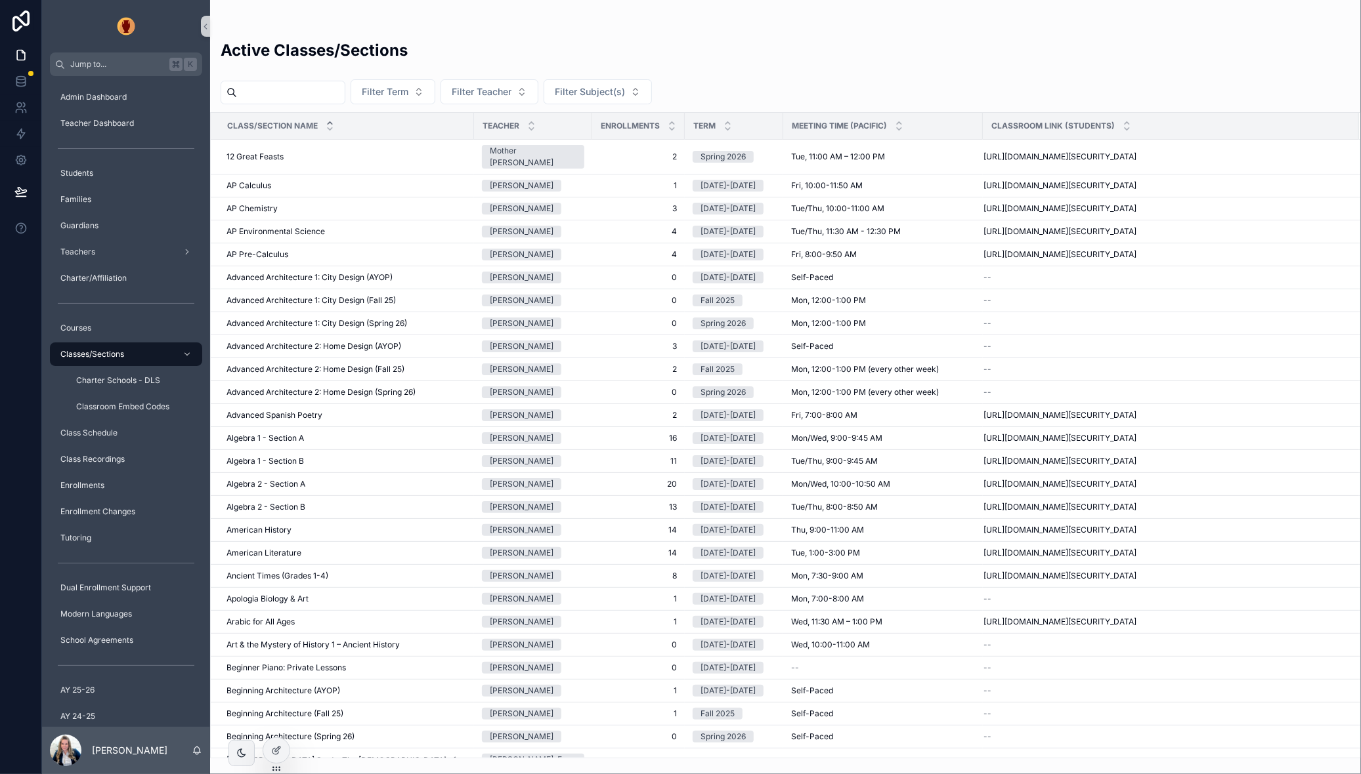
click at [282, 99] on input "scrollable content" at bounding box center [291, 92] width 108 height 18
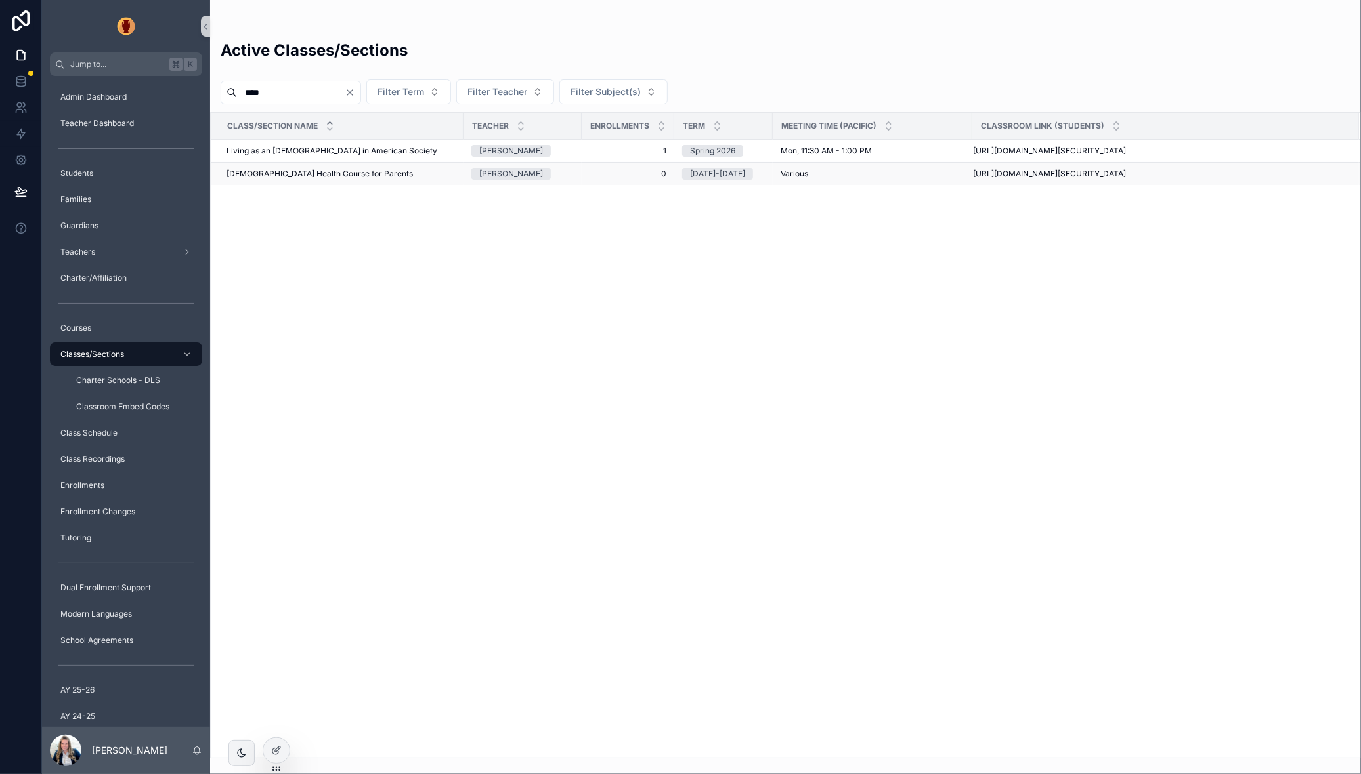
type input "****"
click at [307, 170] on span "[DEMOGRAPHIC_DATA] Health Course for Parents" at bounding box center [319, 174] width 186 height 11
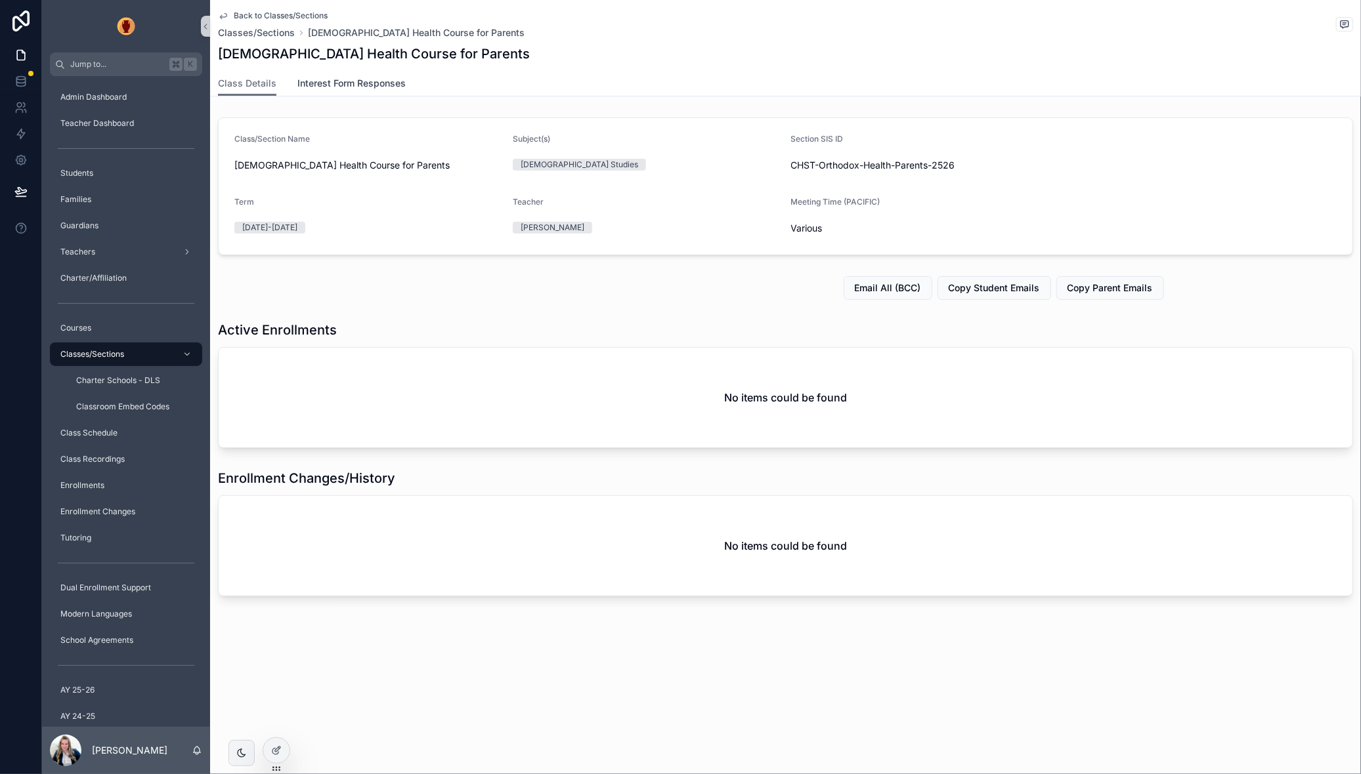
click at [379, 83] on span "Interest Form Responses" at bounding box center [351, 83] width 108 height 13
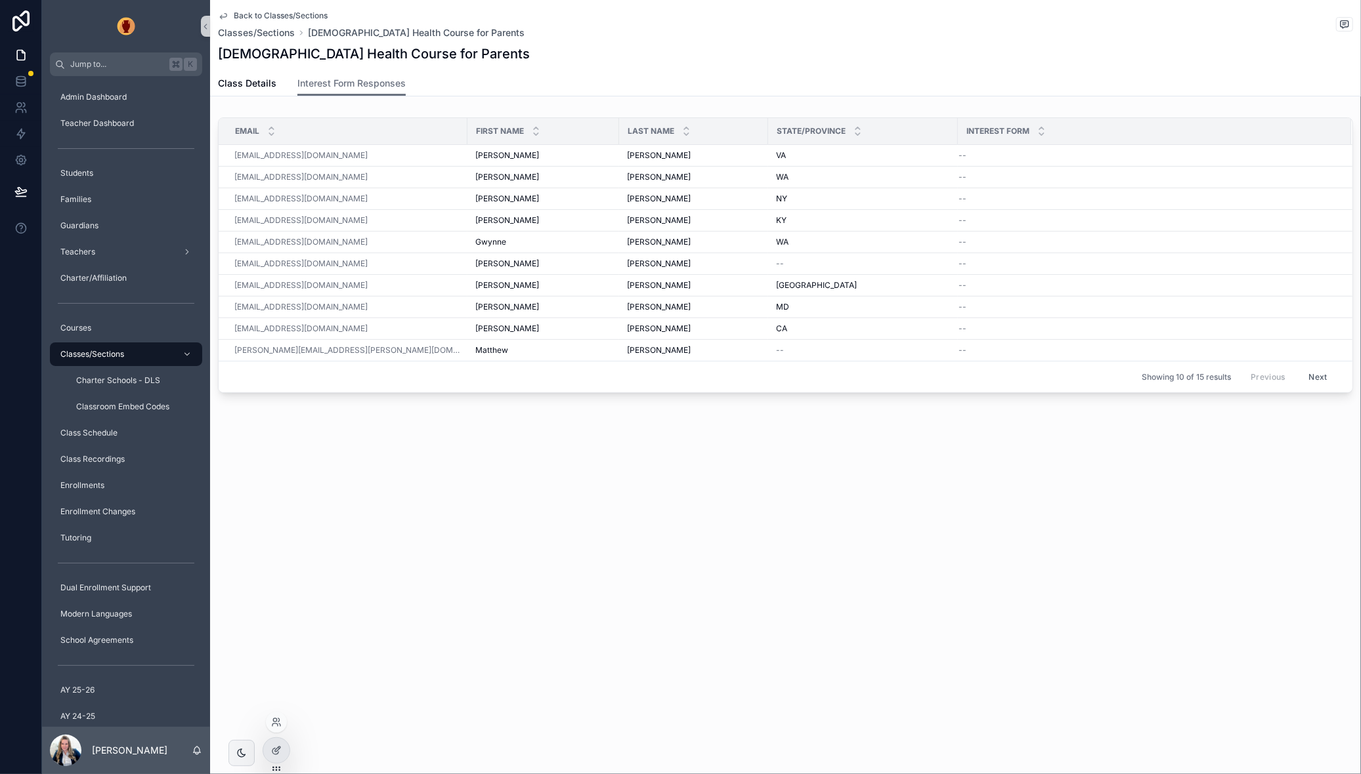
click at [278, 728] on div at bounding box center [276, 722] width 21 height 21
click at [278, 723] on icon at bounding box center [276, 722] width 11 height 11
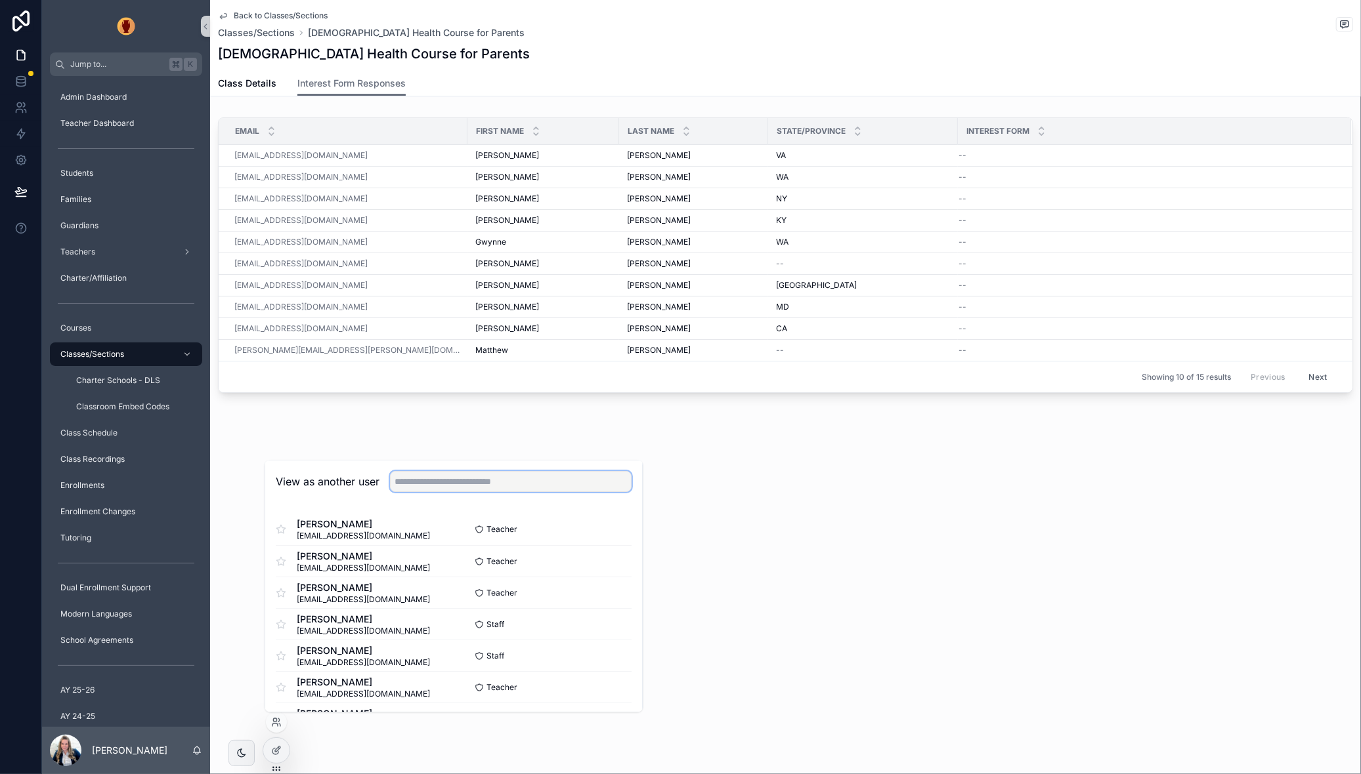
click at [490, 485] on input "text" at bounding box center [511, 482] width 242 height 21
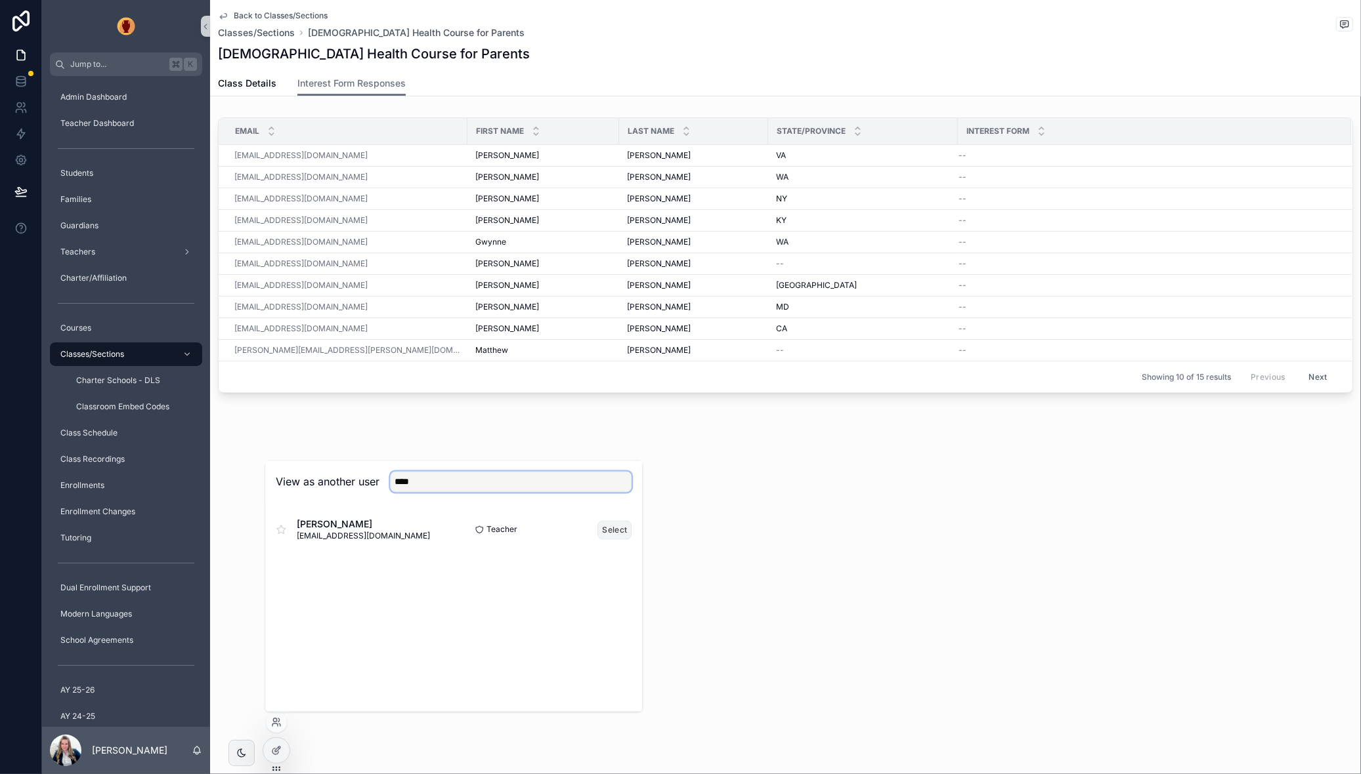
type input "****"
click at [622, 525] on button "Select" at bounding box center [615, 529] width 34 height 19
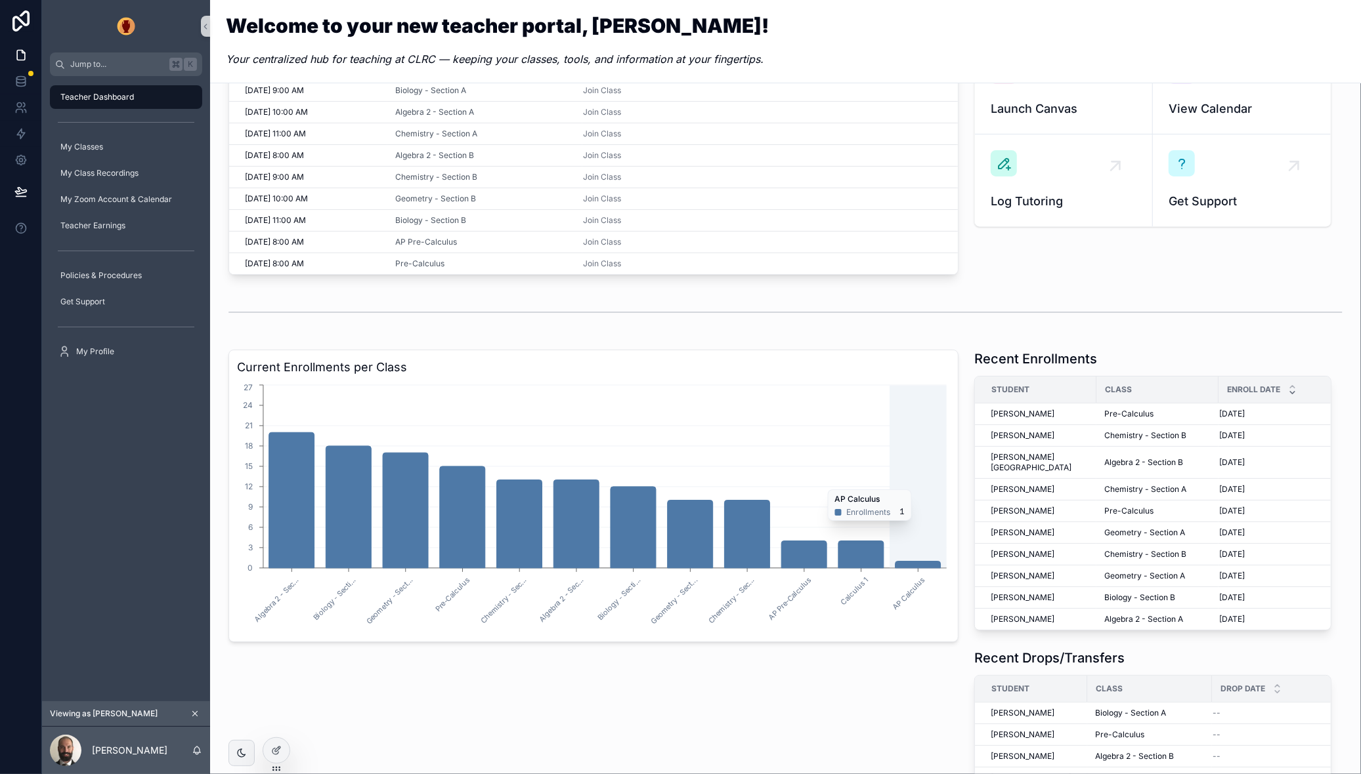
scroll to position [178, 0]
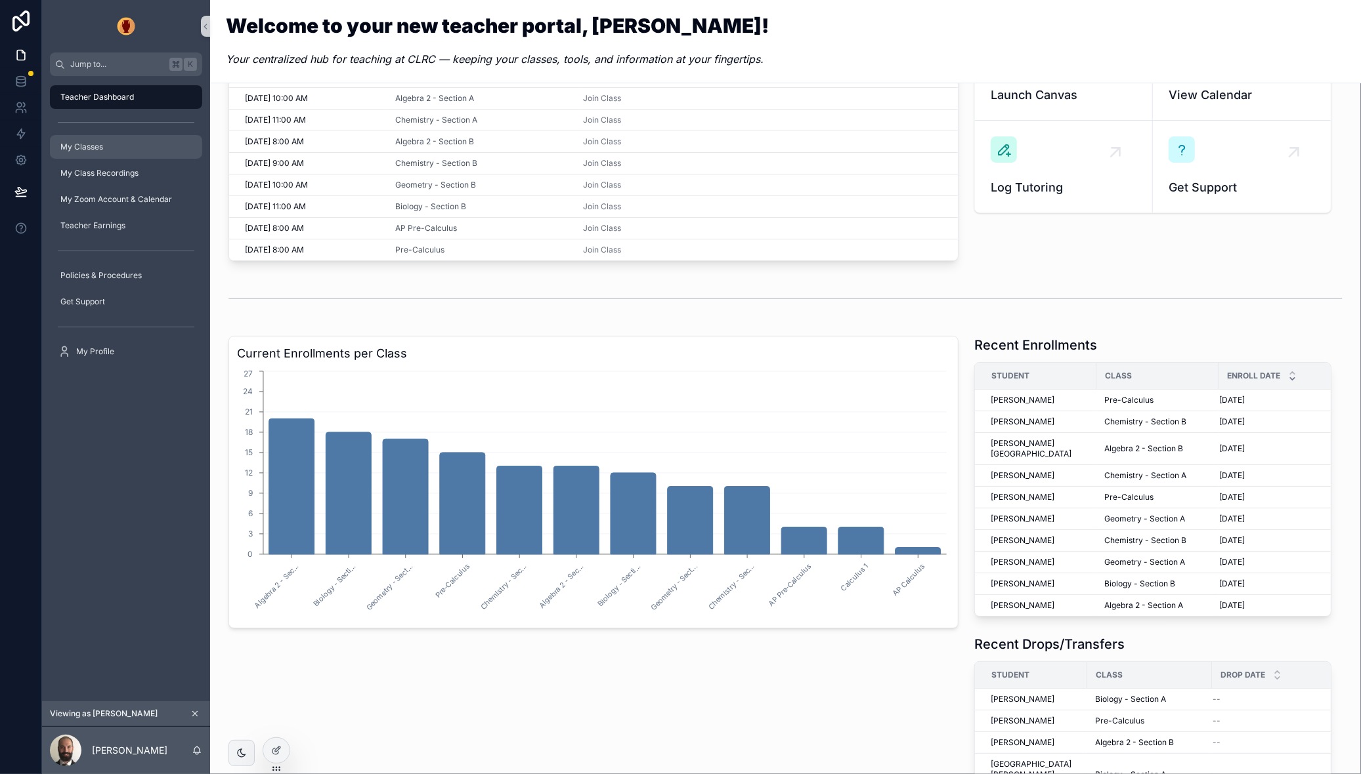
click at [106, 144] on div "My Classes" at bounding box center [126, 147] width 137 height 21
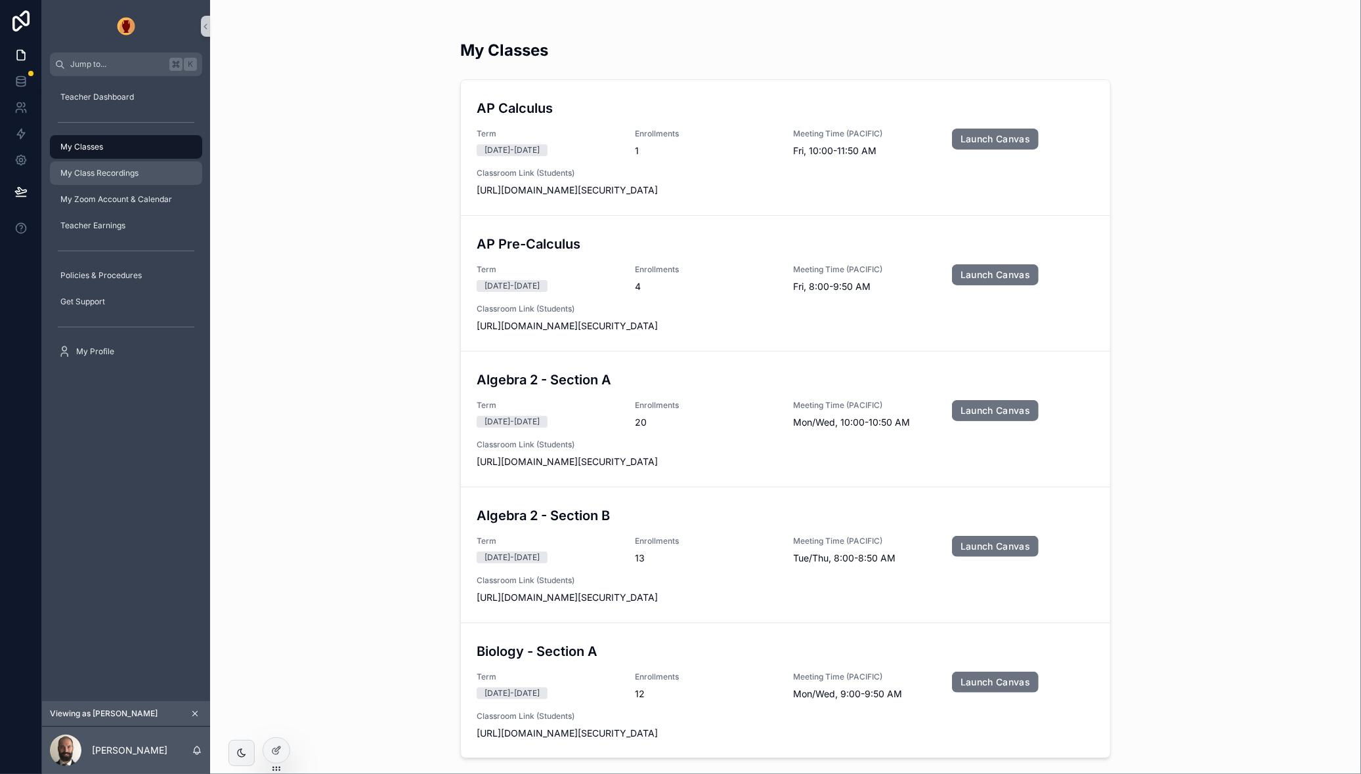
click at [81, 171] on span "My Class Recordings" at bounding box center [99, 173] width 78 height 11
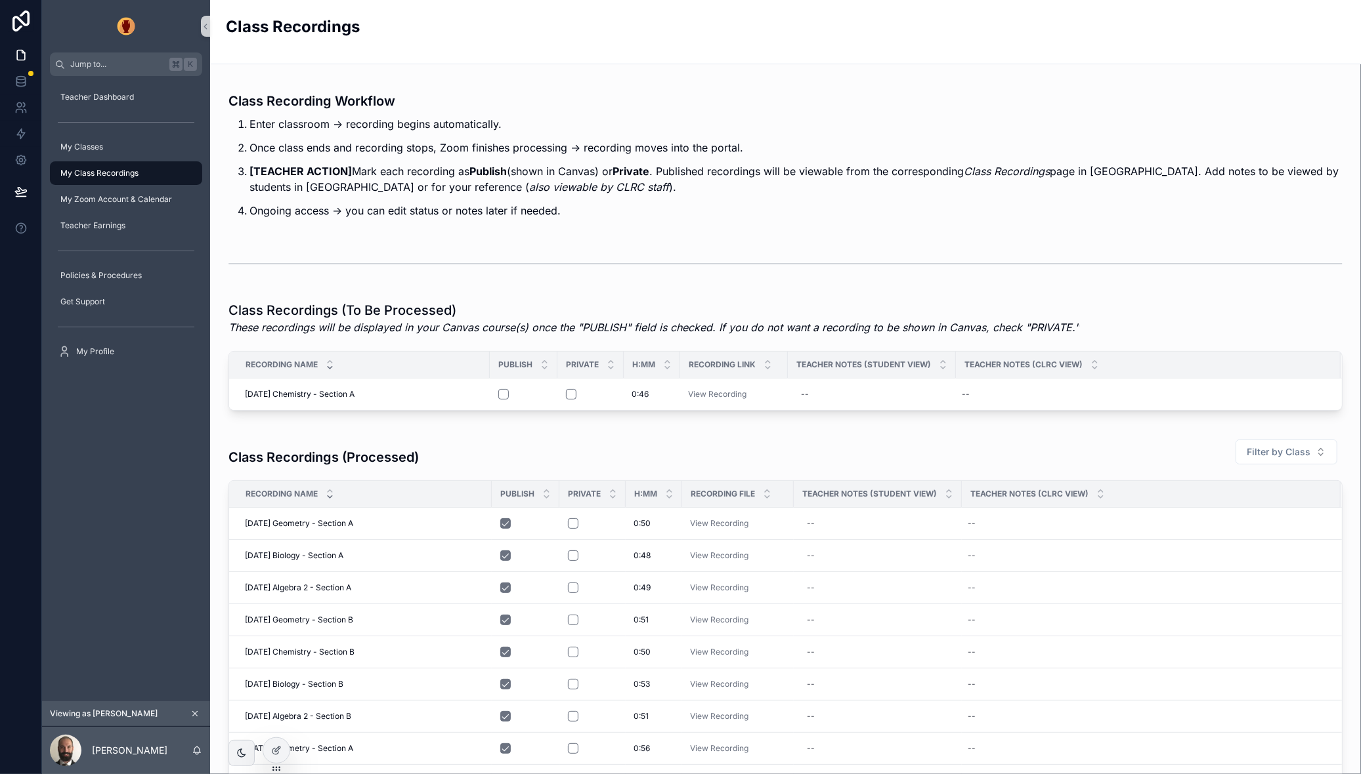
scroll to position [5, 0]
click at [133, 201] on span "My Zoom Account & Calendar" at bounding box center [116, 199] width 112 height 11
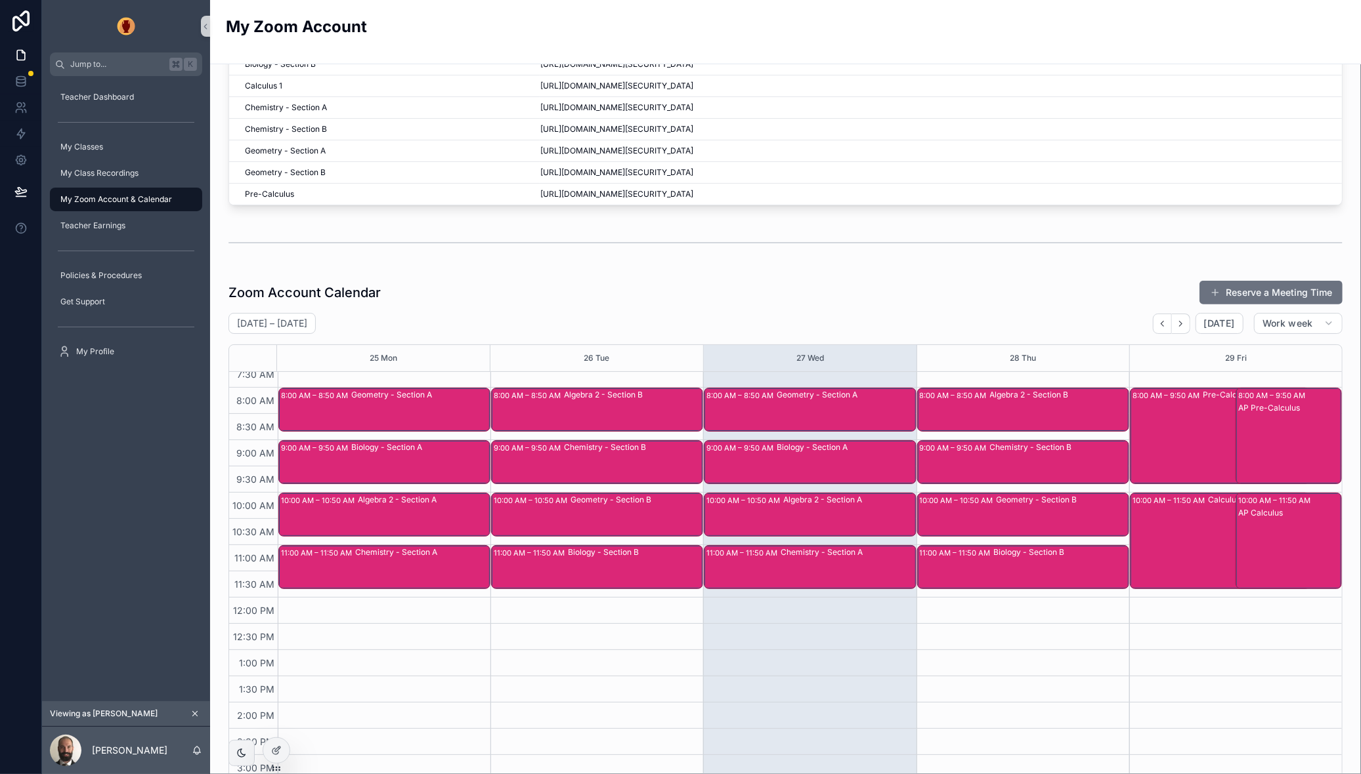
scroll to position [386, 0]
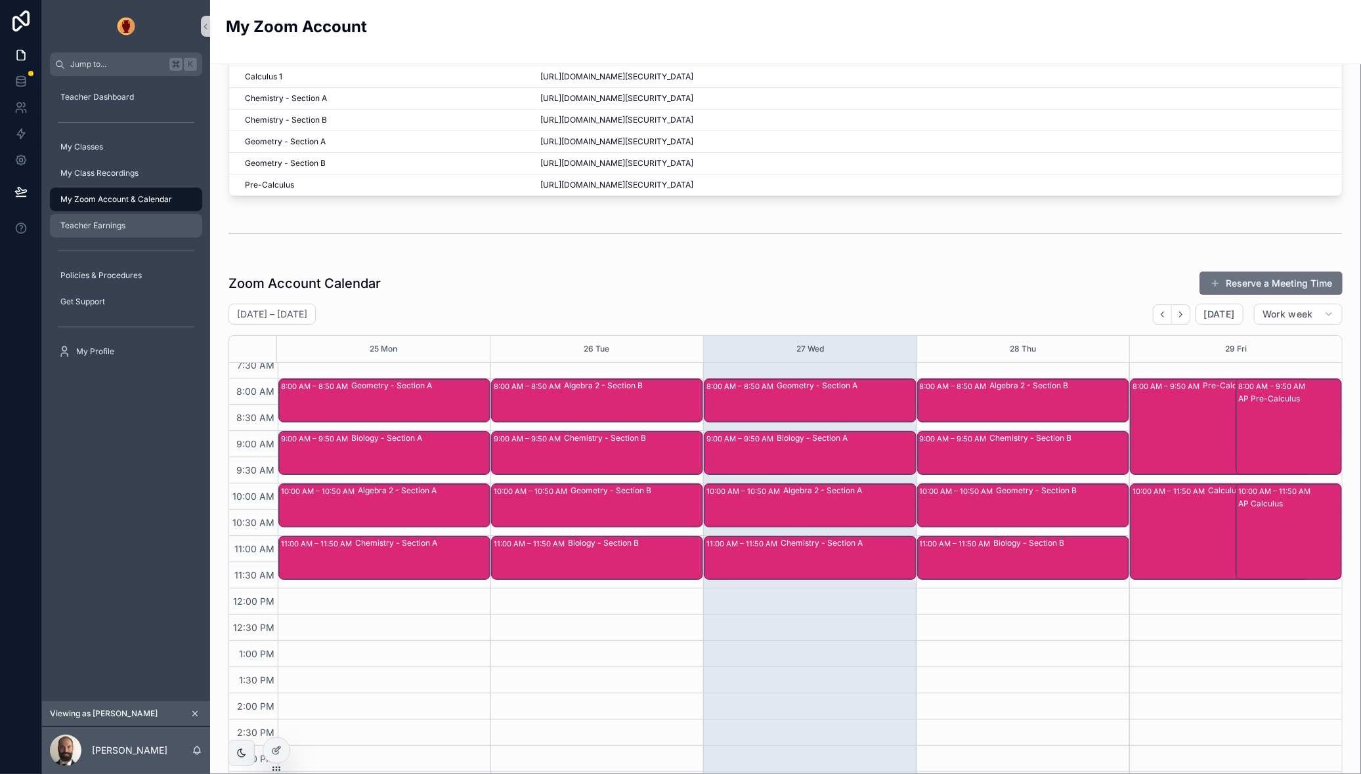
click at [123, 230] on span "Teacher Earnings" at bounding box center [92, 226] width 65 height 11
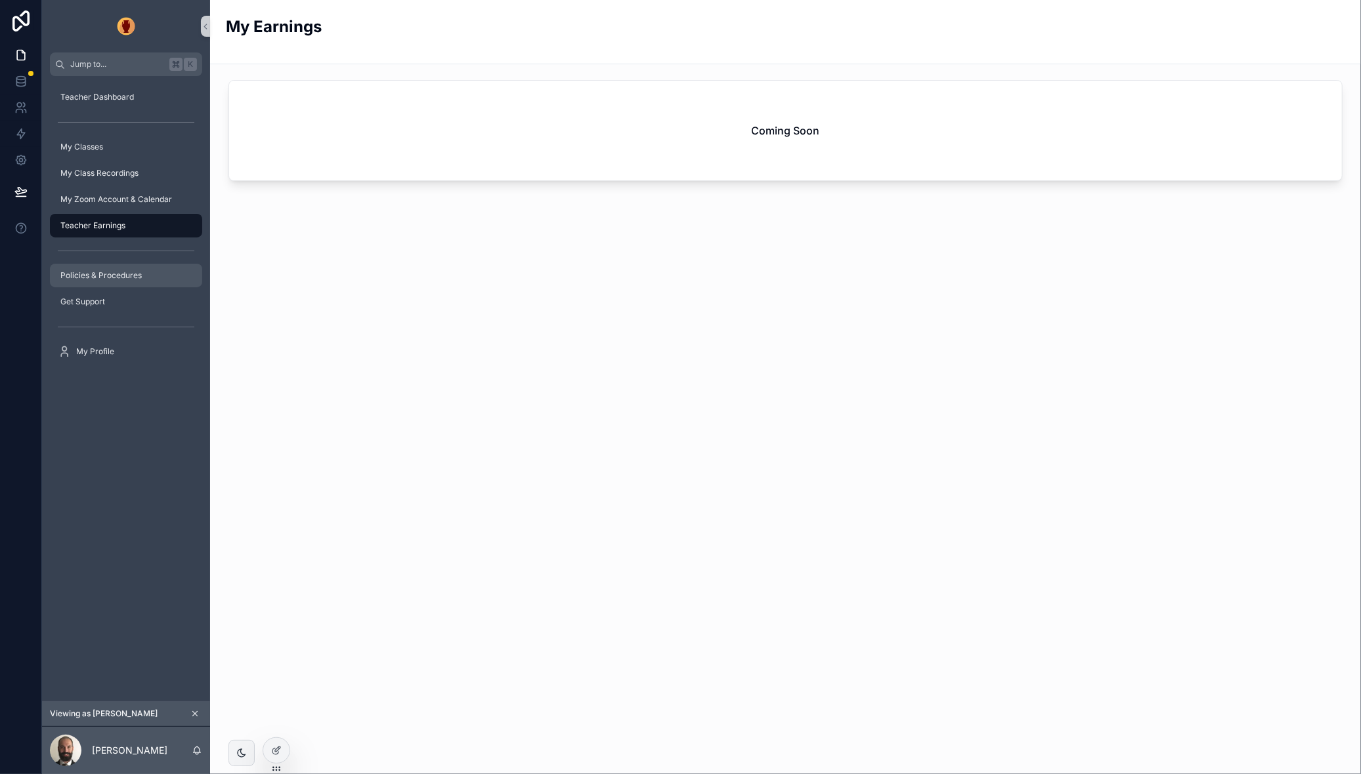
click at [120, 277] on span "Policies & Procedures" at bounding box center [100, 275] width 81 height 11
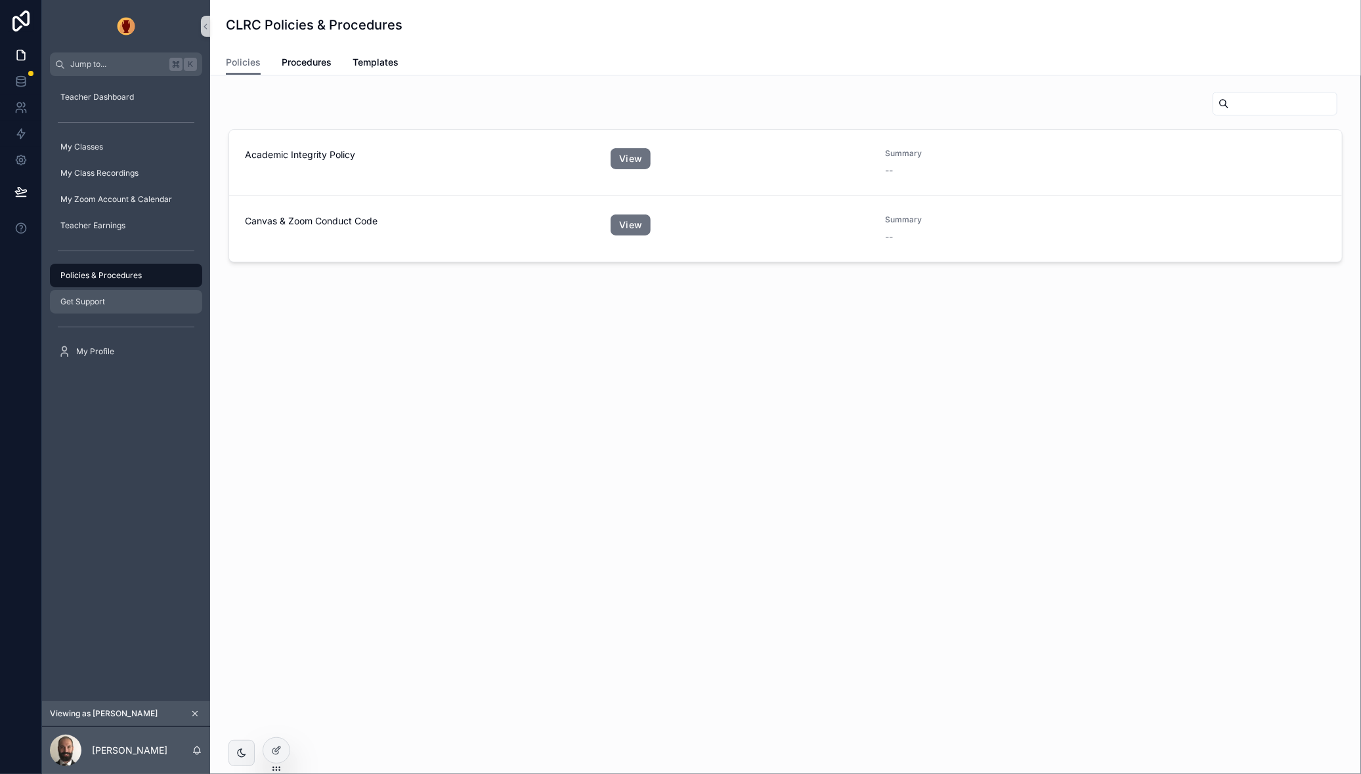
click at [112, 304] on div "Get Support" at bounding box center [126, 301] width 137 height 21
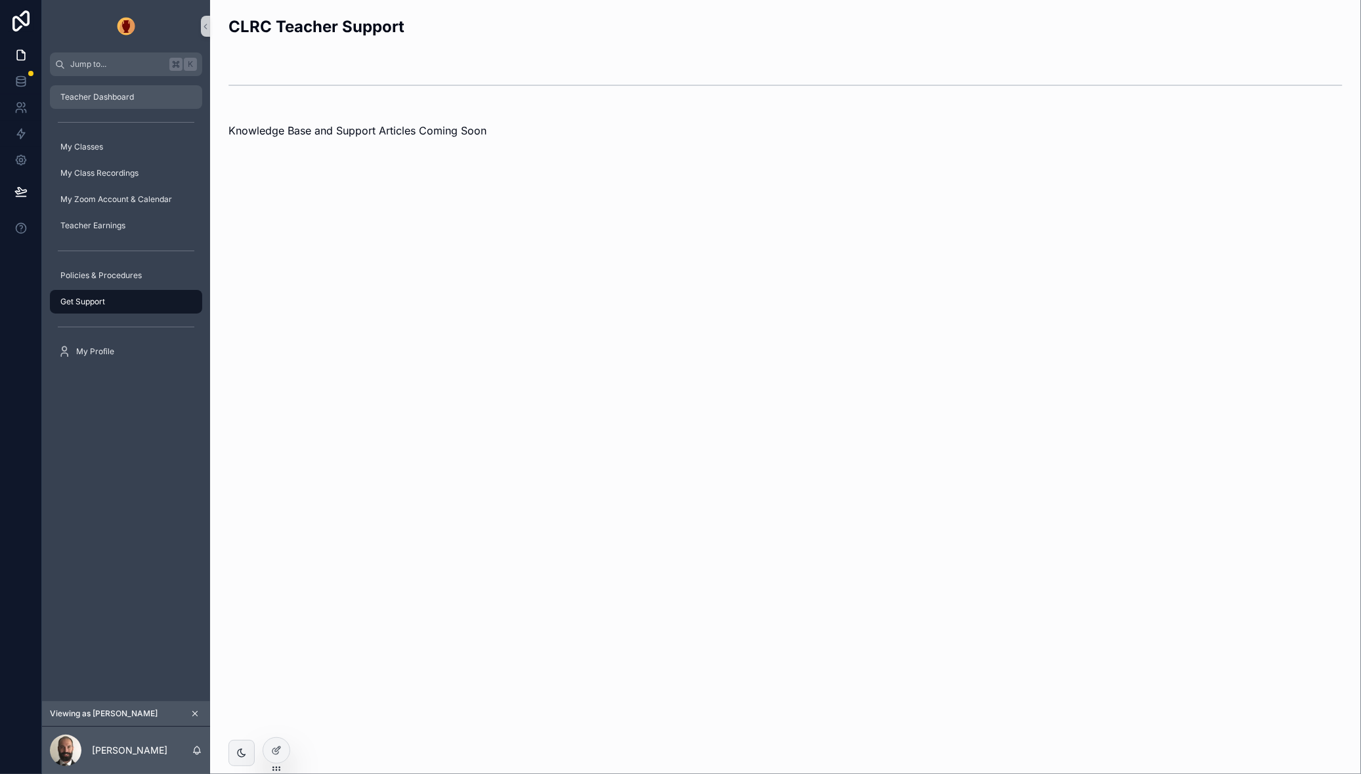
click at [96, 101] on span "Teacher Dashboard" at bounding box center [97, 97] width 74 height 11
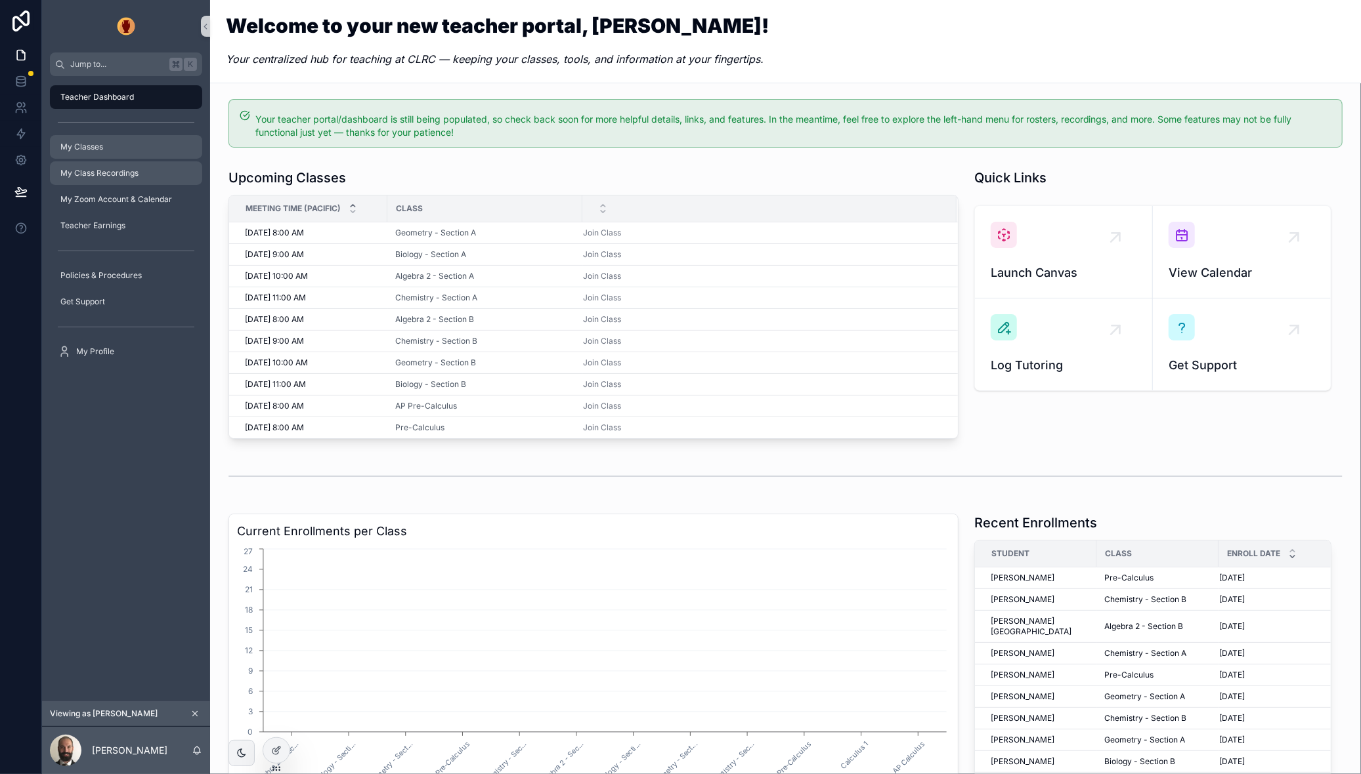
click at [94, 144] on span "My Classes" at bounding box center [81, 147] width 43 height 11
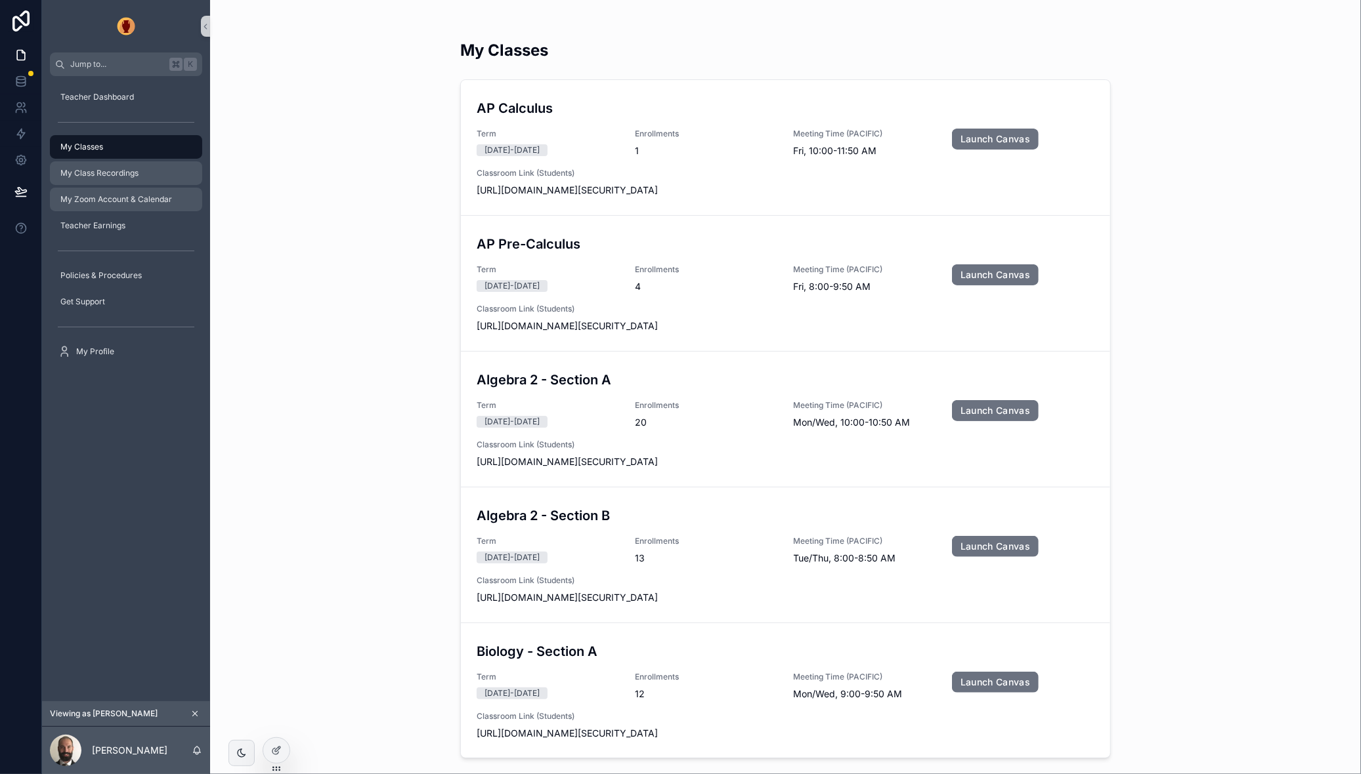
click at [102, 179] on div "My Class Recordings" at bounding box center [126, 173] width 137 height 21
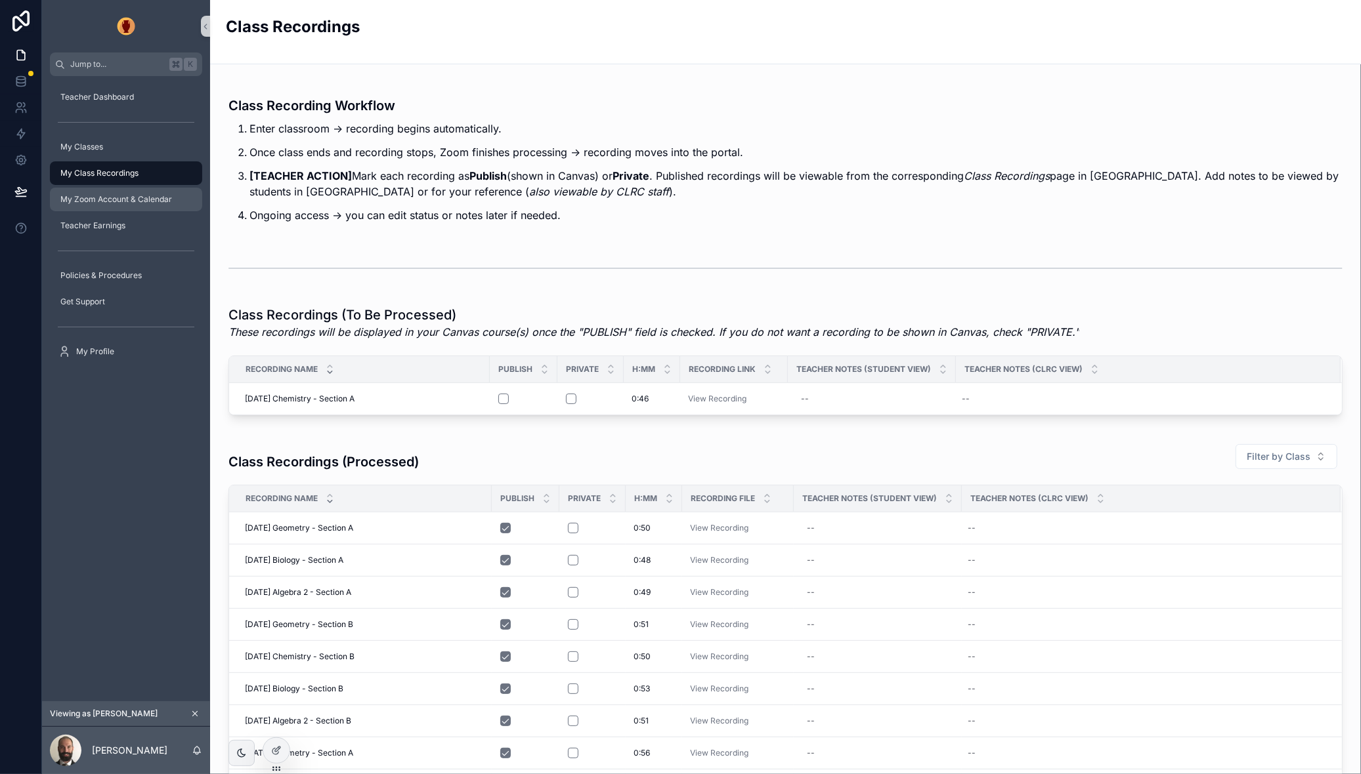
click at [102, 198] on span "My Zoom Account & Calendar" at bounding box center [116, 199] width 112 height 11
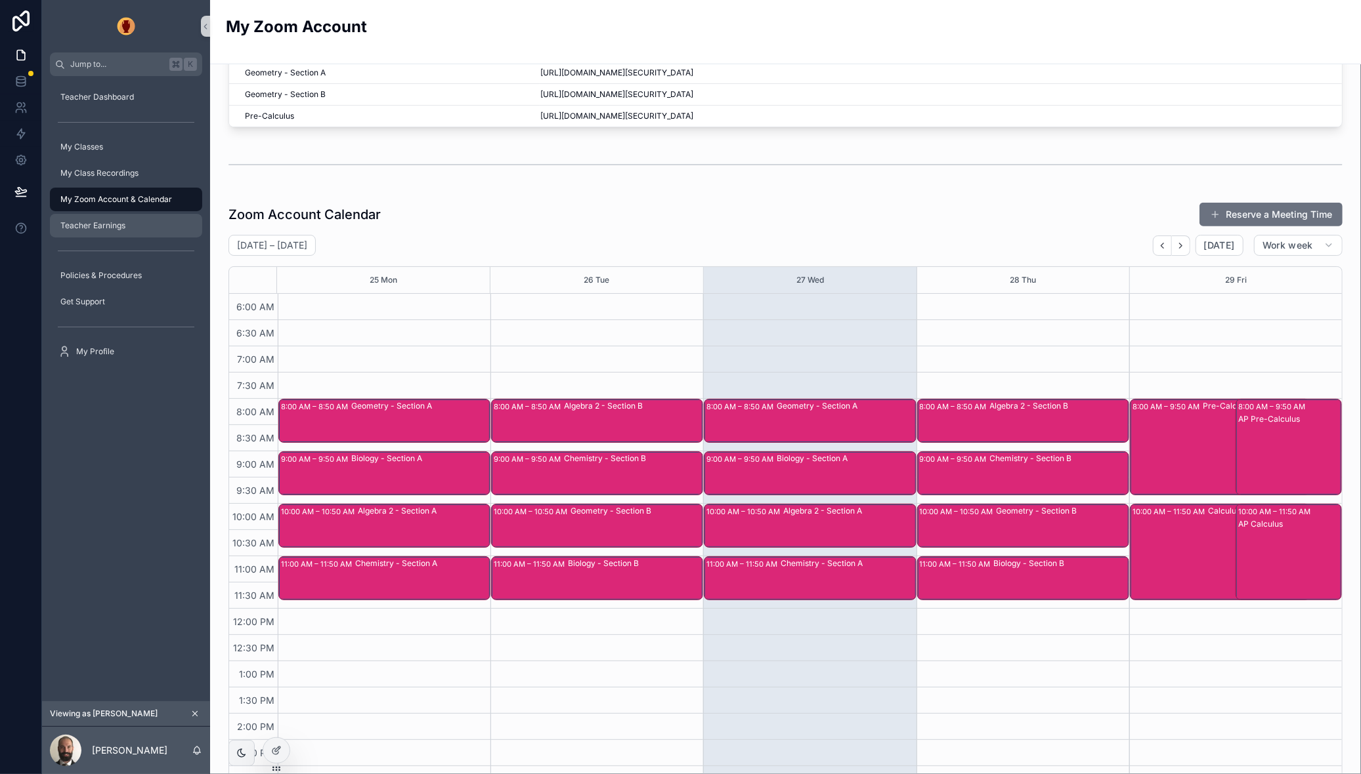
click at [79, 226] on span "Teacher Earnings" at bounding box center [92, 226] width 65 height 11
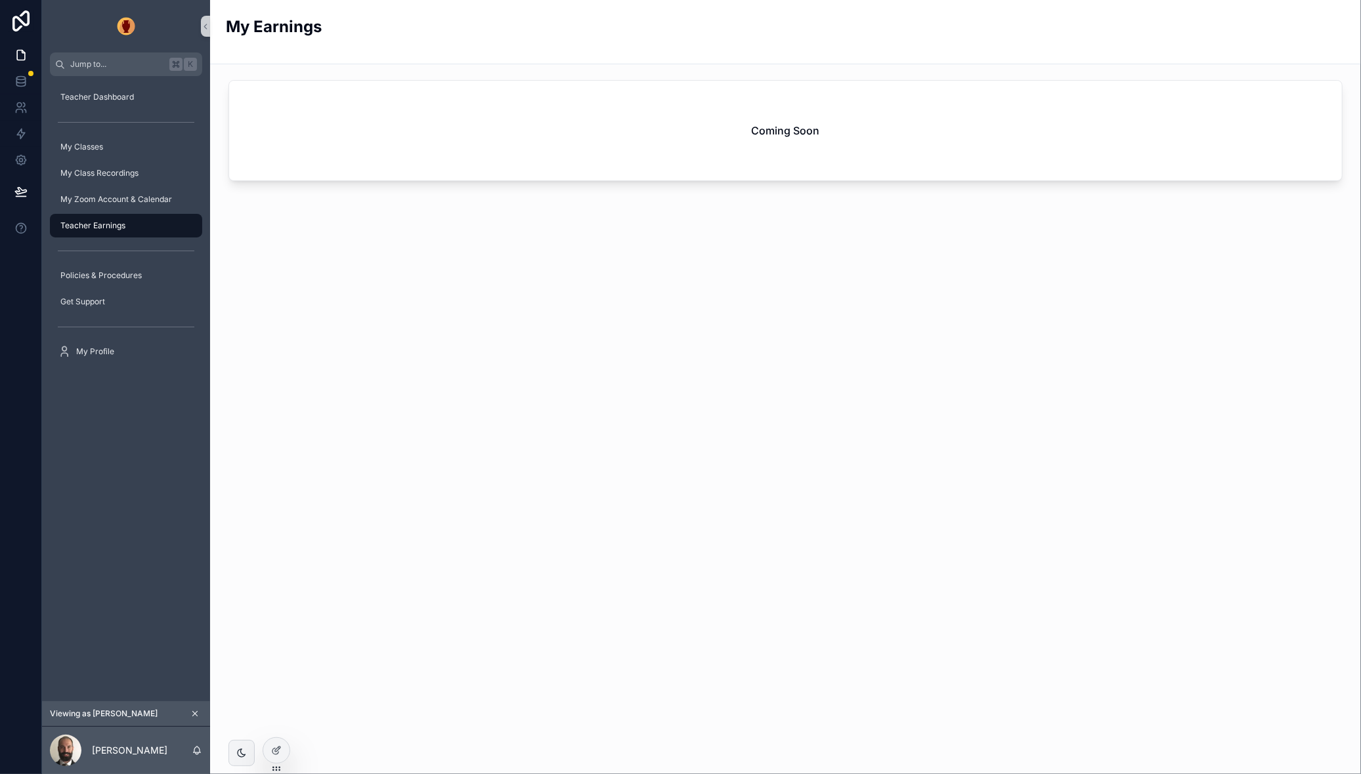
click at [127, 425] on div "Teacher Dashboard My Classes My Class Recordings My Zoom Account & Calendar Tea…" at bounding box center [126, 388] width 168 height 625
